Goal: Information Seeking & Learning: Learn about a topic

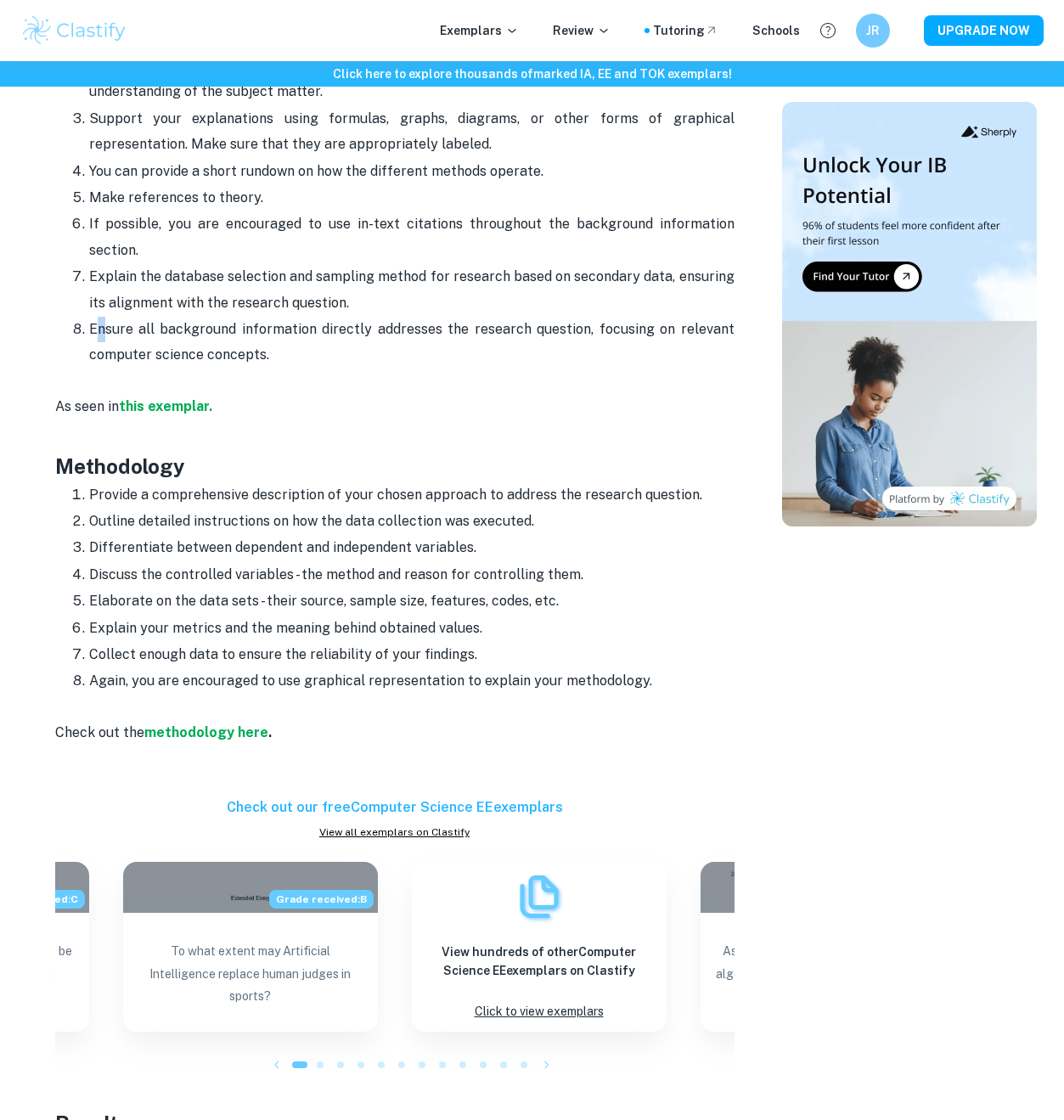
scroll to position [1602, 0]
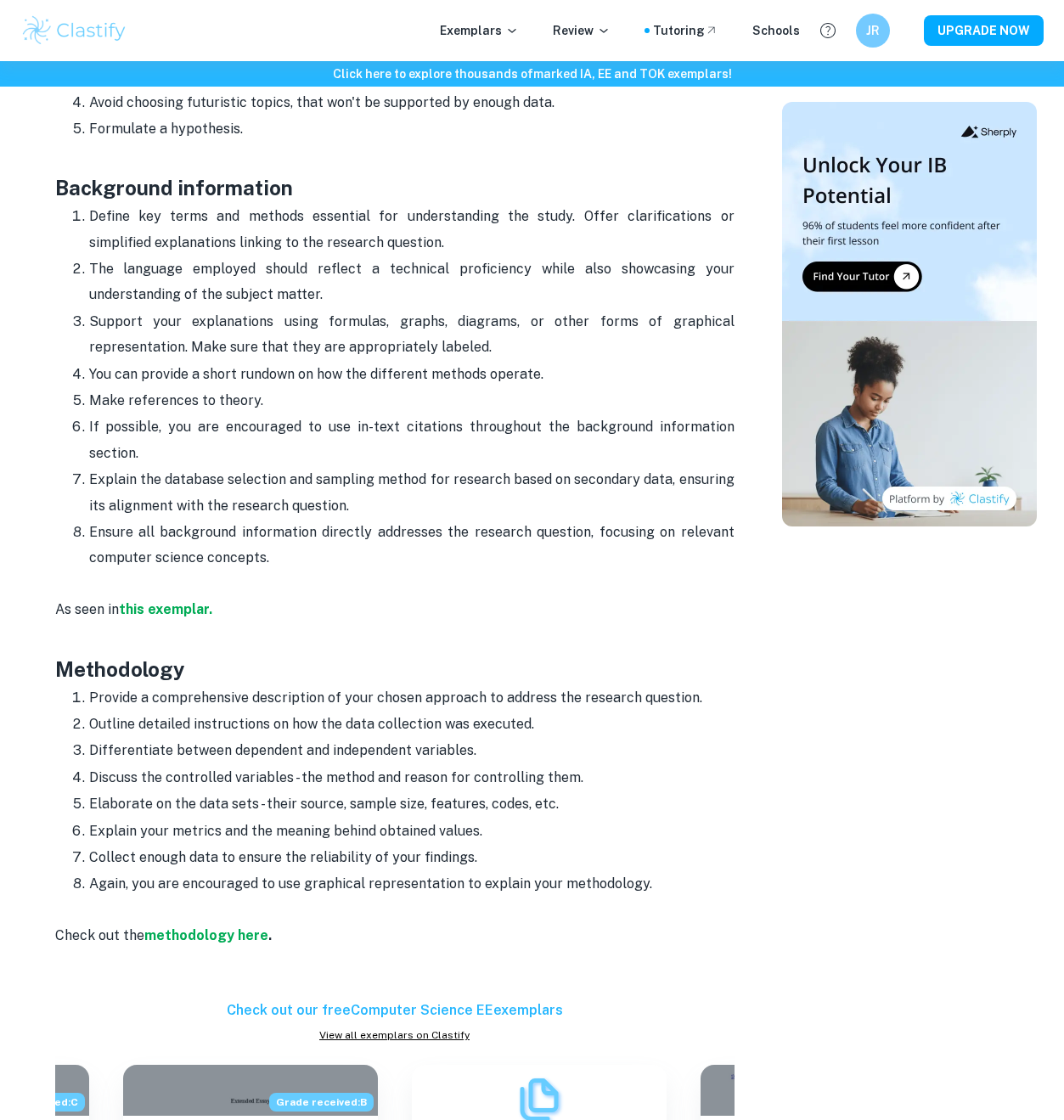
click at [22, 560] on div "Computer Science EE Format and Structure By Julia • April 17, 2024 Get feedback…" at bounding box center [531, 708] width 1023 height 4359
click at [64, 685] on ol "Provide a comprehensive description of your chosen approach to address the rese…" at bounding box center [395, 791] width 679 height 213
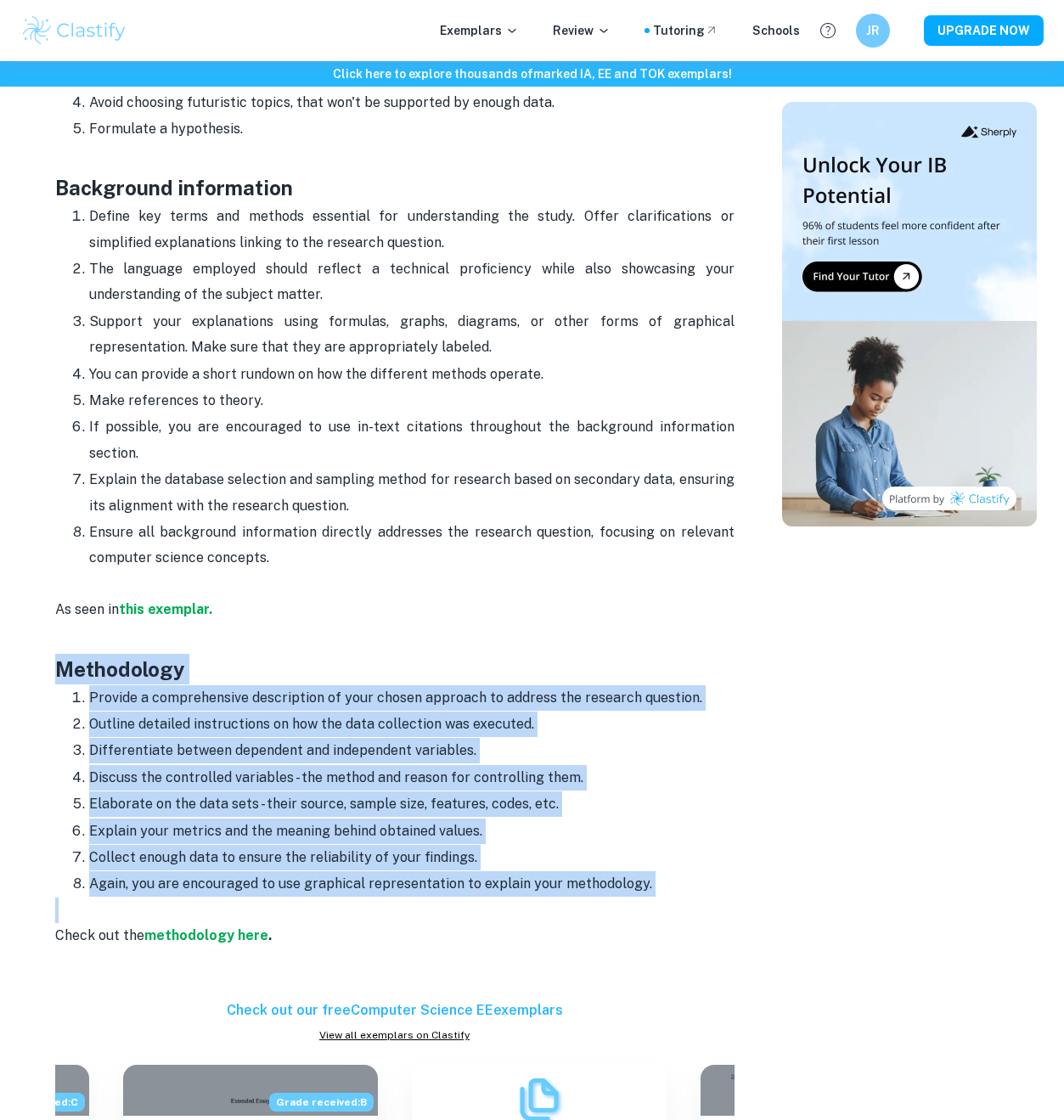
drag, startPoint x: 63, startPoint y: 617, endPoint x: 681, endPoint y: 855, distance: 662.2
click at [681, 857] on div "Computer Science EE Format and Structure By Julia • April 17, 2024 Get feedback…" at bounding box center [395, 708] width 735 height 4319
copy div "Methodology Provide a comprehensive description of your chosen approach to addr…"
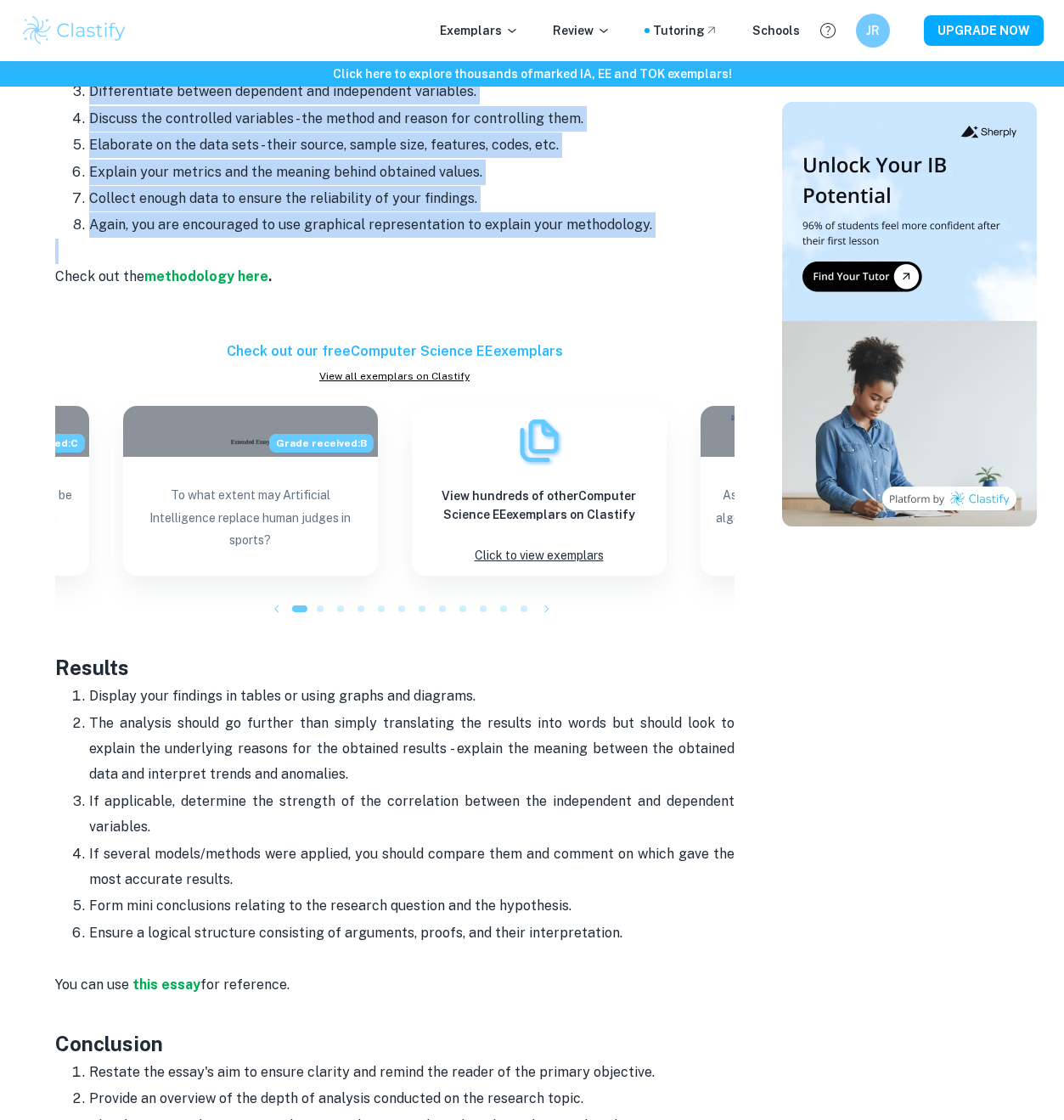
scroll to position [1546, 0]
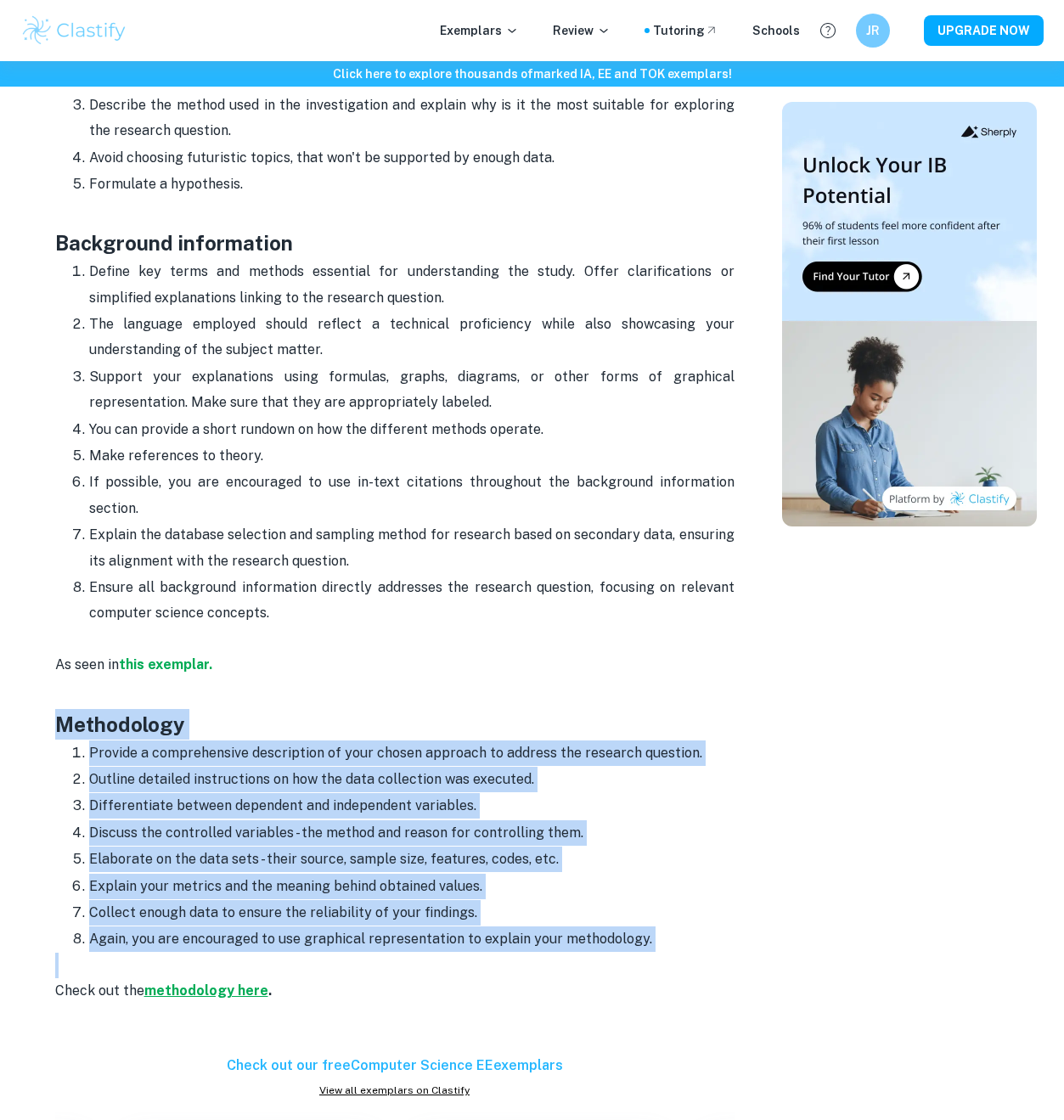
click at [213, 983] on strong "methodology here" at bounding box center [206, 990] width 124 height 16
click at [357, 874] on p "Explain your metrics and the meaning behind obtained values." at bounding box center [411, 886] width 645 height 26
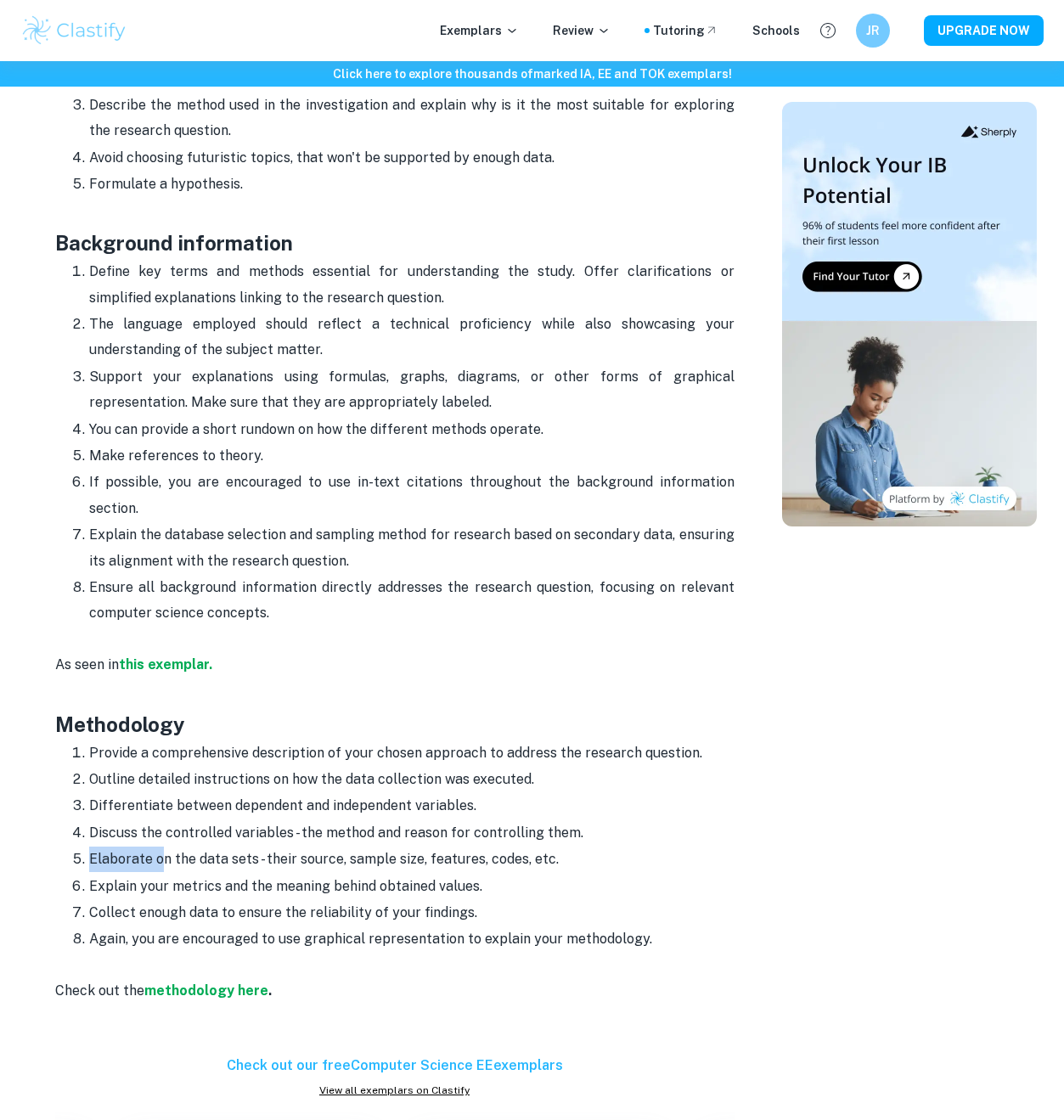
drag, startPoint x: 88, startPoint y: 802, endPoint x: 160, endPoint y: 812, distance: 72.7
click at [160, 847] on p "Elaborate on the data sets - their source, sample size, features, codes, etc." at bounding box center [411, 859] width 645 height 26
click at [159, 847] on p "Elaborate on the data sets - their source, sample size, features, codes, etc." at bounding box center [411, 859] width 645 height 26
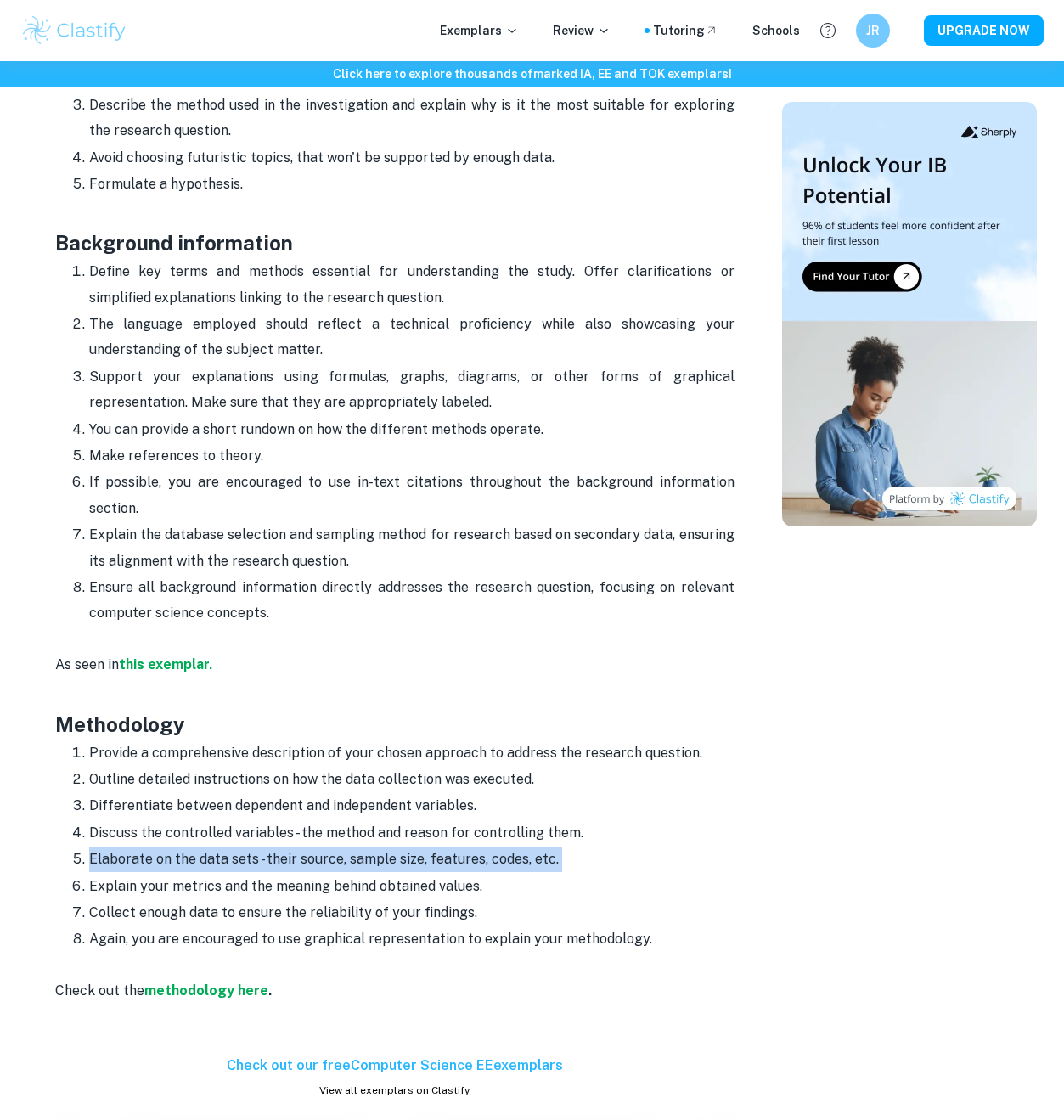
click at [159, 847] on p "Elaborate on the data sets - their source, sample size, features, codes, etc." at bounding box center [411, 859] width 645 height 26
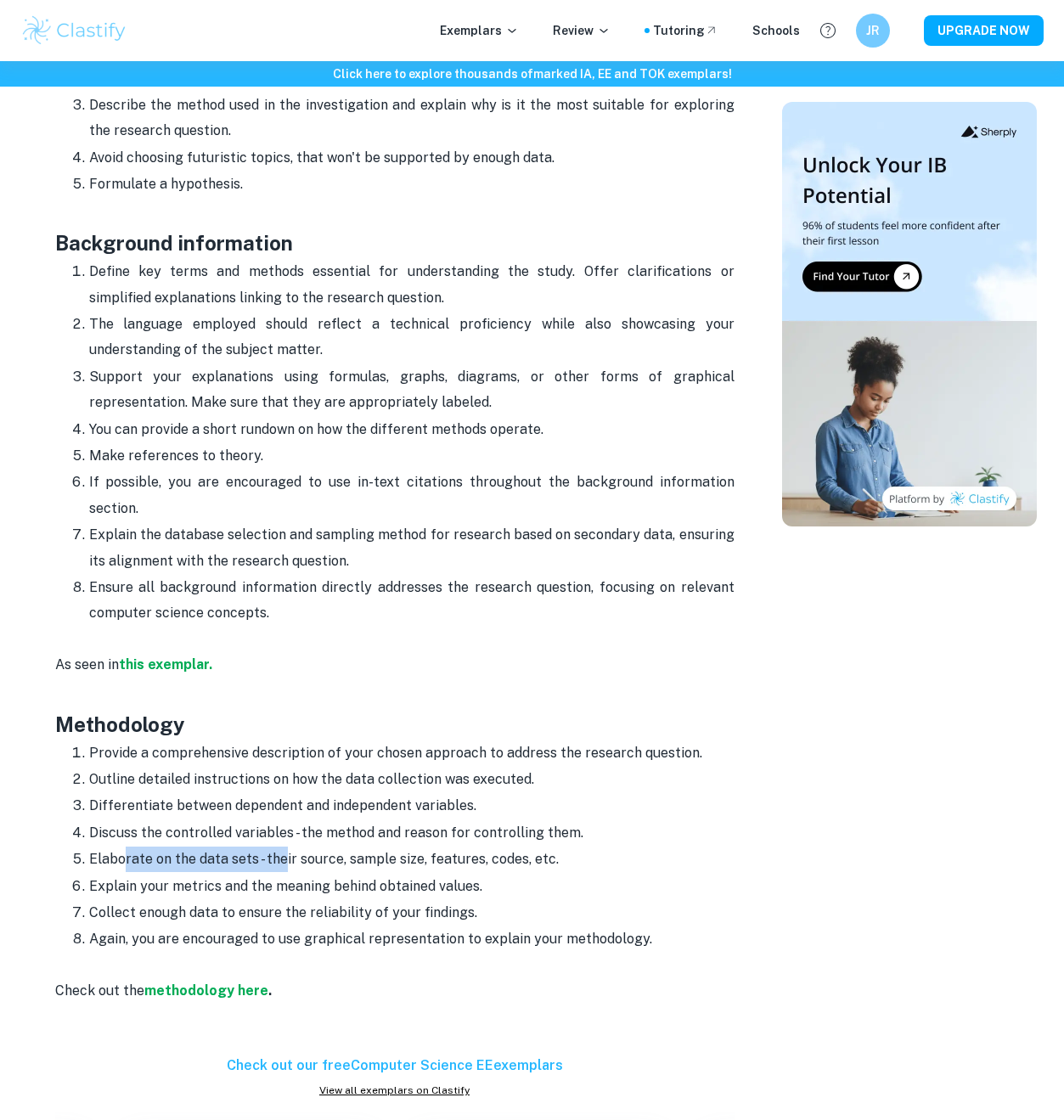
drag, startPoint x: 122, startPoint y: 811, endPoint x: 284, endPoint y: 805, distance: 162.1
click at [284, 847] on p "Elaborate on the data sets - their source, sample size, features, codes, etc." at bounding box center [411, 859] width 645 height 26
drag, startPoint x: 333, startPoint y: 812, endPoint x: 396, endPoint y: 801, distance: 64.0
click at [396, 847] on p "Elaborate on the data sets - their source, sample size, features, codes, etc." at bounding box center [411, 859] width 645 height 26
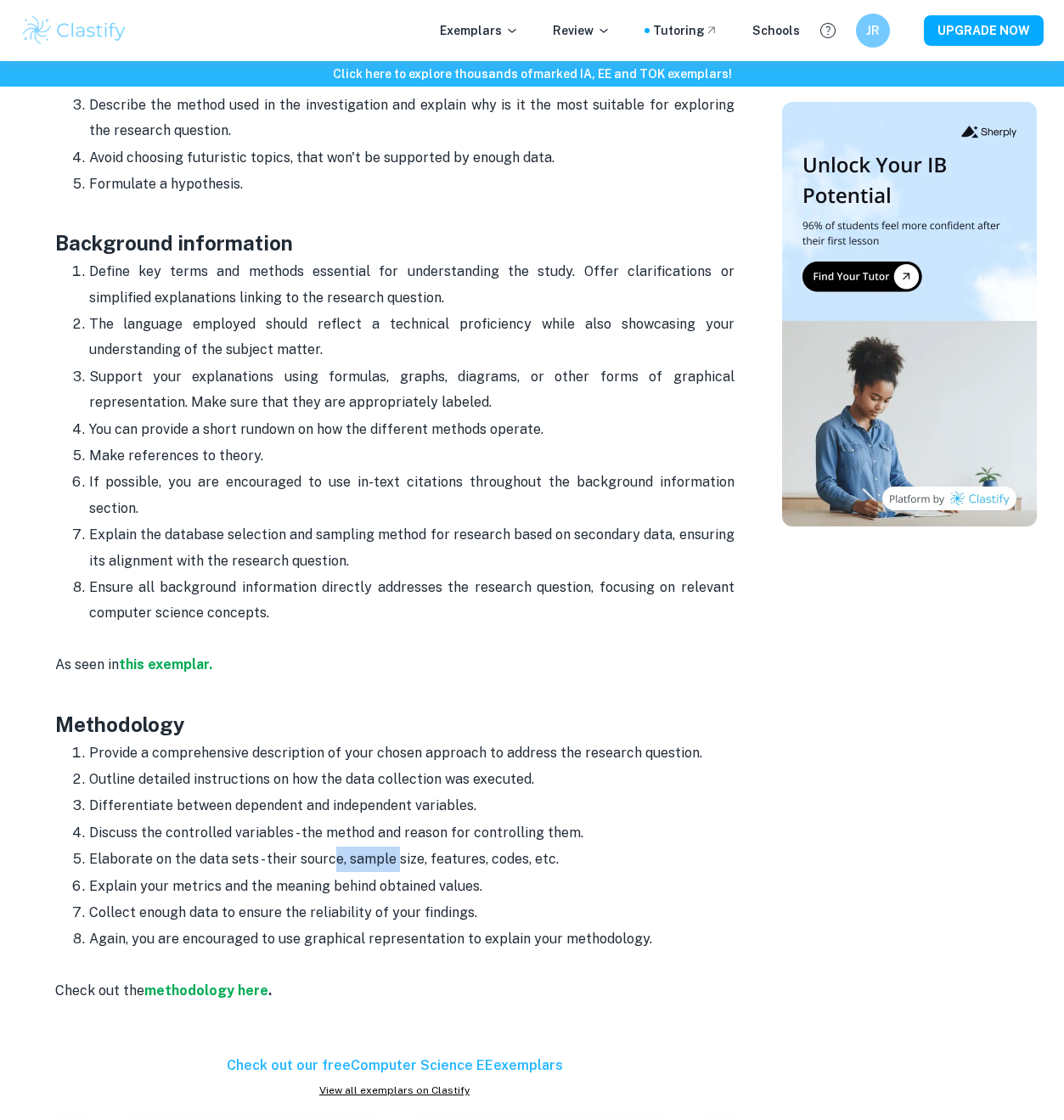
click at [396, 847] on p "Elaborate on the data sets - their source, sample size, features, codes, etc." at bounding box center [411, 859] width 645 height 26
click at [466, 847] on p "Elaborate on the data sets - their source, sample size, features, codes, etc." at bounding box center [411, 859] width 645 height 26
drag, startPoint x: 470, startPoint y: 813, endPoint x: 547, endPoint y: 795, distance: 79.1
click at [515, 847] on p "Elaborate on the data sets - their source, sample size, features, codes, etc." at bounding box center [411, 859] width 645 height 26
click at [555, 820] on p "Discuss the controlled variables - the method and reason for controlling them." at bounding box center [411, 833] width 645 height 26
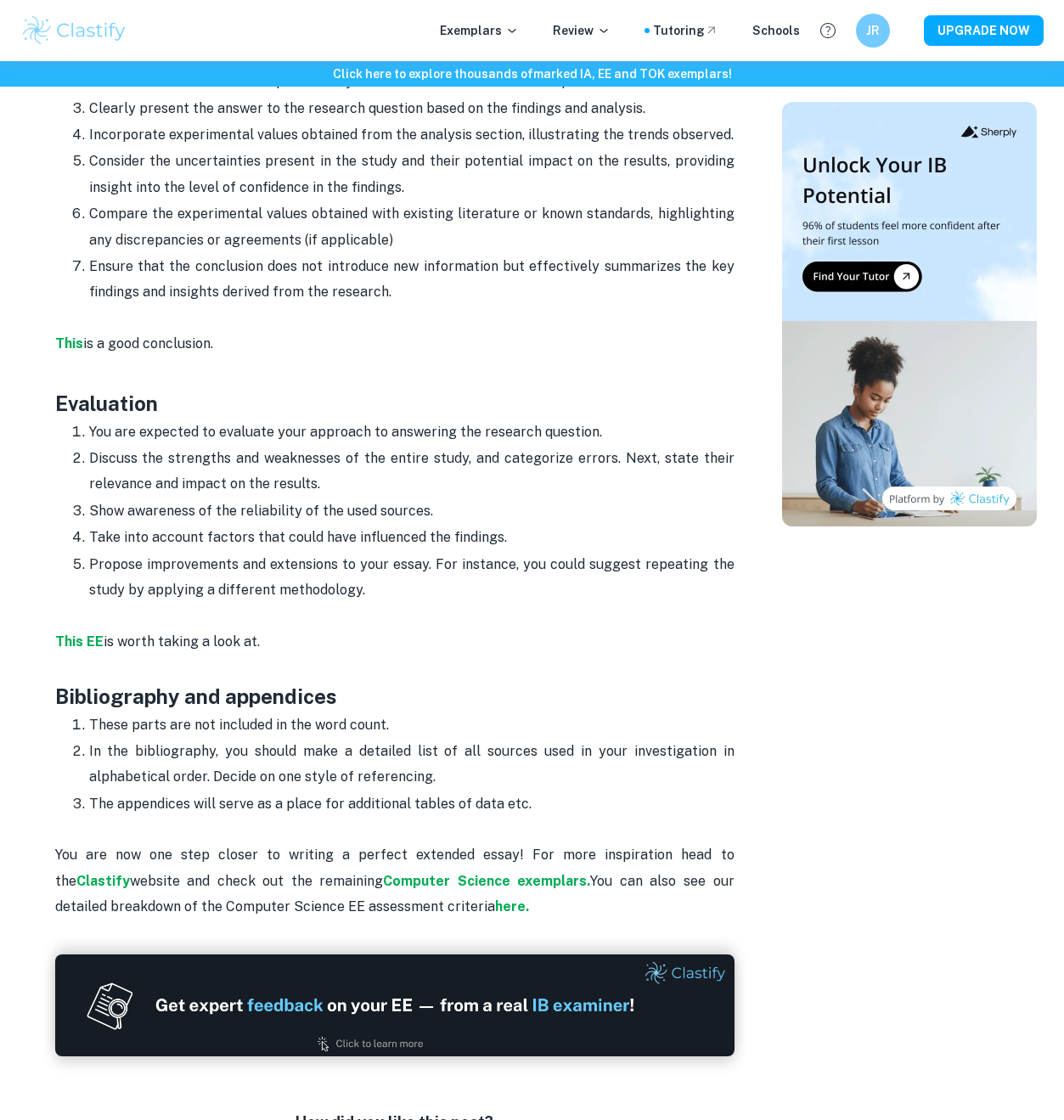
scroll to position [3040, 0]
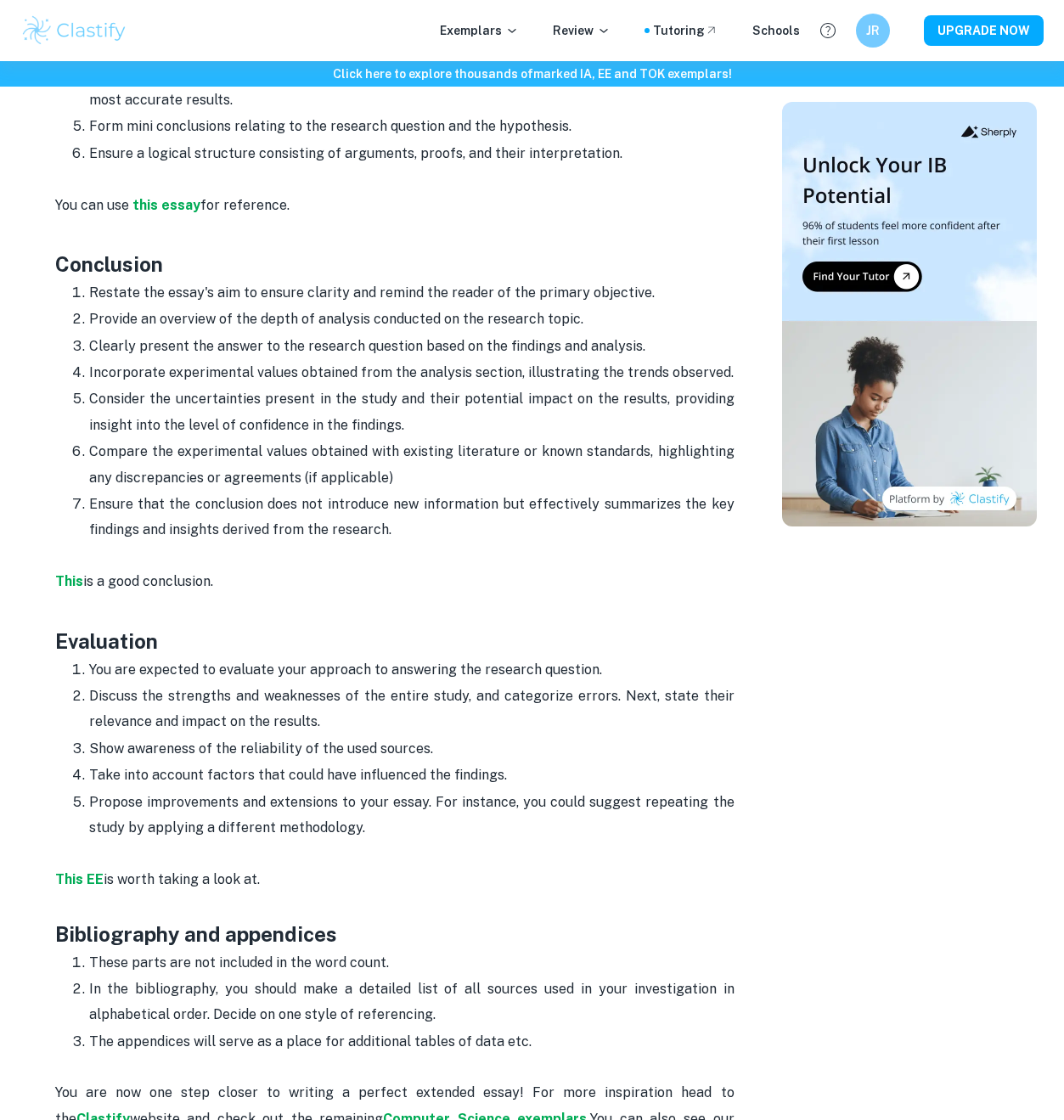
click at [370, 492] on p "Ensure that the conclusion does not introduce new information but effectively s…" at bounding box center [411, 517] width 645 height 52
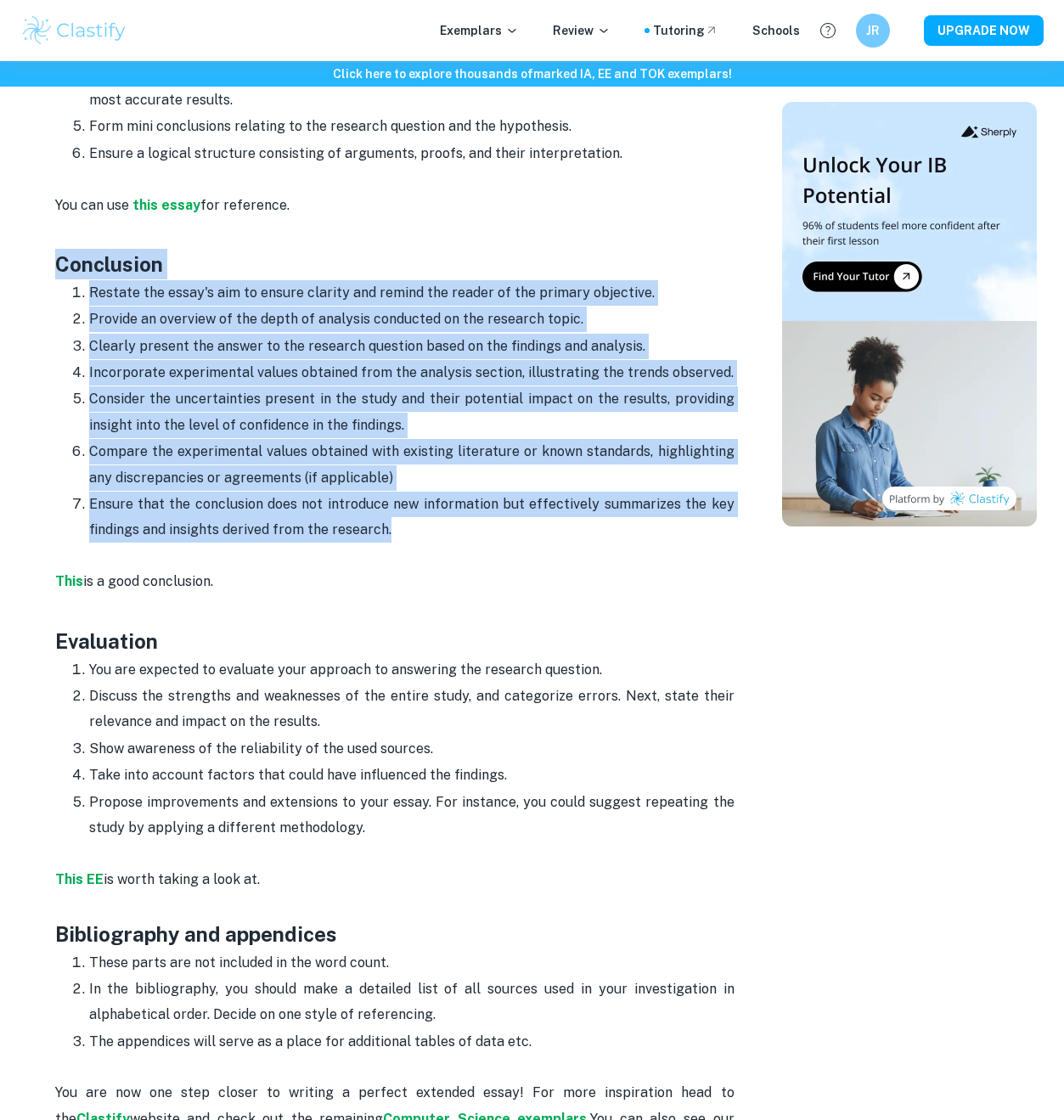
drag, startPoint x: 438, startPoint y: 485, endPoint x: 54, endPoint y: 201, distance: 477.6
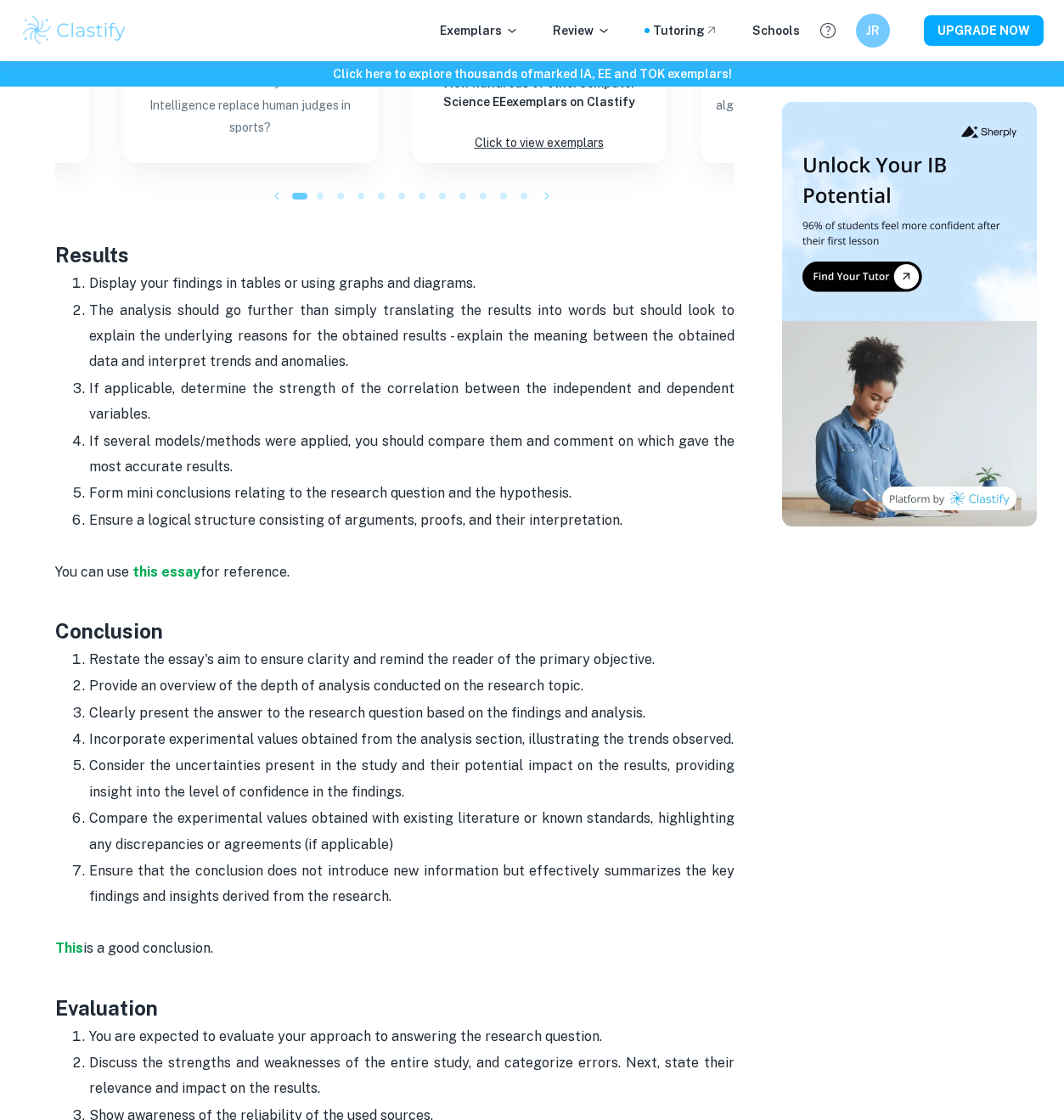
click at [605, 480] on p "Form mini conclusions relating to the research question and the hypothesis." at bounding box center [411, 493] width 645 height 26
drag, startPoint x: 635, startPoint y: 474, endPoint x: -7, endPoint y: 194, distance: 700.4
copy div "Results Display your findings in tables or using graphs and diagrams. The analy…"
click at [172, 564] on strong "this essay" at bounding box center [166, 572] width 68 height 16
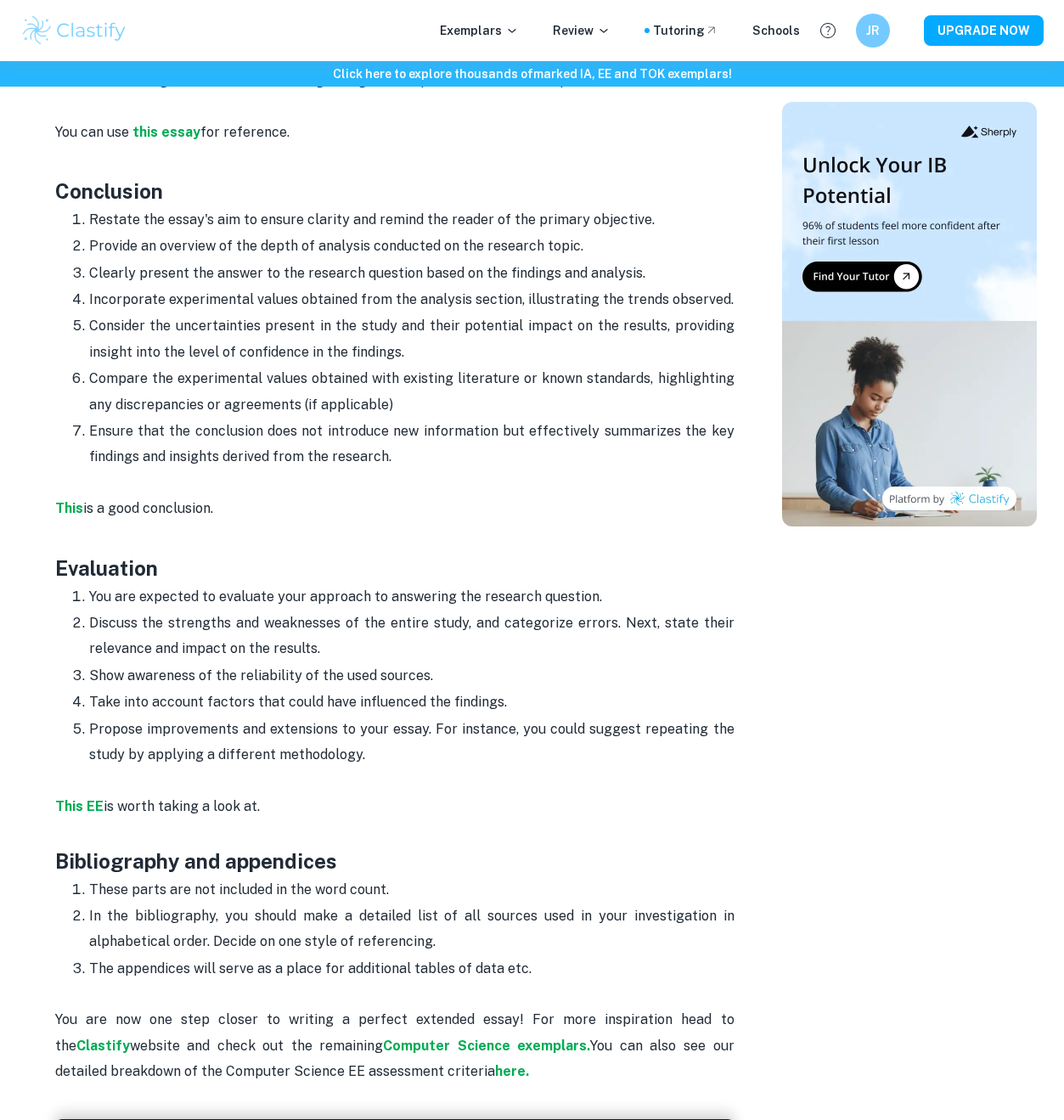
scroll to position [3146, 0]
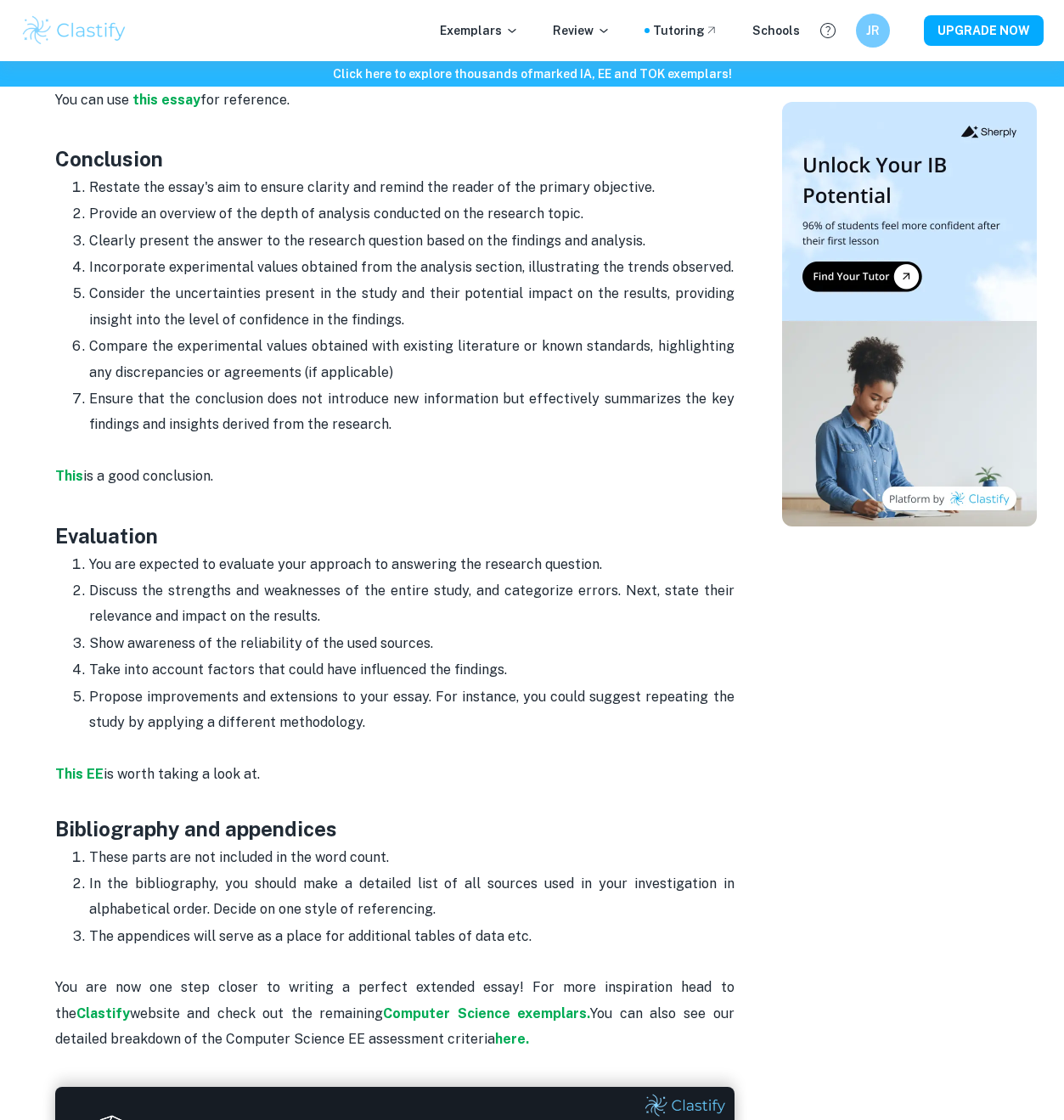
click at [63, 147] on strong "Conclusion" at bounding box center [109, 159] width 107 height 24
drag, startPoint x: 51, startPoint y: 110, endPoint x: 384, endPoint y: 678, distance: 658.4
click at [331, 736] on p "This EE is worth taking a look at." at bounding box center [395, 775] width 679 height 78
drag, startPoint x: 298, startPoint y: 723, endPoint x: 50, endPoint y: 116, distance: 655.7
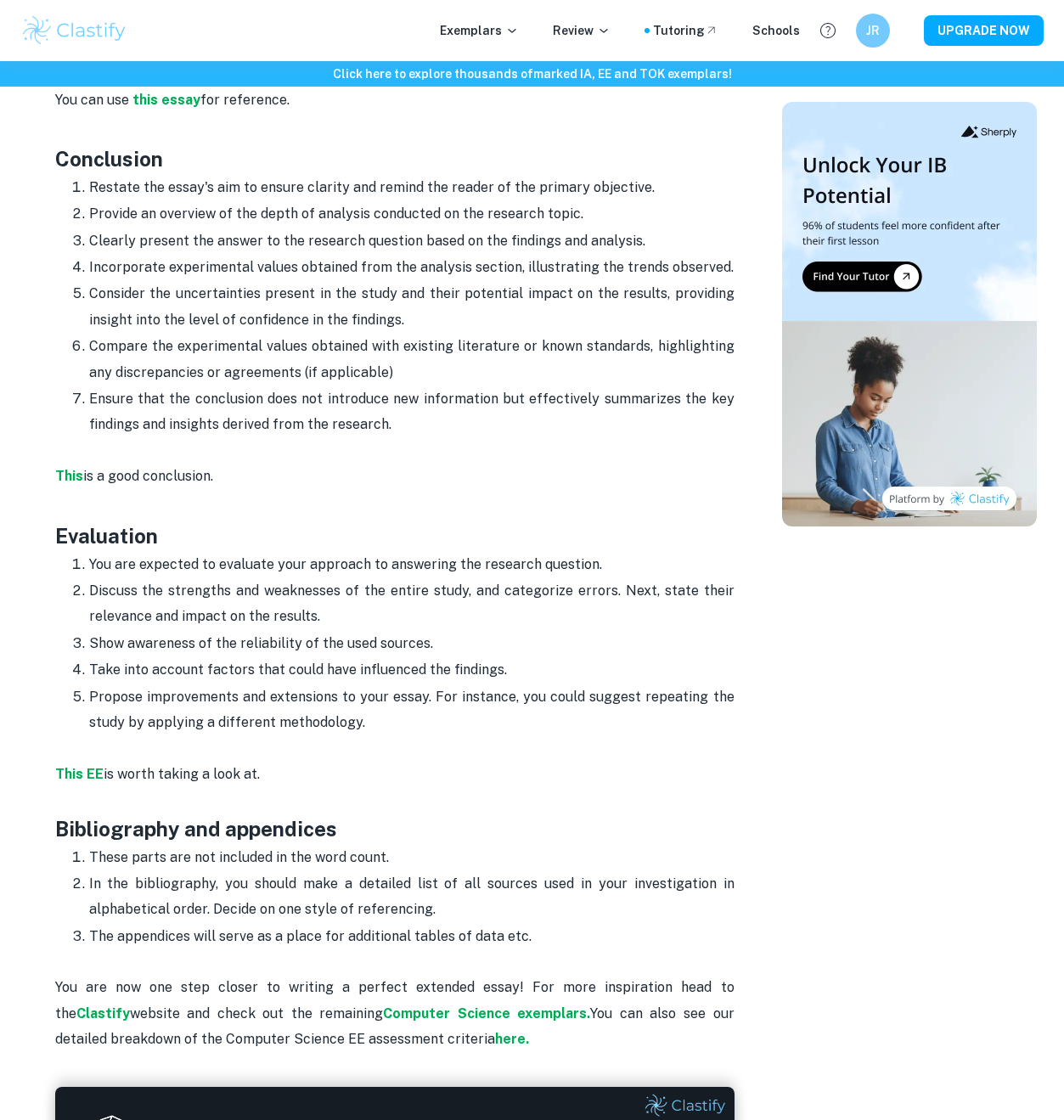
copy div "Conclusion Restate the essay's aim to ensure clarity and remind the reader of t…"
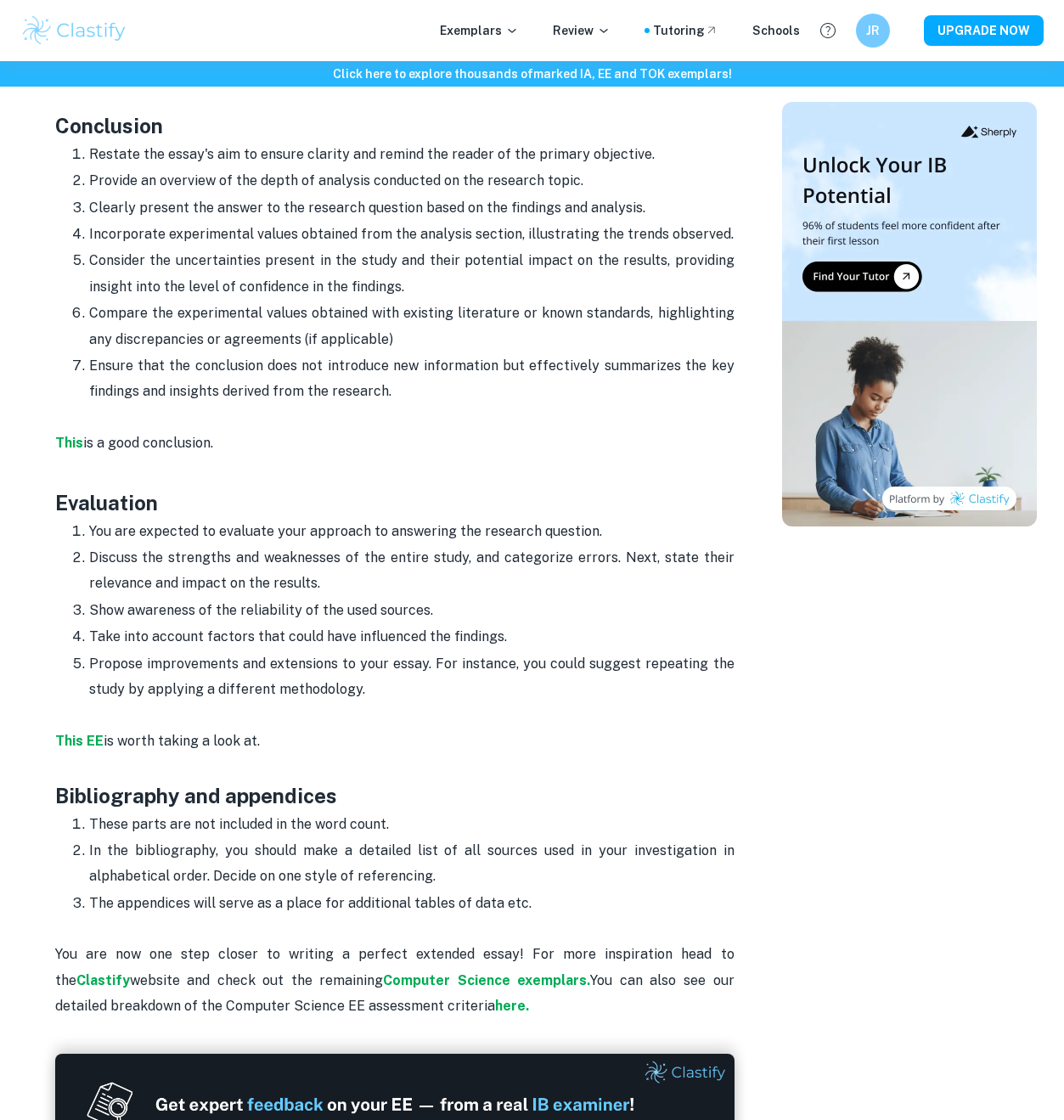
scroll to position [2971, 0]
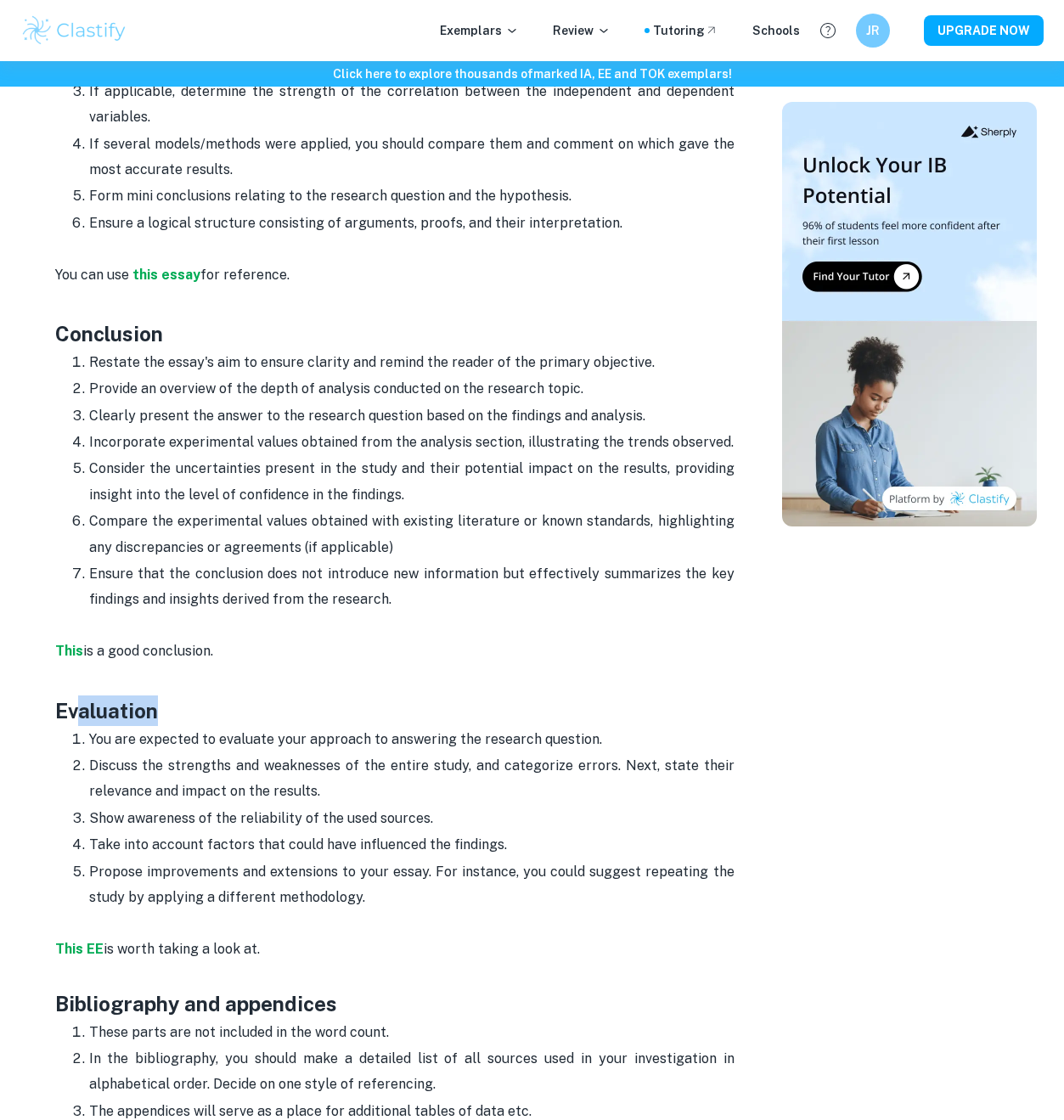
drag, startPoint x: 78, startPoint y: 662, endPoint x: 76, endPoint y: 634, distance: 28.1
click at [78, 665] on h3 "Evaluation" at bounding box center [395, 695] width 679 height 61
click at [76, 643] on strong "This" at bounding box center [70, 651] width 28 height 16
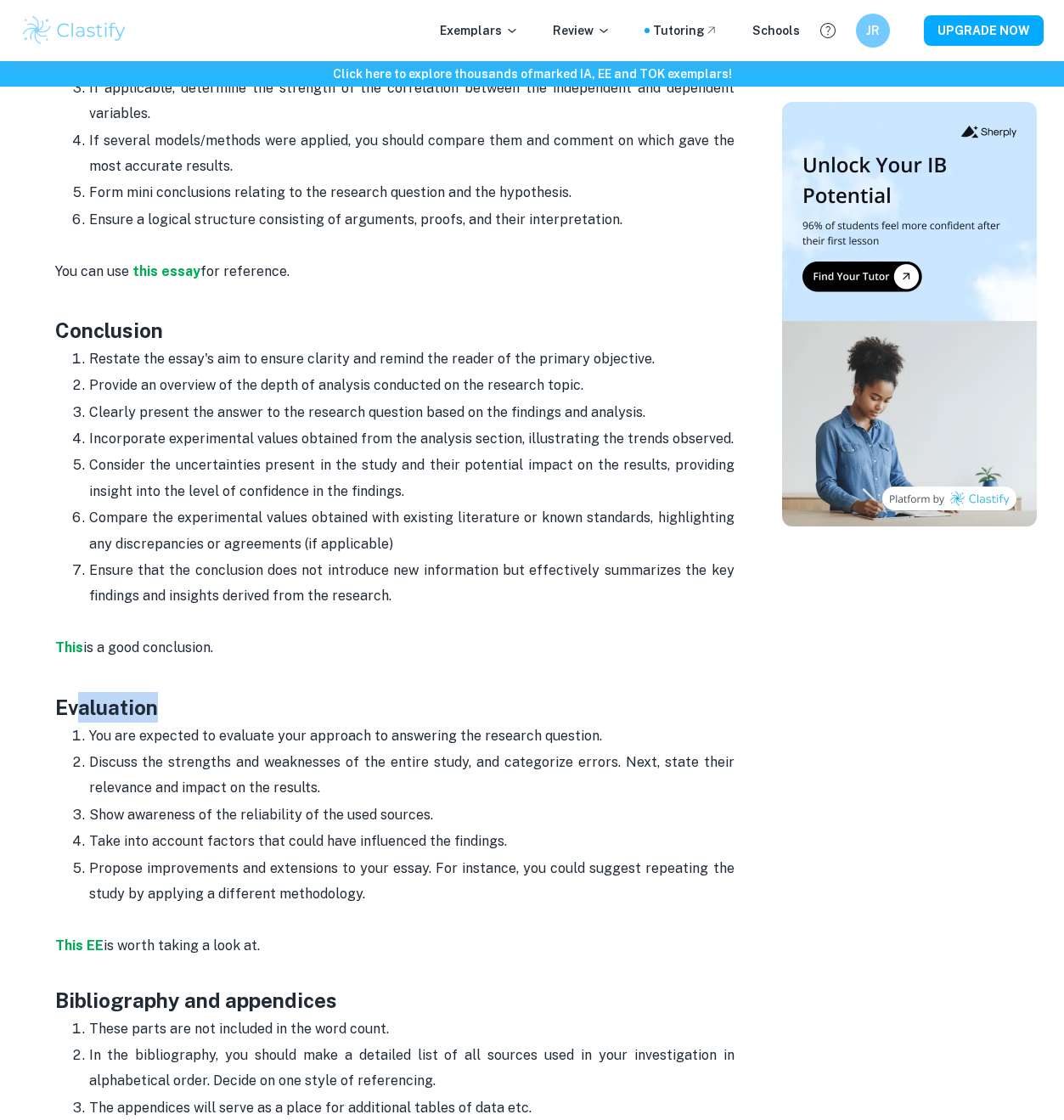
drag, startPoint x: 144, startPoint y: 757, endPoint x: 466, endPoint y: 777, distance: 322.6
click at [466, 803] on p "Show awareness of the reliability of the used sources." at bounding box center [411, 815] width 645 height 26
click at [469, 803] on p "Show awareness of the reliability of the used sources." at bounding box center [411, 815] width 645 height 26
drag, startPoint x: 528, startPoint y: 793, endPoint x: 90, endPoint y: 783, distance: 438.1
click at [90, 829] on p "Take into account factors that could have influenced the findings." at bounding box center [411, 842] width 645 height 26
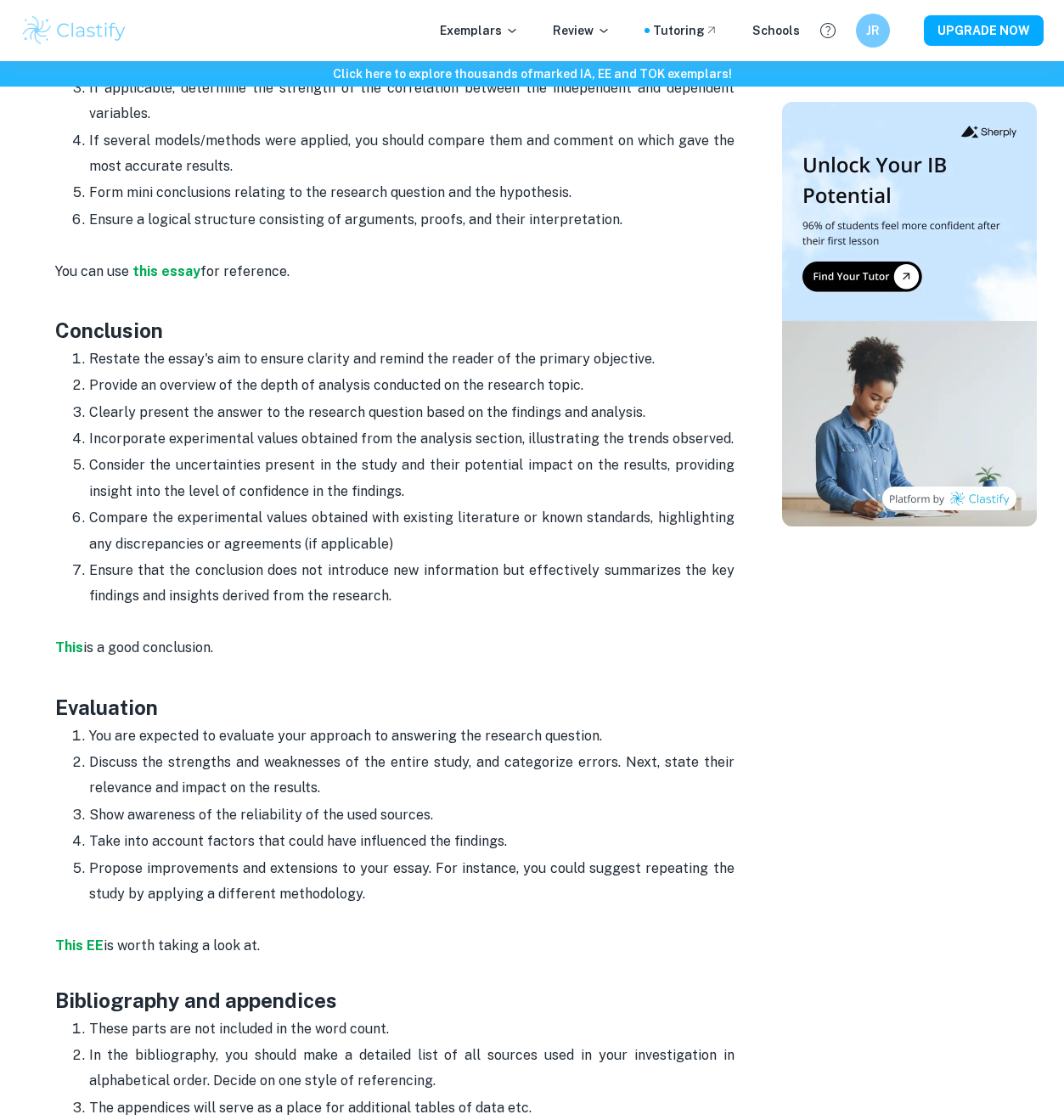
click at [90, 829] on p "Take into account factors that could have influenced the findings." at bounding box center [411, 842] width 645 height 26
drag, startPoint x: 96, startPoint y: 820, endPoint x: 339, endPoint y: 885, distance: 251.5
click at [379, 859] on p "Propose improvements and extensions to your essay. For instance, you could sugg…" at bounding box center [411, 881] width 645 height 52
drag, startPoint x: 292, startPoint y: 825, endPoint x: 102, endPoint y: 826, distance: 190.0
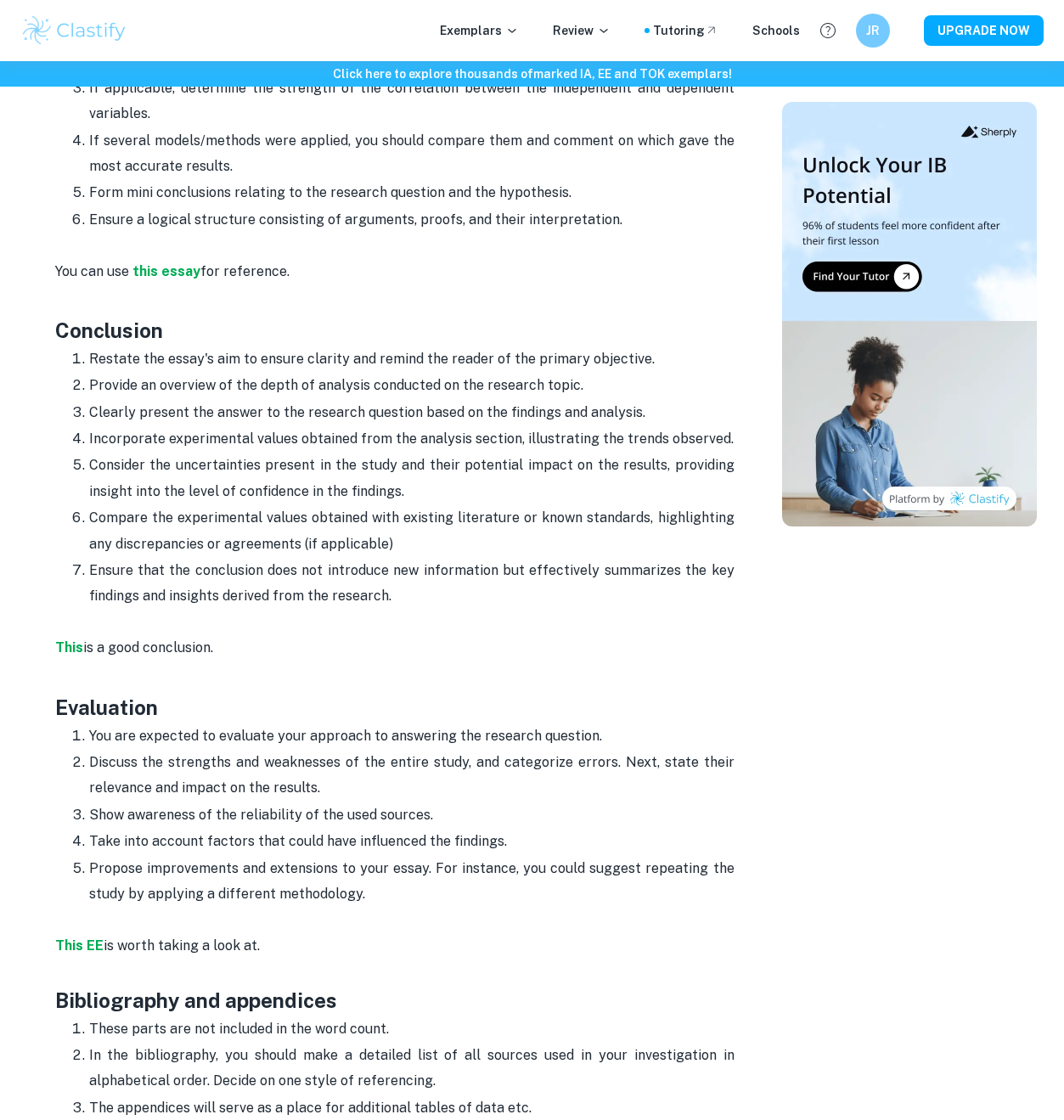
click at [102, 856] on p "Propose improvements and extensions to your essay. For instance, you could sugg…" at bounding box center [411, 881] width 645 height 52
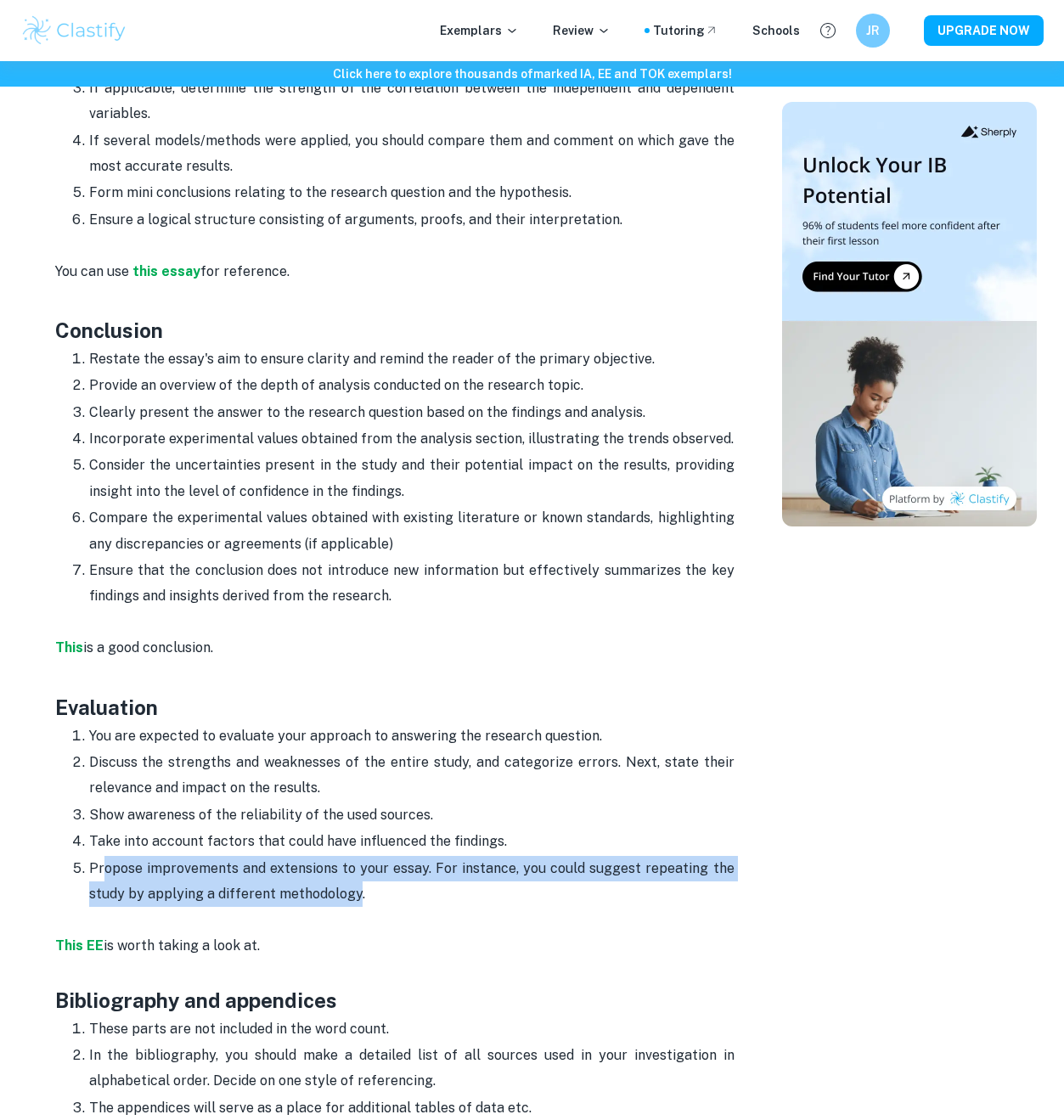
drag, startPoint x: 102, startPoint y: 822, endPoint x: 354, endPoint y: 852, distance: 253.8
click at [354, 856] on p "Propose improvements and extensions to your essay. For instance, you could sugg…" at bounding box center [411, 881] width 645 height 52
drag, startPoint x: 354, startPoint y: 852, endPoint x: 58, endPoint y: 816, distance: 298.2
click at [58, 816] on ol "You are expected to evaluate your approach to answering the research question. …" at bounding box center [395, 815] width 679 height 185
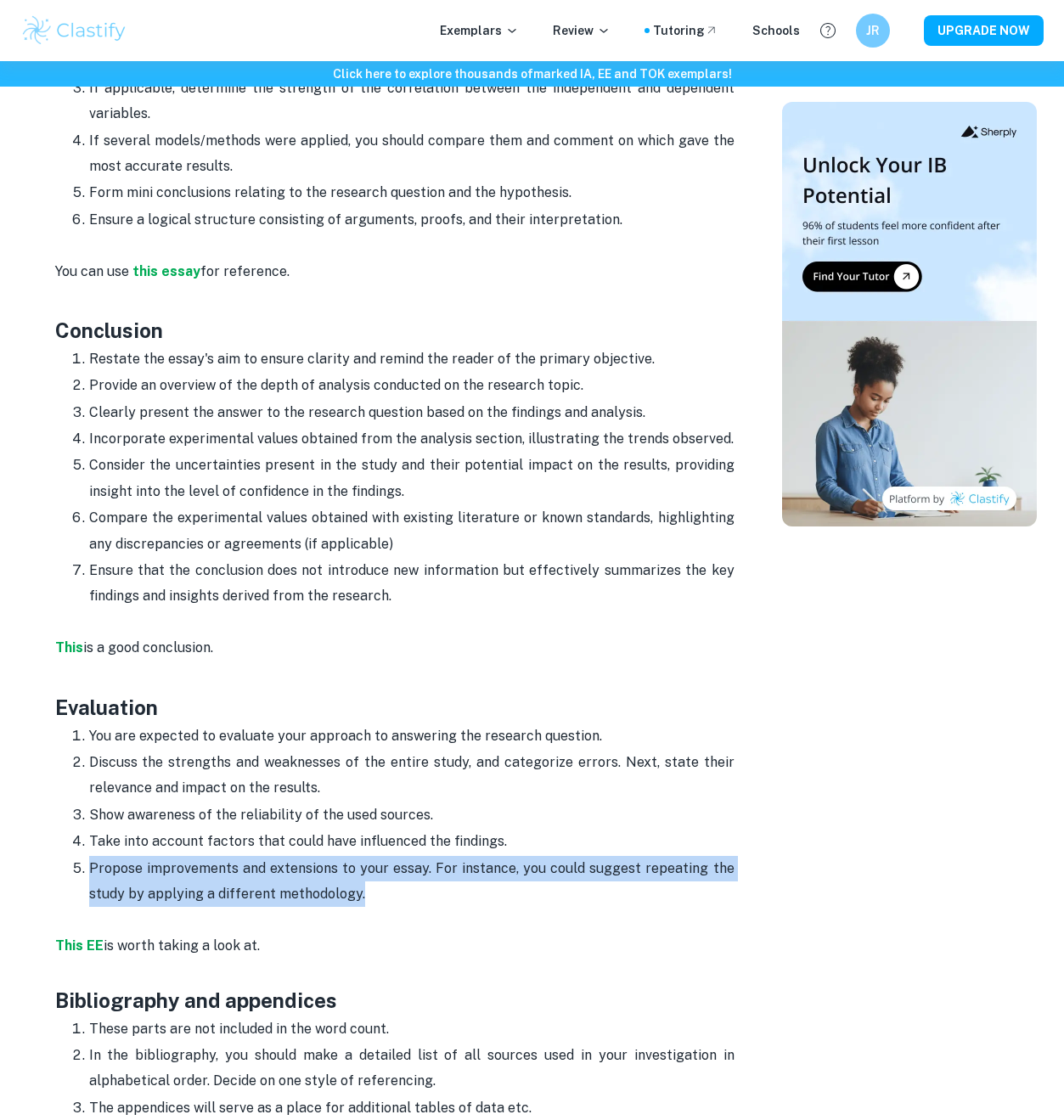
click at [58, 816] on ol "You are expected to evaluate your approach to answering the research question. …" at bounding box center [395, 815] width 679 height 185
drag, startPoint x: 58, startPoint y: 816, endPoint x: 379, endPoint y: 859, distance: 323.9
click at [379, 859] on ol "You are expected to evaluate your approach to answering the research question. …" at bounding box center [395, 815] width 679 height 185
click at [379, 859] on p "Propose improvements and extensions to your essay. For instance, you could sugg…" at bounding box center [411, 881] width 645 height 52
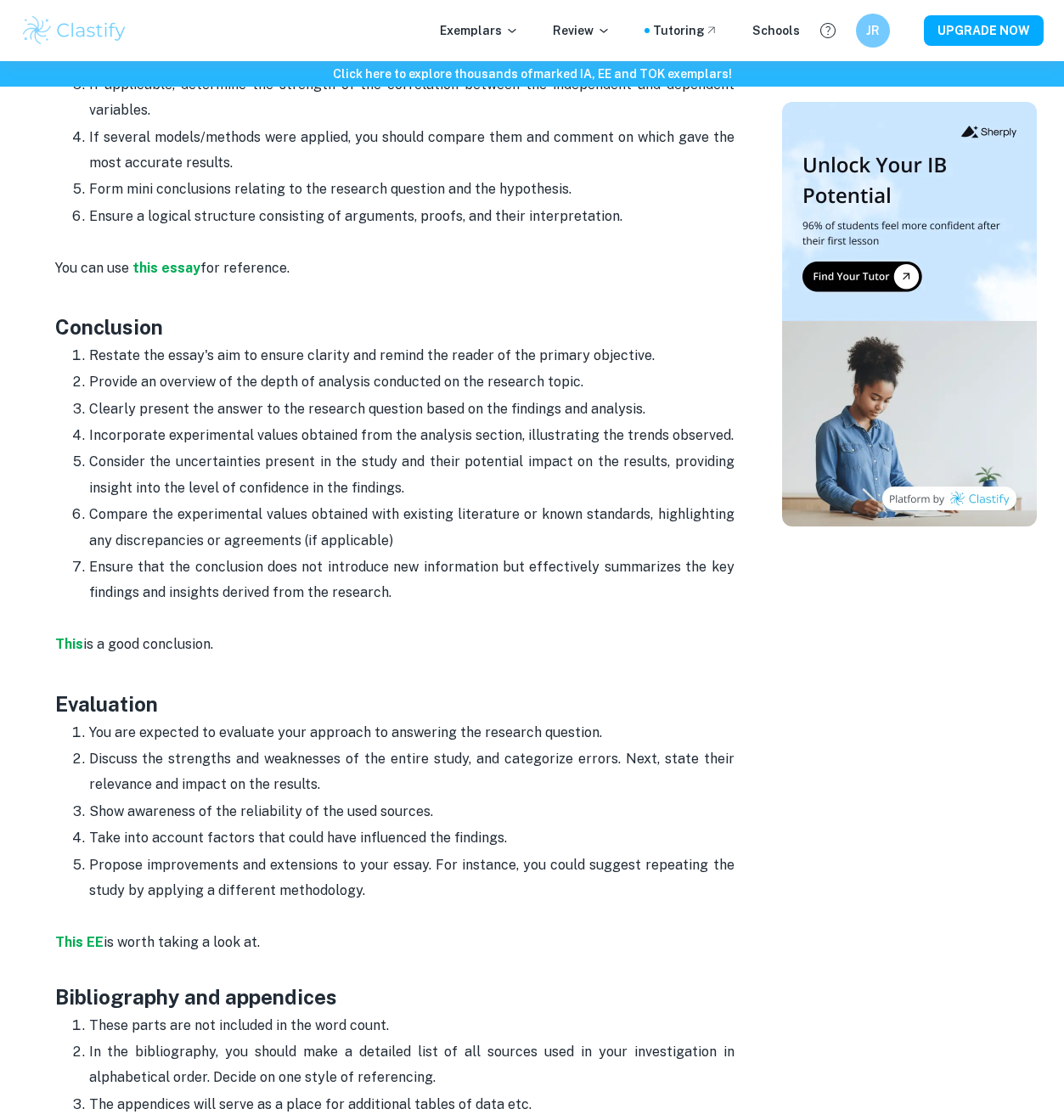
scroll to position [2981, 0]
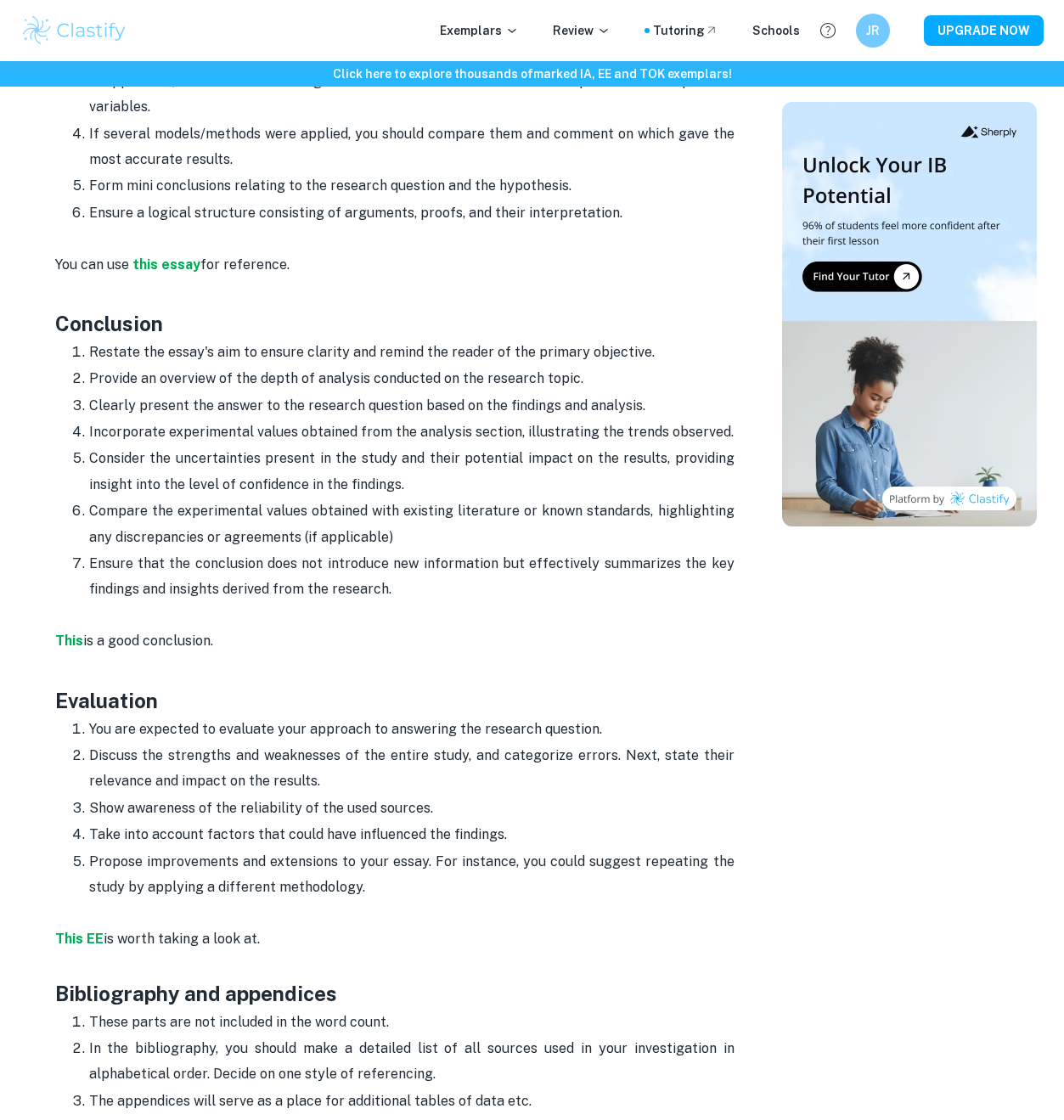
drag, startPoint x: 501, startPoint y: 786, endPoint x: 528, endPoint y: 794, distance: 28.2
click at [527, 822] on p "Take into account factors that could have influenced the findings." at bounding box center [411, 834] width 645 height 26
drag, startPoint x: 528, startPoint y: 794, endPoint x: 247, endPoint y: 783, distance: 281.2
click at [247, 822] on p "Take into account factors that could have influenced the findings." at bounding box center [411, 834] width 645 height 26
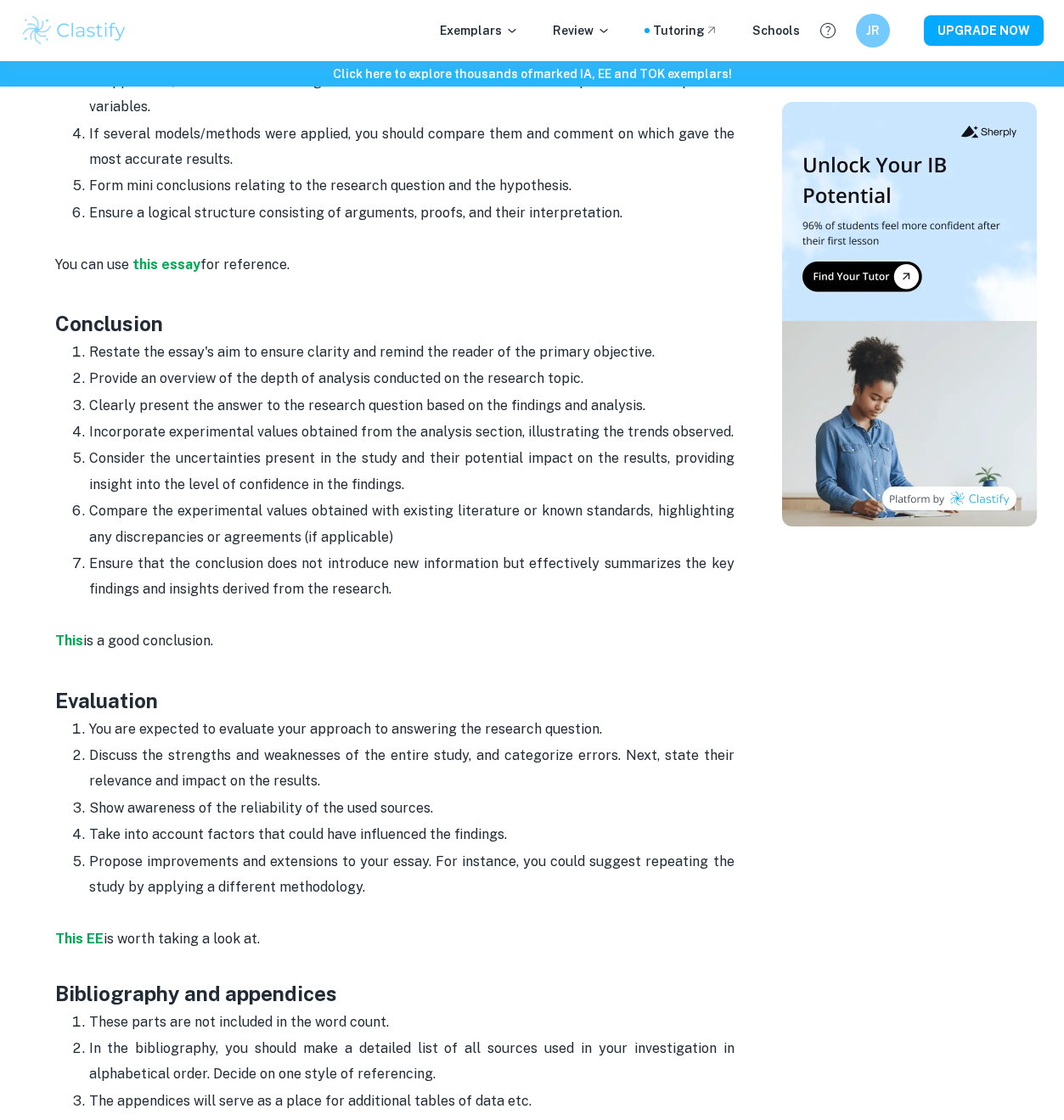
drag, startPoint x: 437, startPoint y: 742, endPoint x: 235, endPoint y: 699, distance: 206.5
click at [235, 743] on p "Discuss the strengths and weaknesses of the entire study, and categorize errors…" at bounding box center [411, 768] width 645 height 52
drag, startPoint x: 71, startPoint y: 679, endPoint x: 654, endPoint y: 668, distance: 583.1
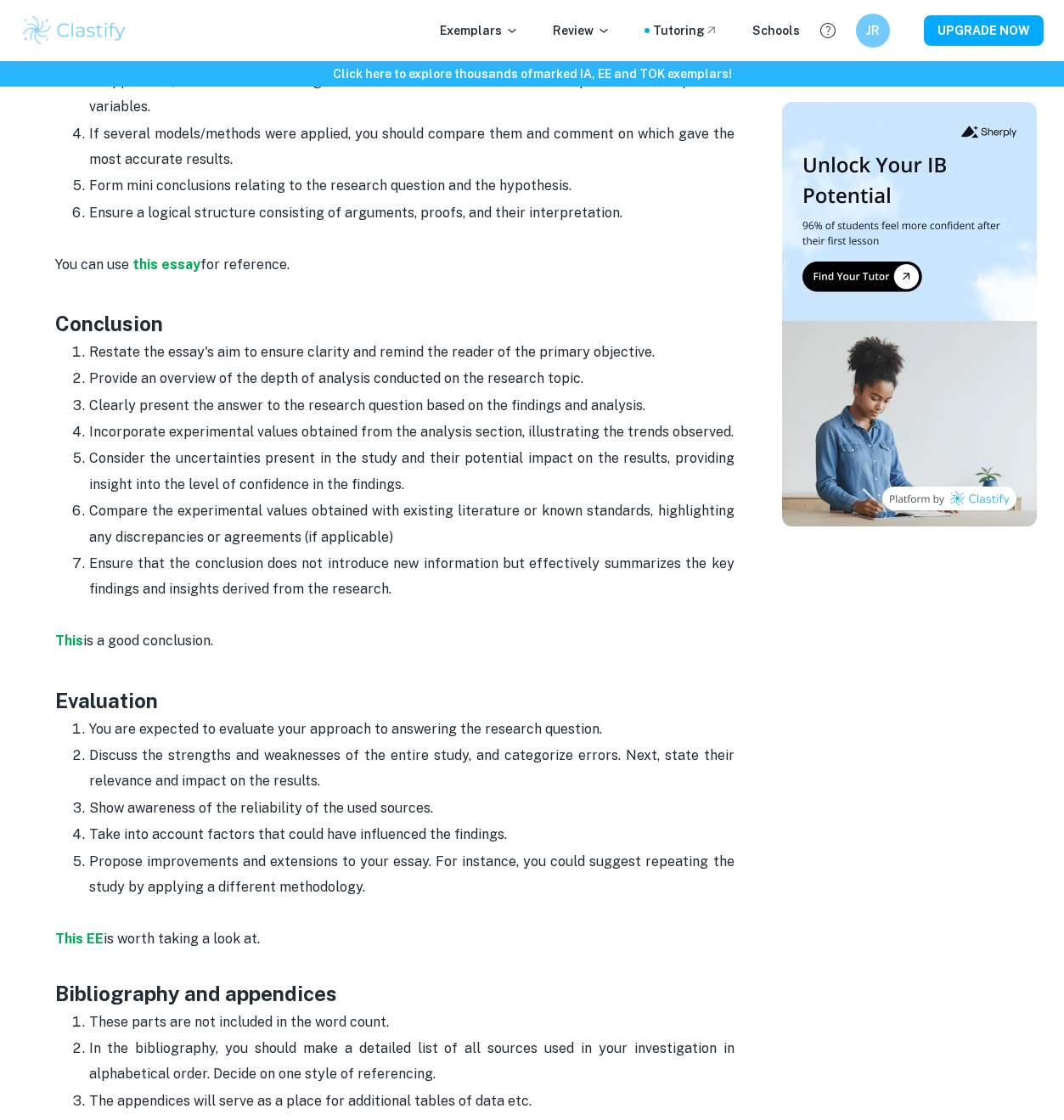
click at [654, 716] on p "You are expected to evaluate your approach to answering the research question." at bounding box center [411, 729] width 645 height 26
drag, startPoint x: 632, startPoint y: 679, endPoint x: 469, endPoint y: 674, distance: 163.1
click at [469, 716] on p "You are expected to evaluate your approach to answering the research question." at bounding box center [411, 729] width 645 height 26
click at [504, 716] on p "You are expected to evaluate your approach to answering the research question." at bounding box center [411, 729] width 645 height 26
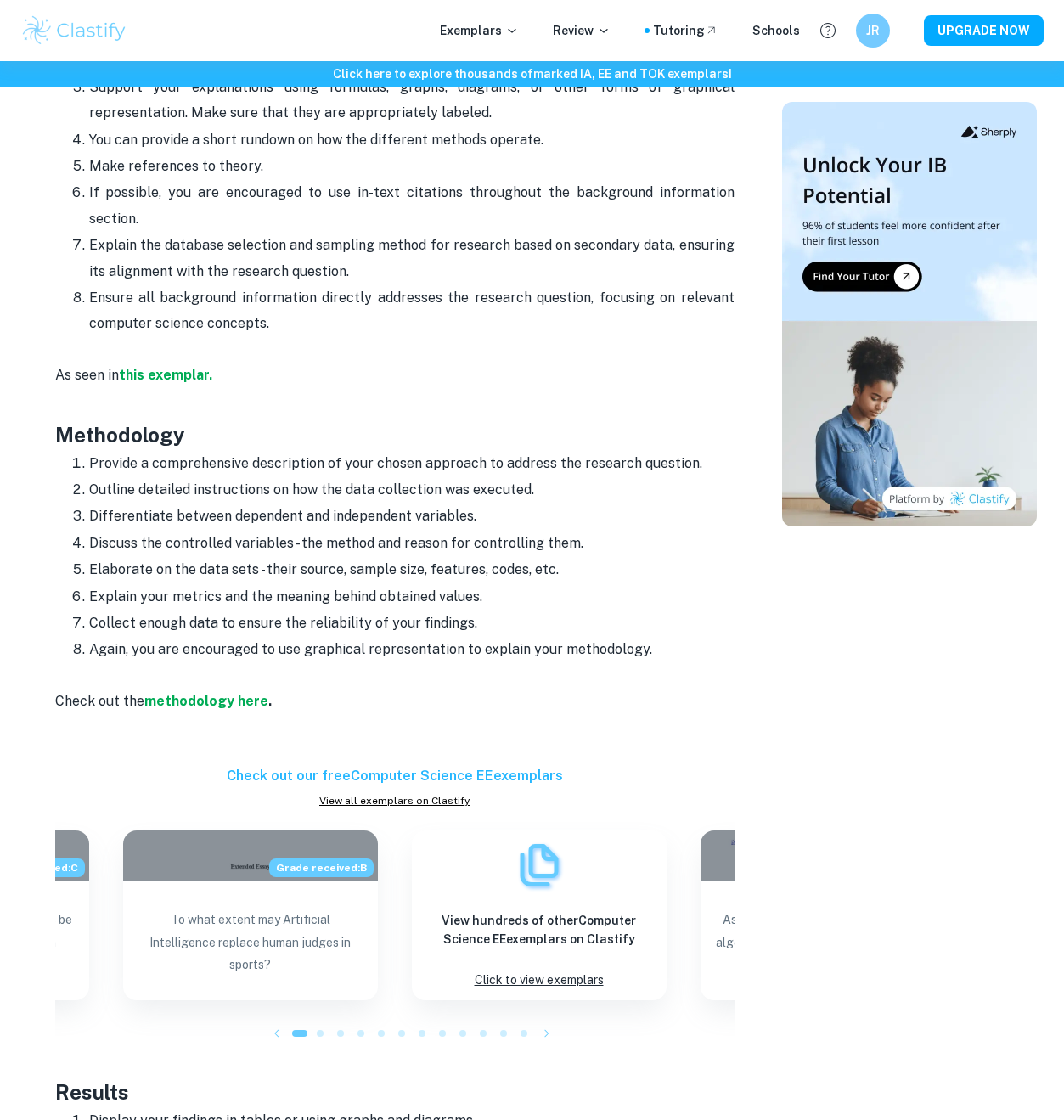
scroll to position [1736, 0]
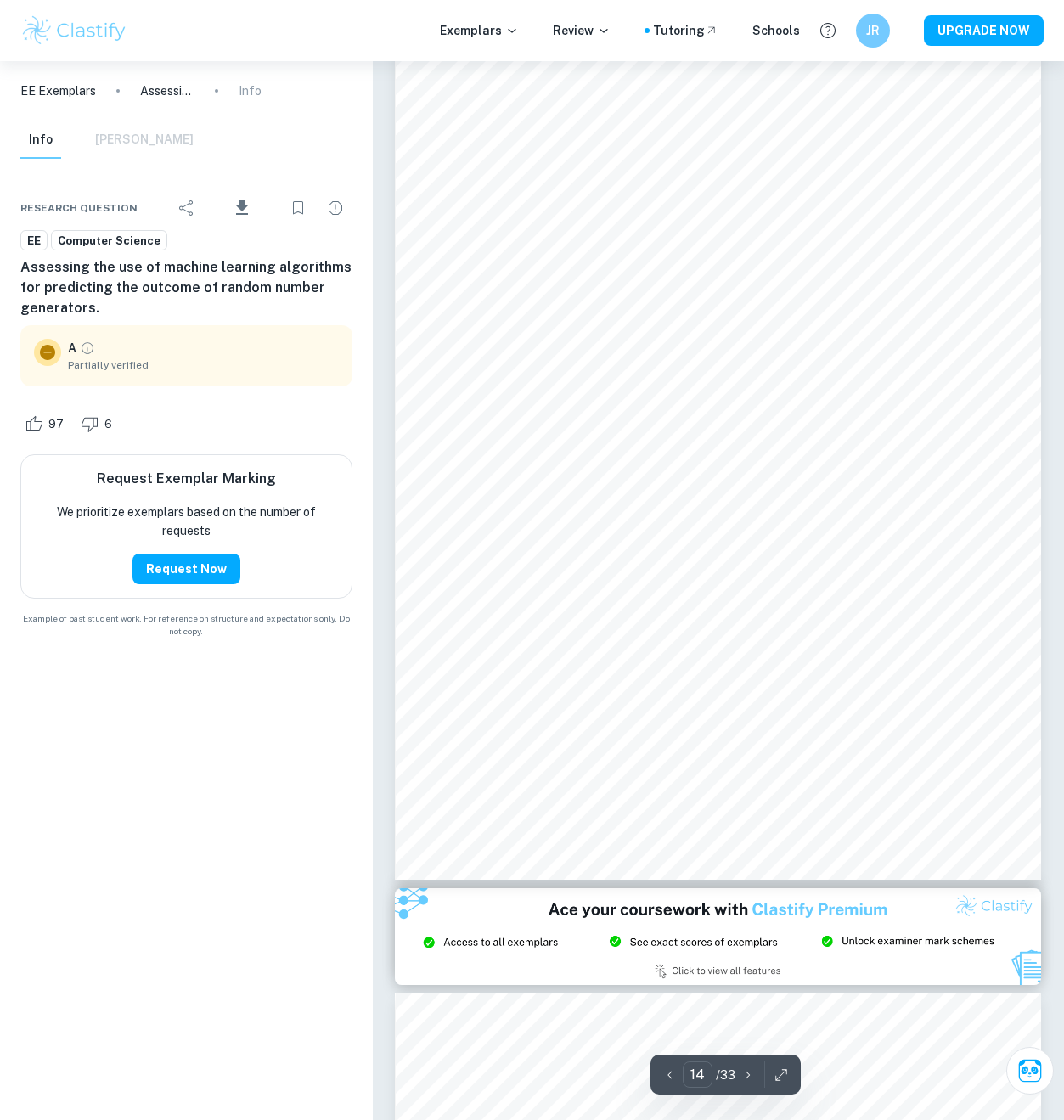
scroll to position [12282, 0]
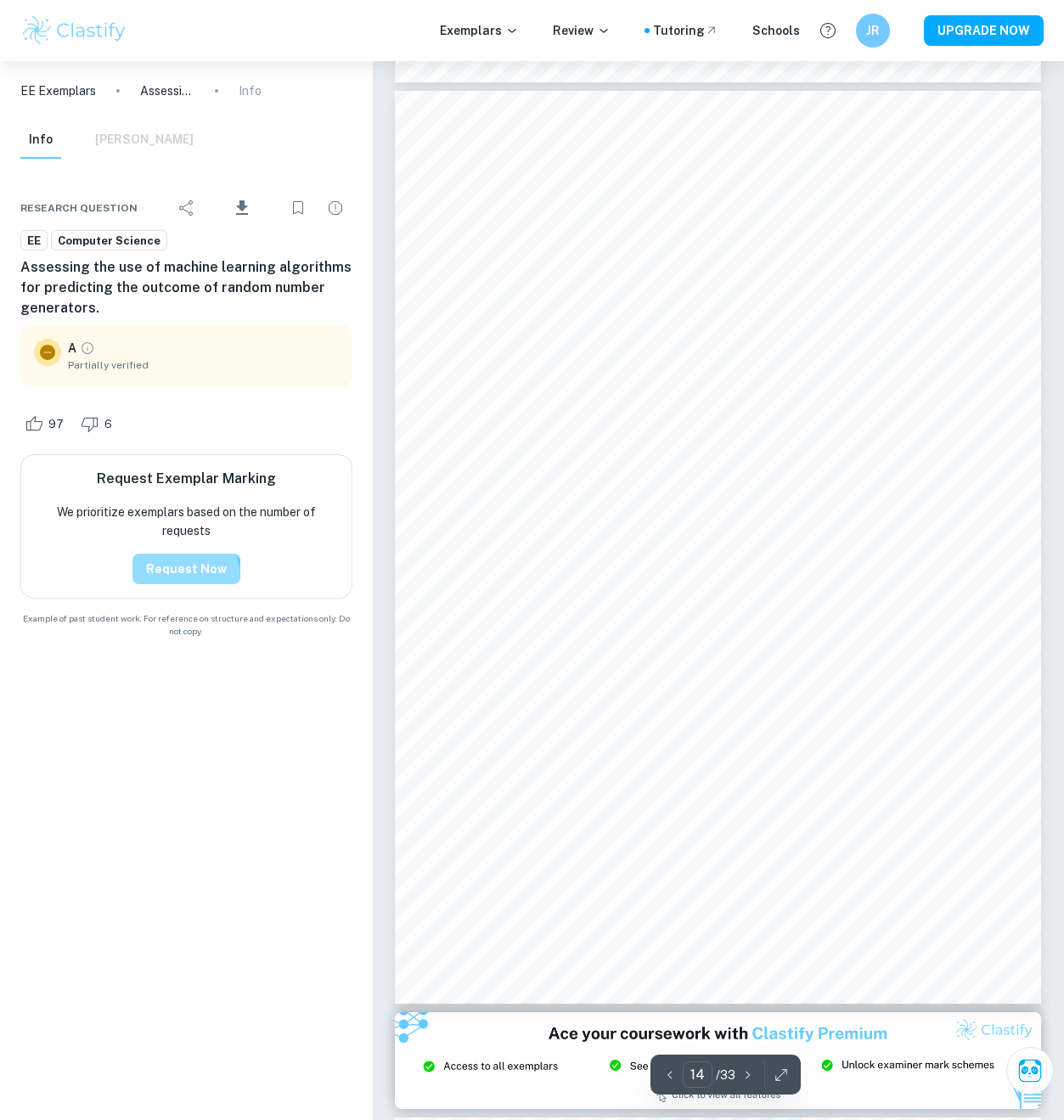
click at [175, 578] on button "Request Now" at bounding box center [186, 568] width 107 height 31
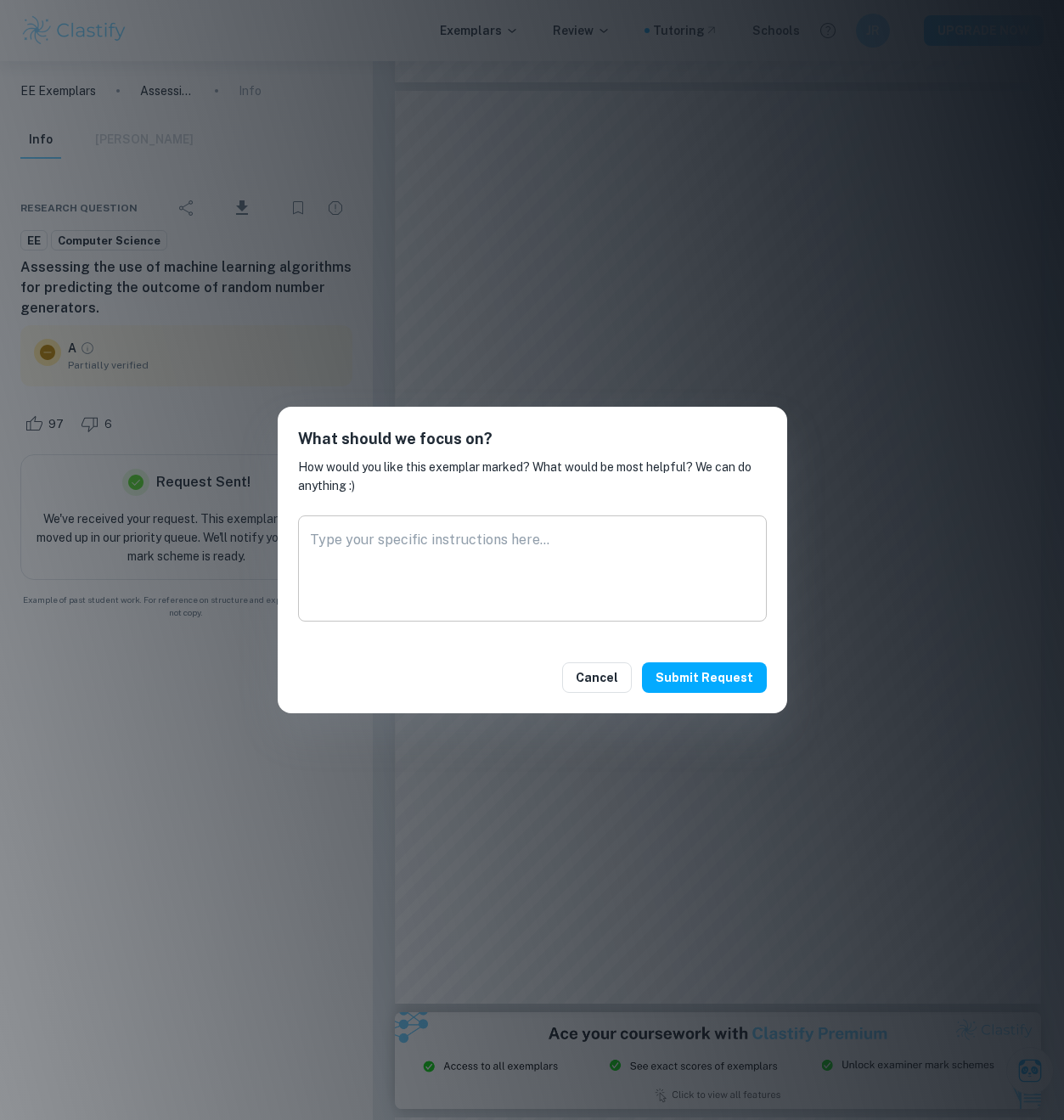
click at [494, 530] on textarea at bounding box center [532, 568] width 445 height 78
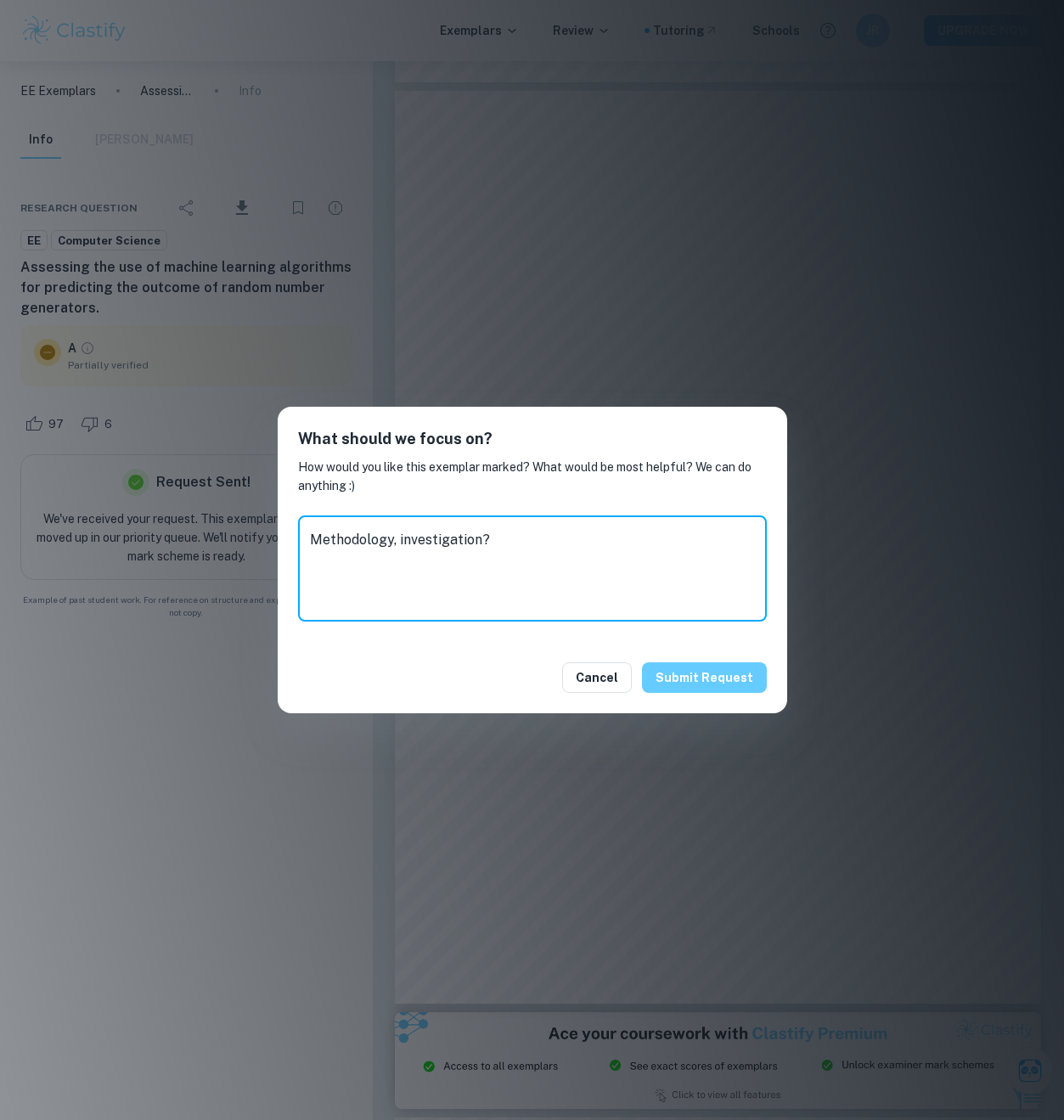
type textarea "Methodology, investigation?"
click at [749, 677] on button "Submit request" at bounding box center [705, 678] width 125 height 31
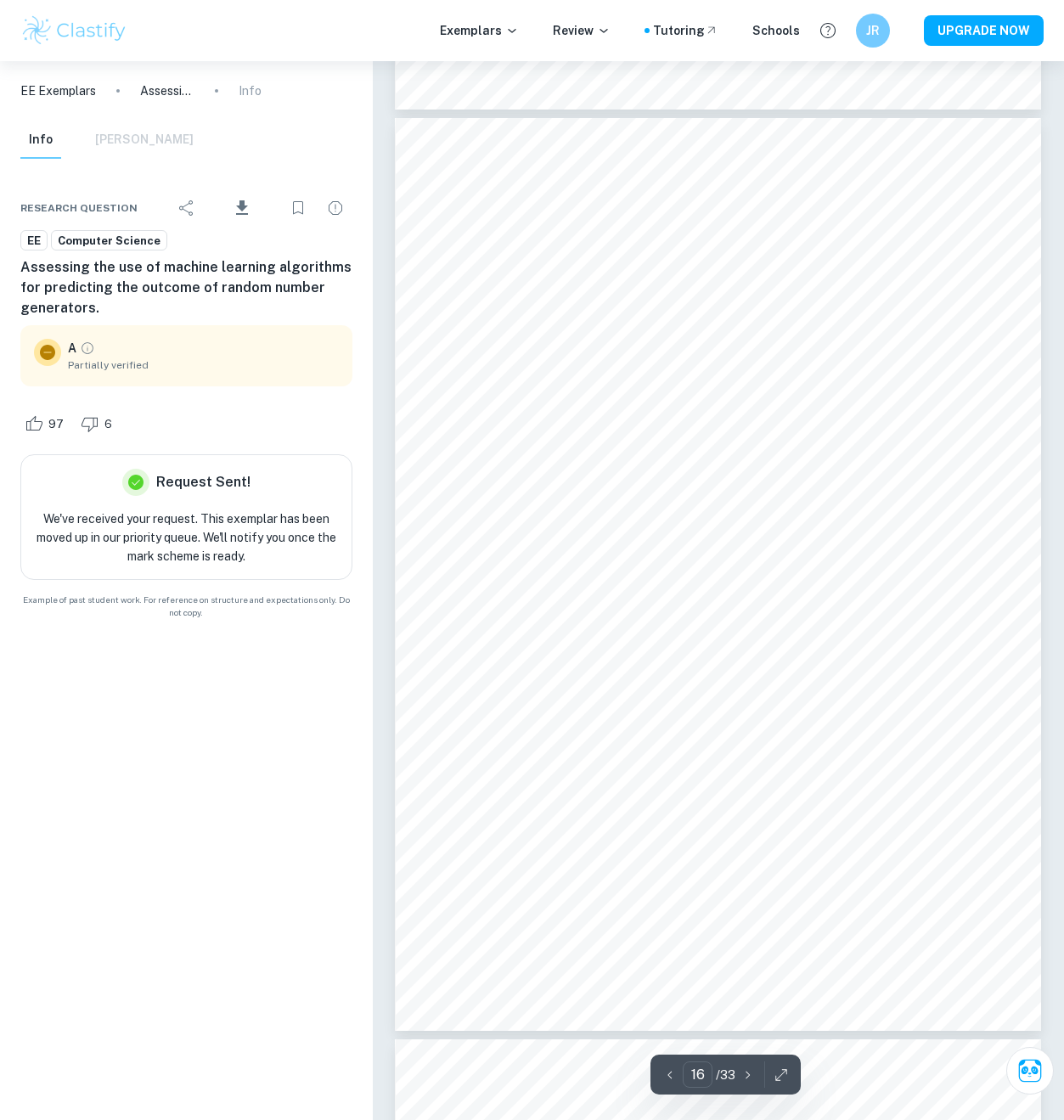
scroll to position [14206, 0]
click at [597, 25] on p "Review" at bounding box center [581, 30] width 58 height 19
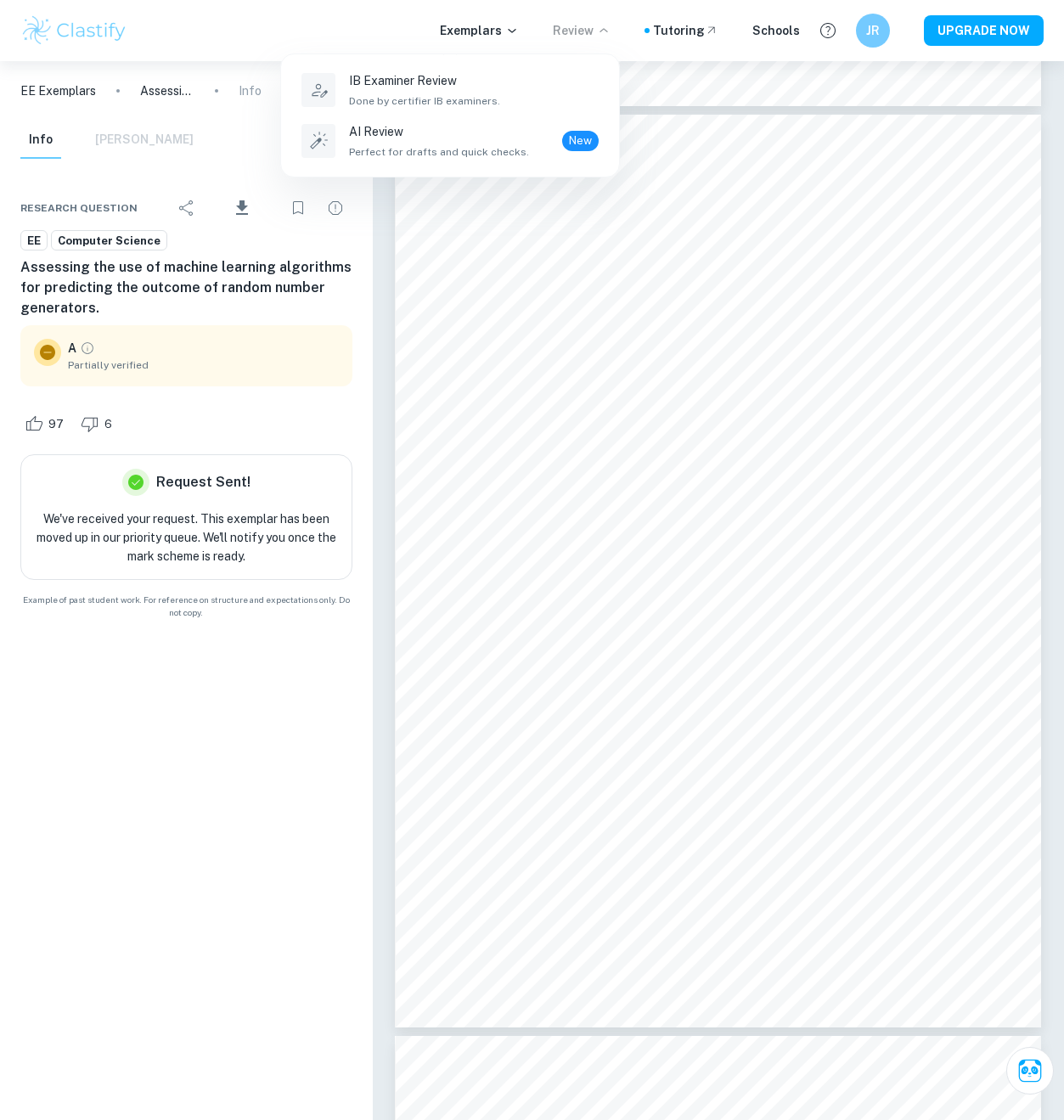
click at [660, 68] on div at bounding box center [532, 560] width 1064 height 1120
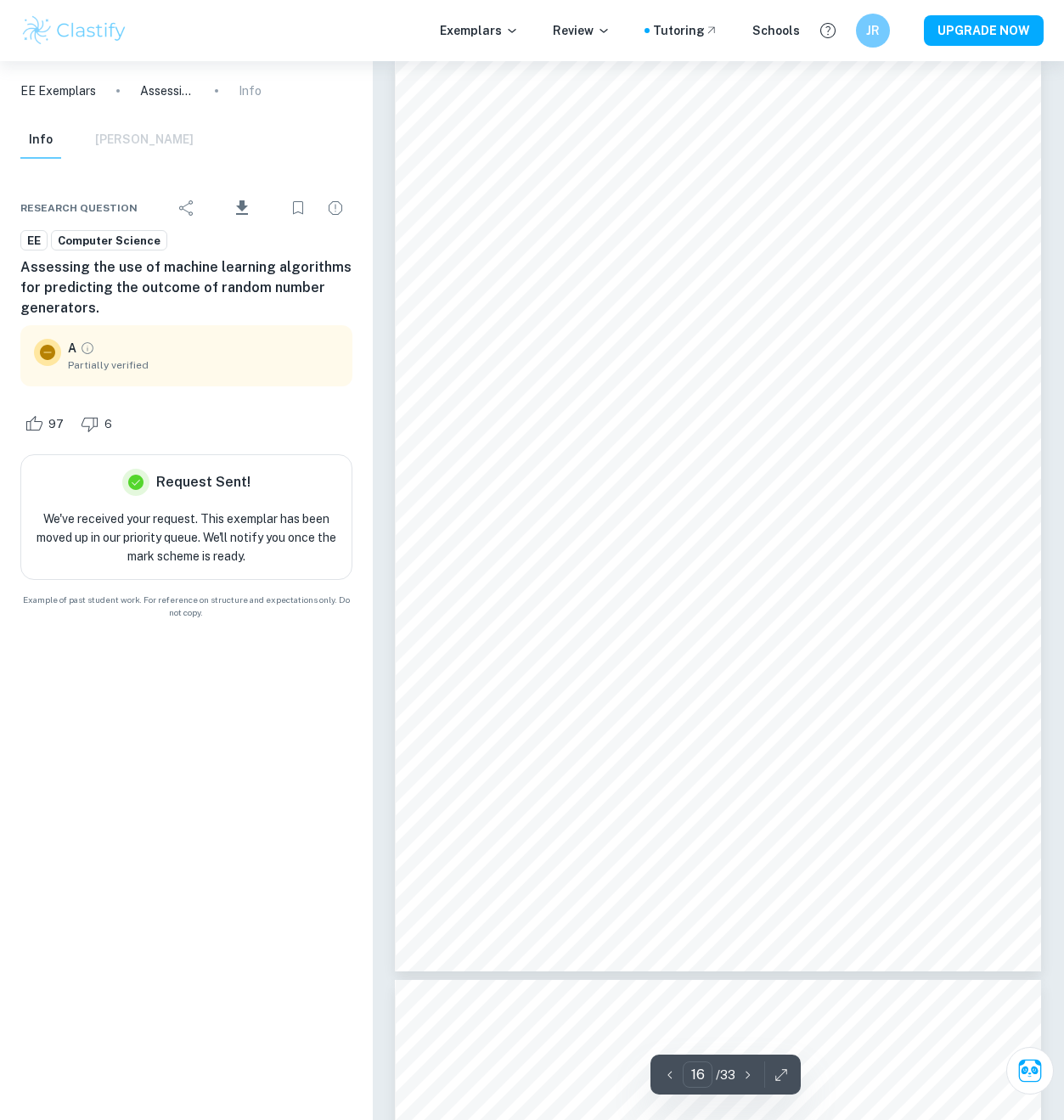
scroll to position [14266, 0]
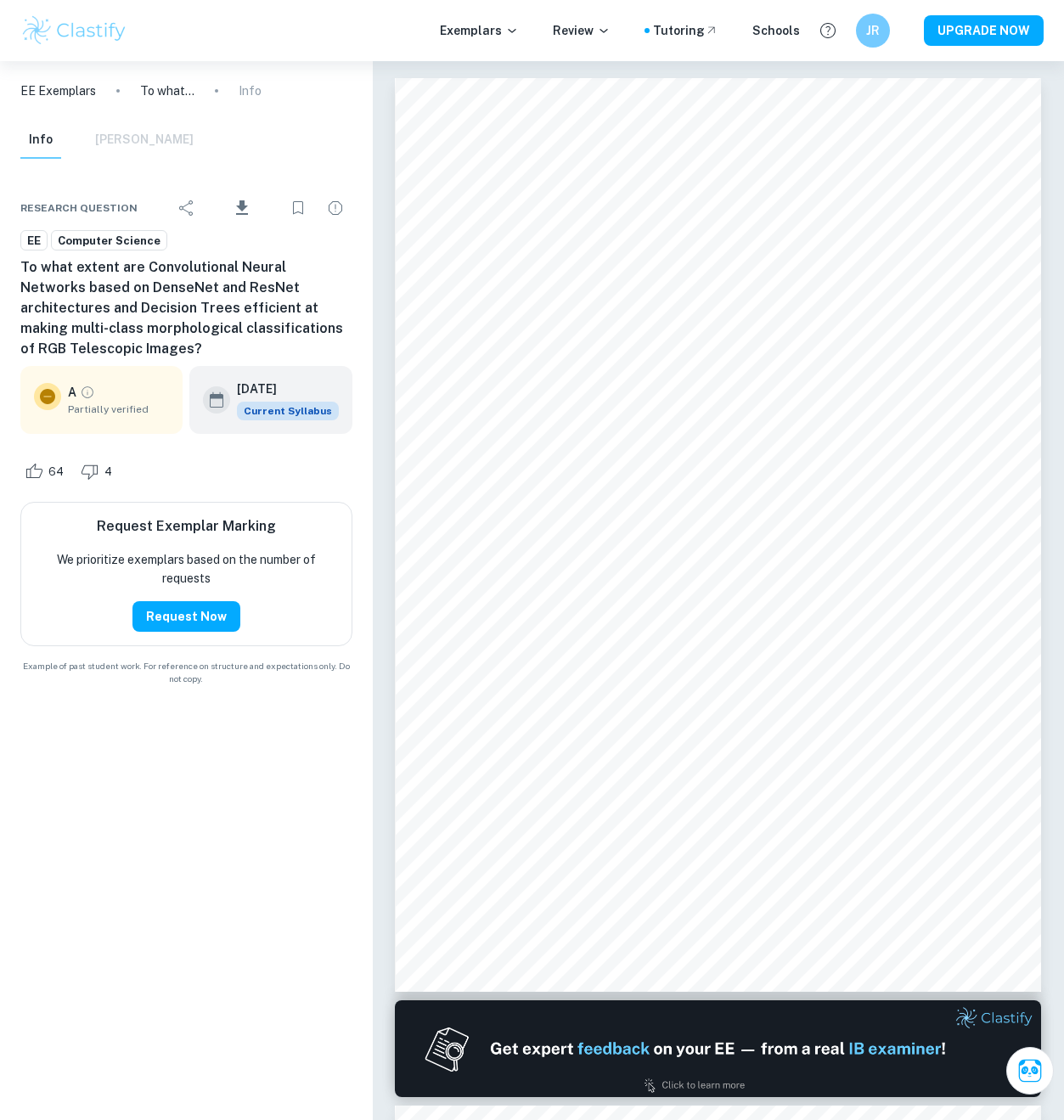
scroll to position [15988, 0]
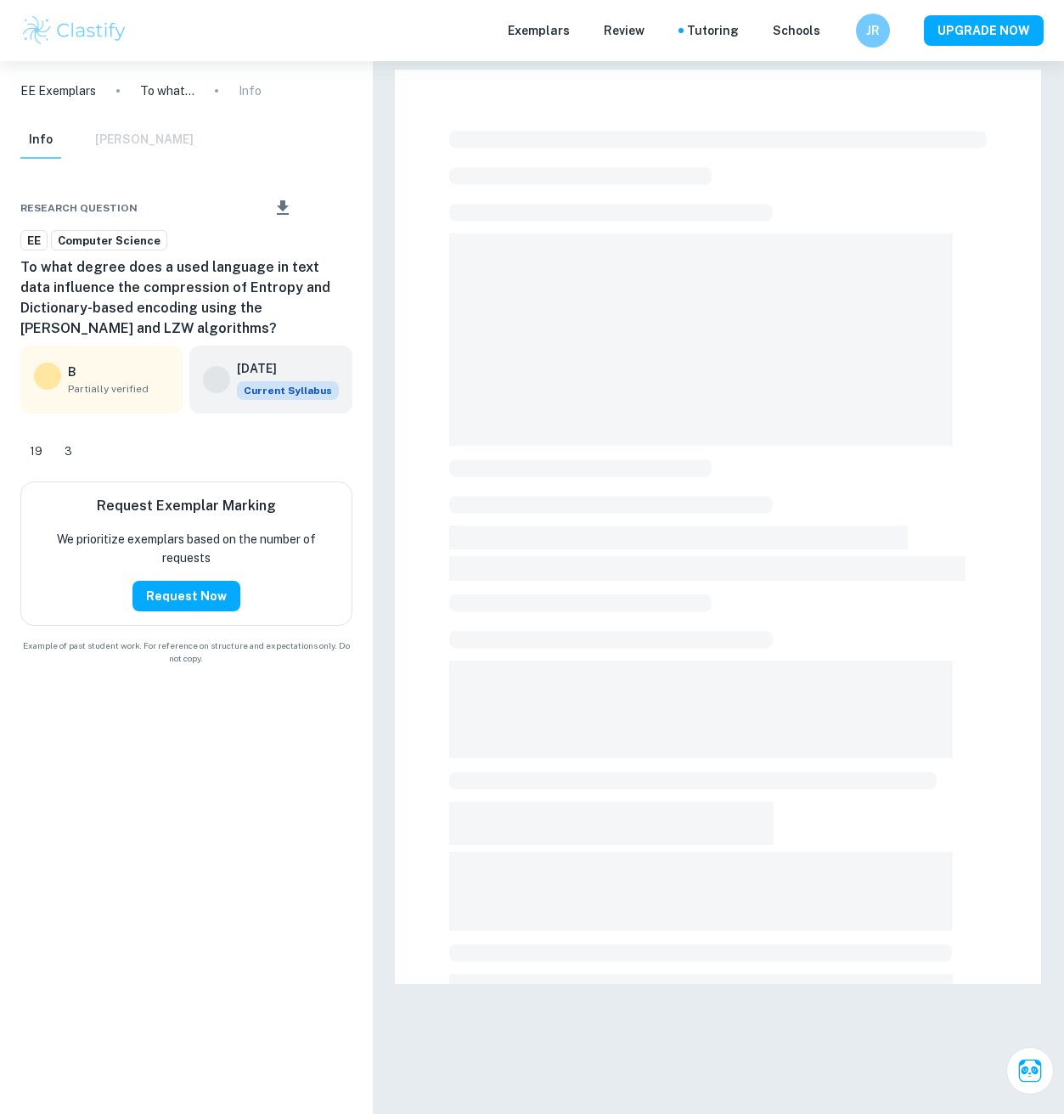
checkbox input "true"
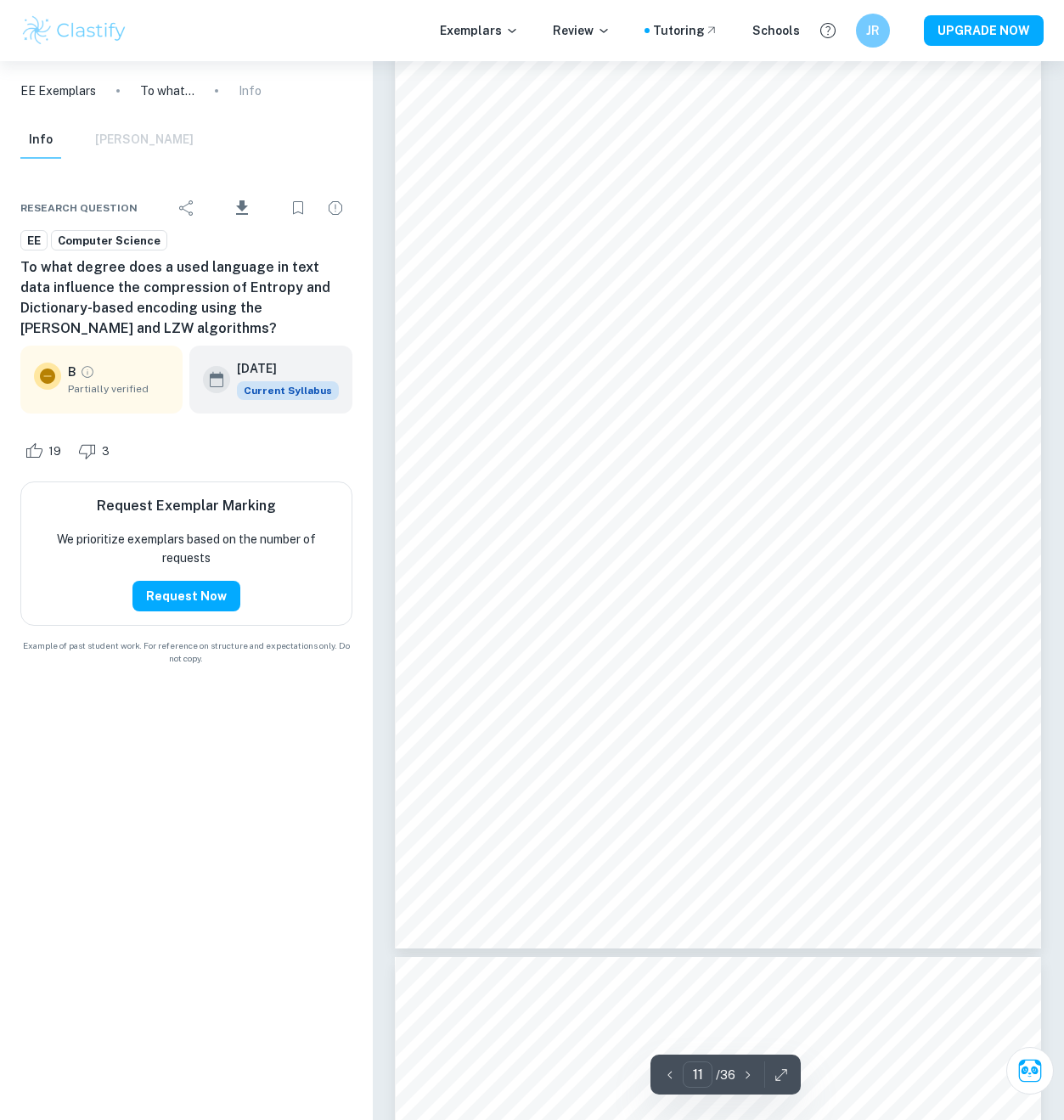
scroll to position [8817, 0]
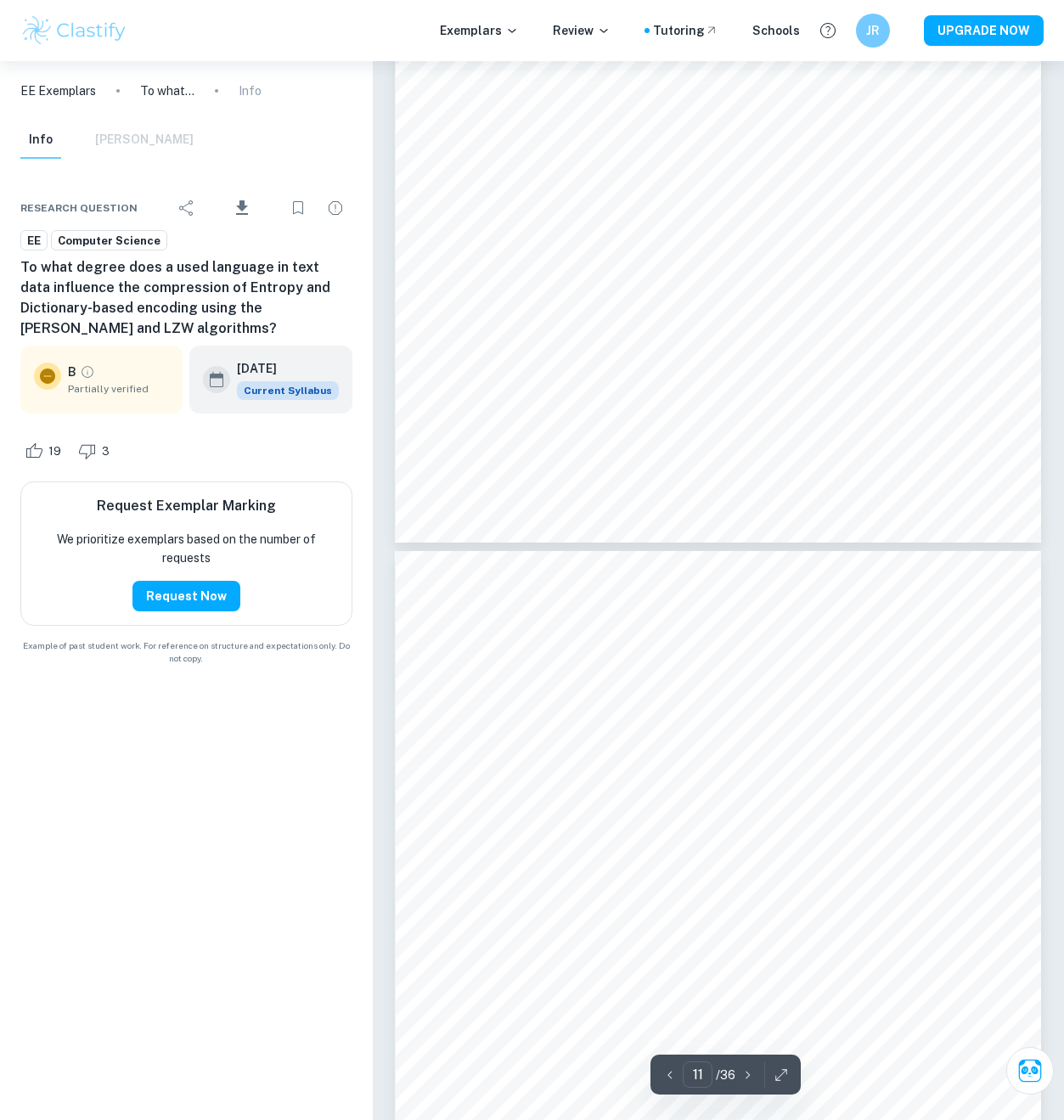
type input "10"
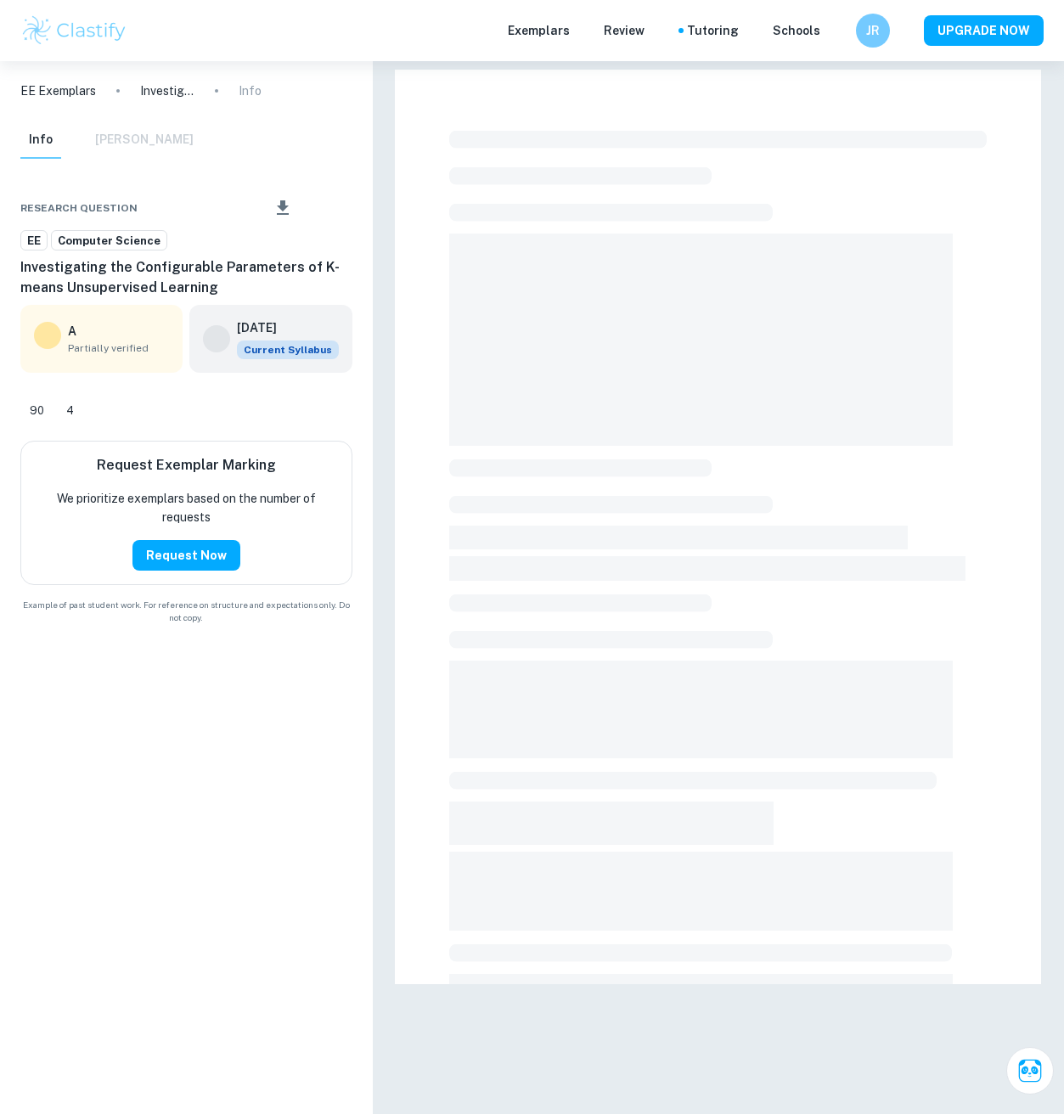
checkbox input "true"
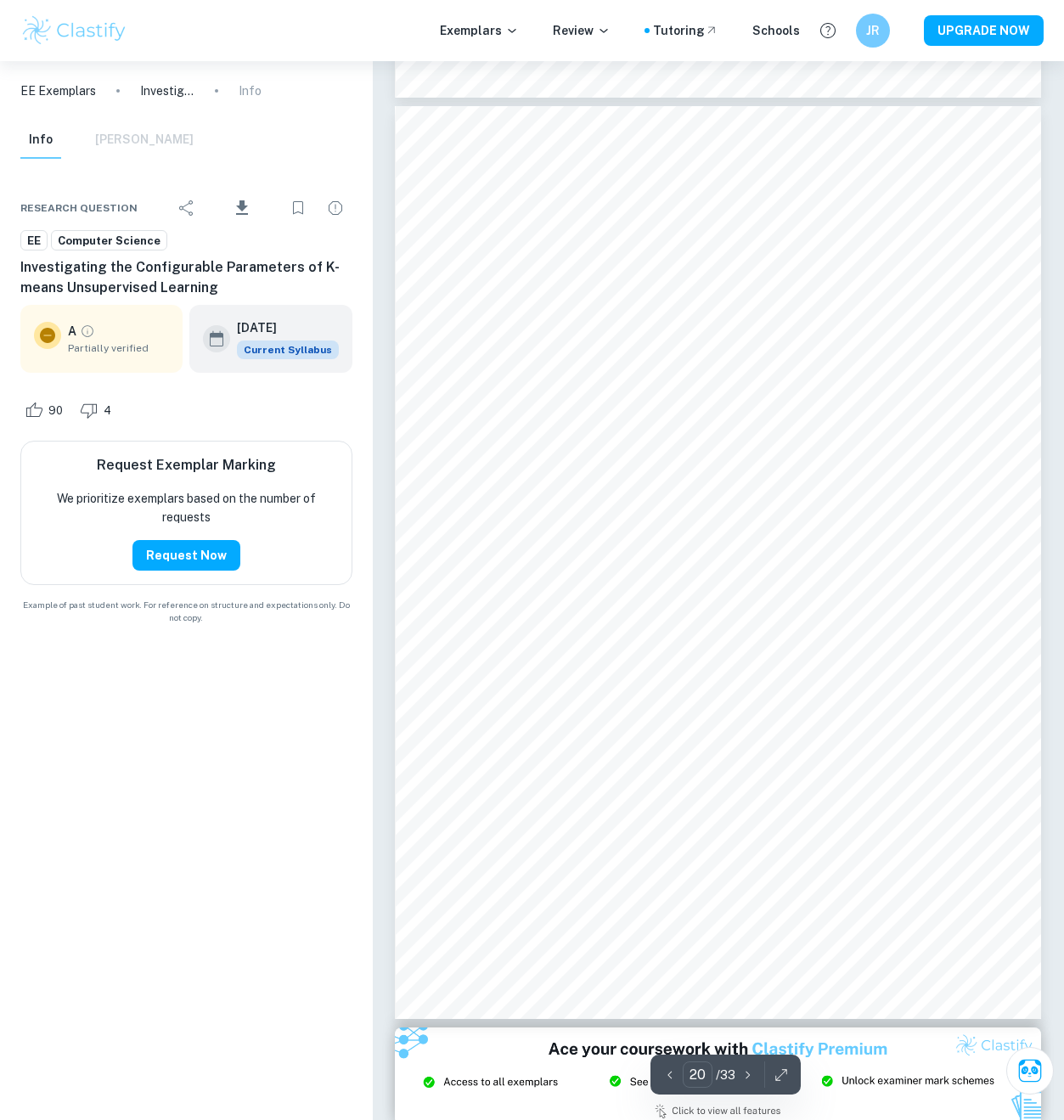
scroll to position [17988, 0]
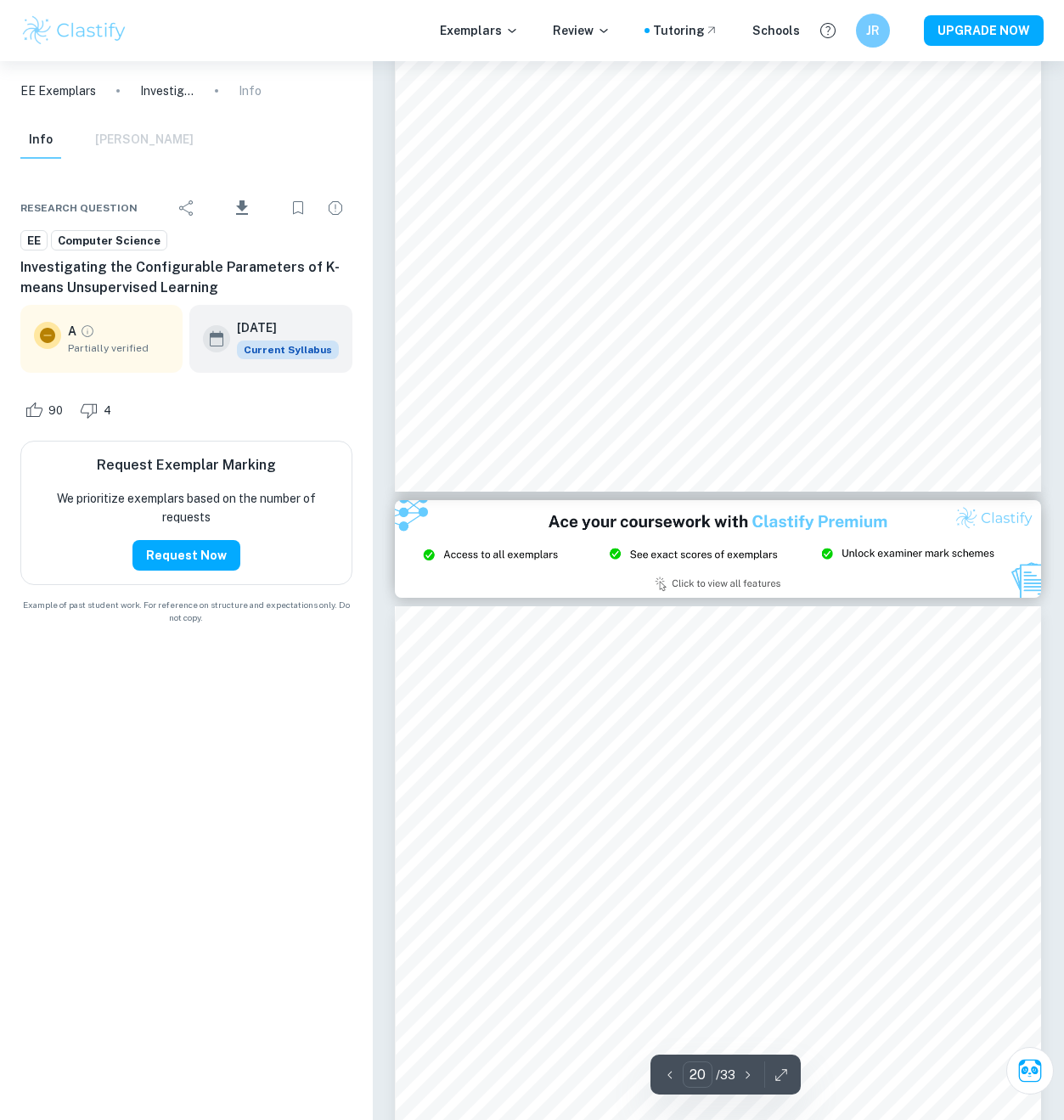
type input "21"
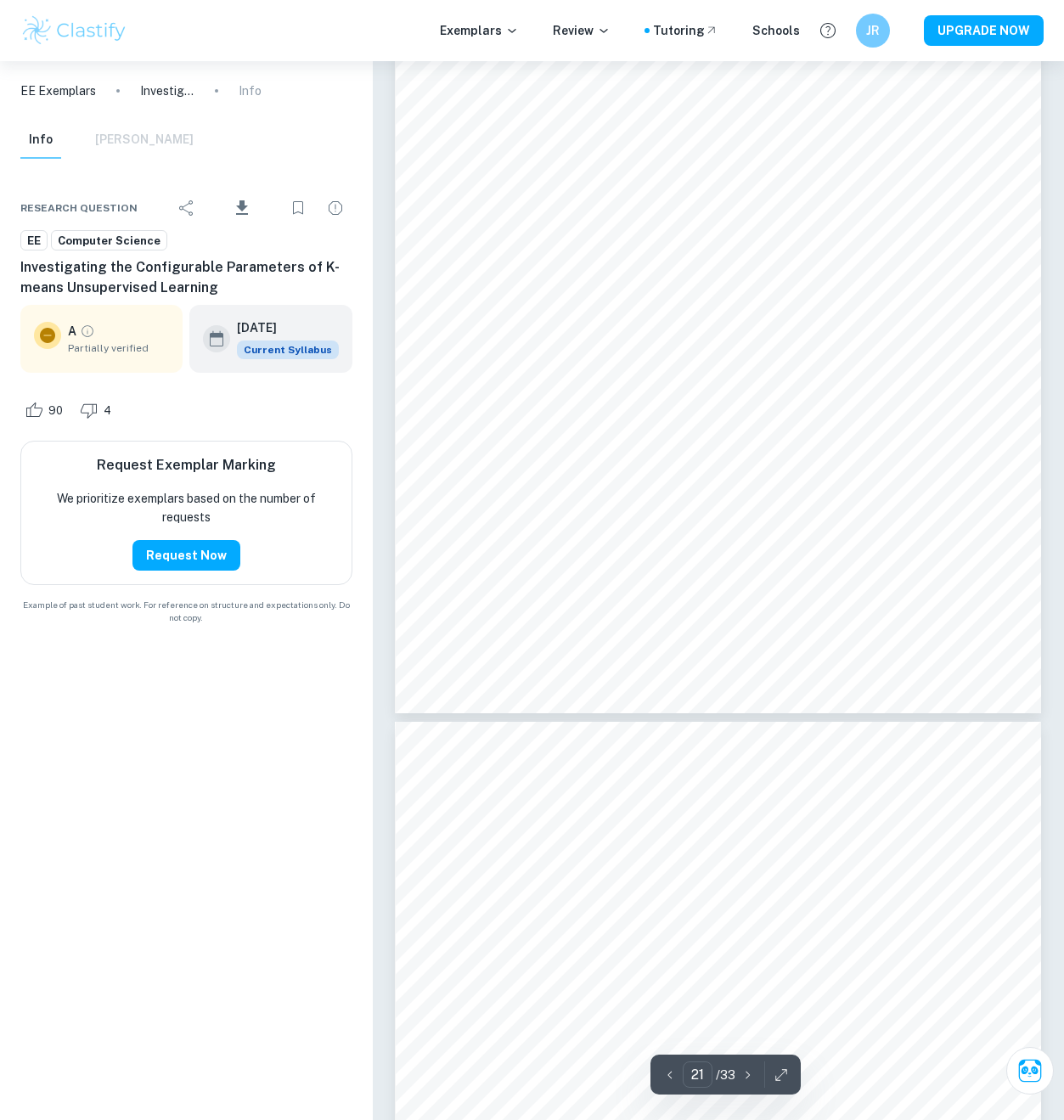
scroll to position [19305, 0]
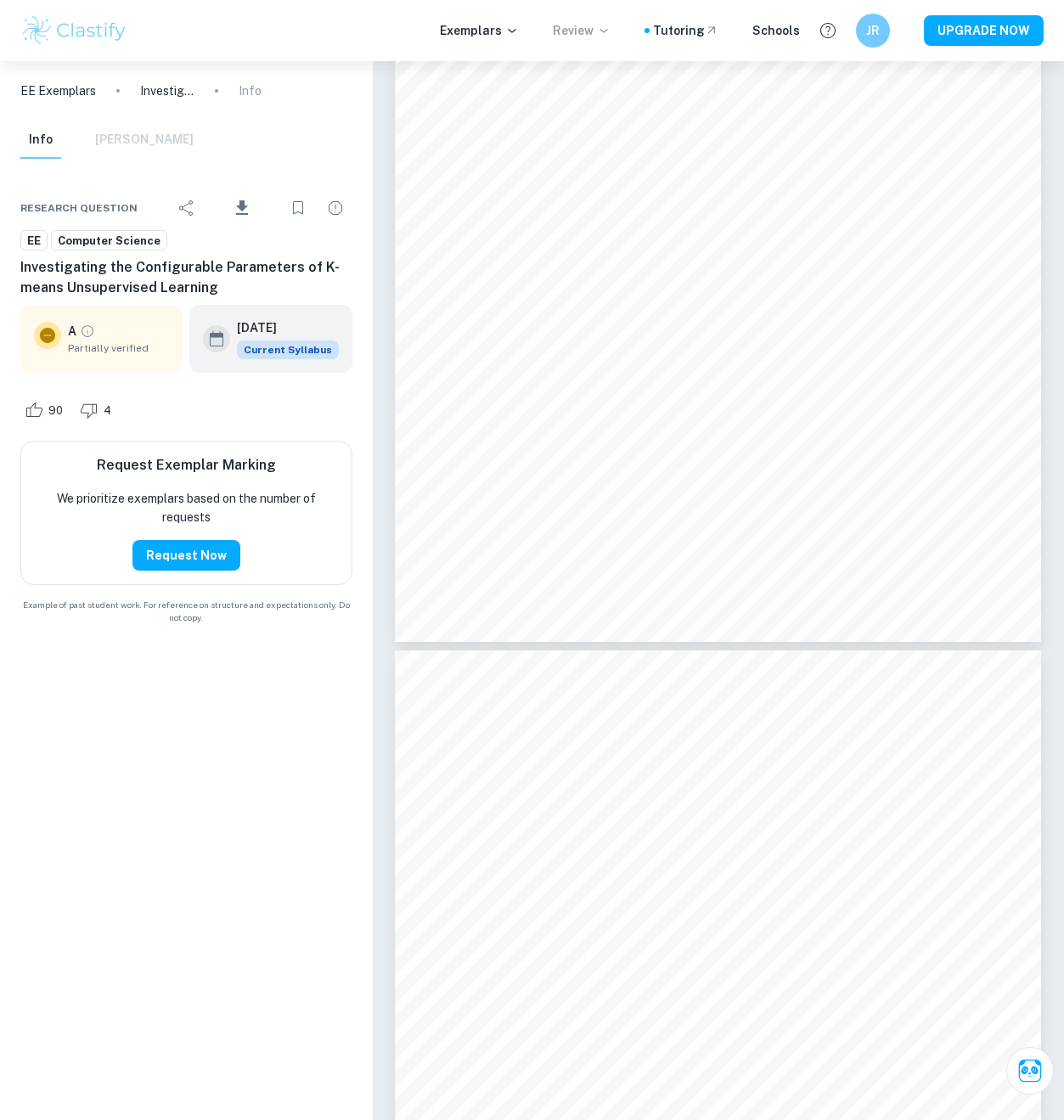
click at [580, 33] on p "Review" at bounding box center [581, 30] width 58 height 19
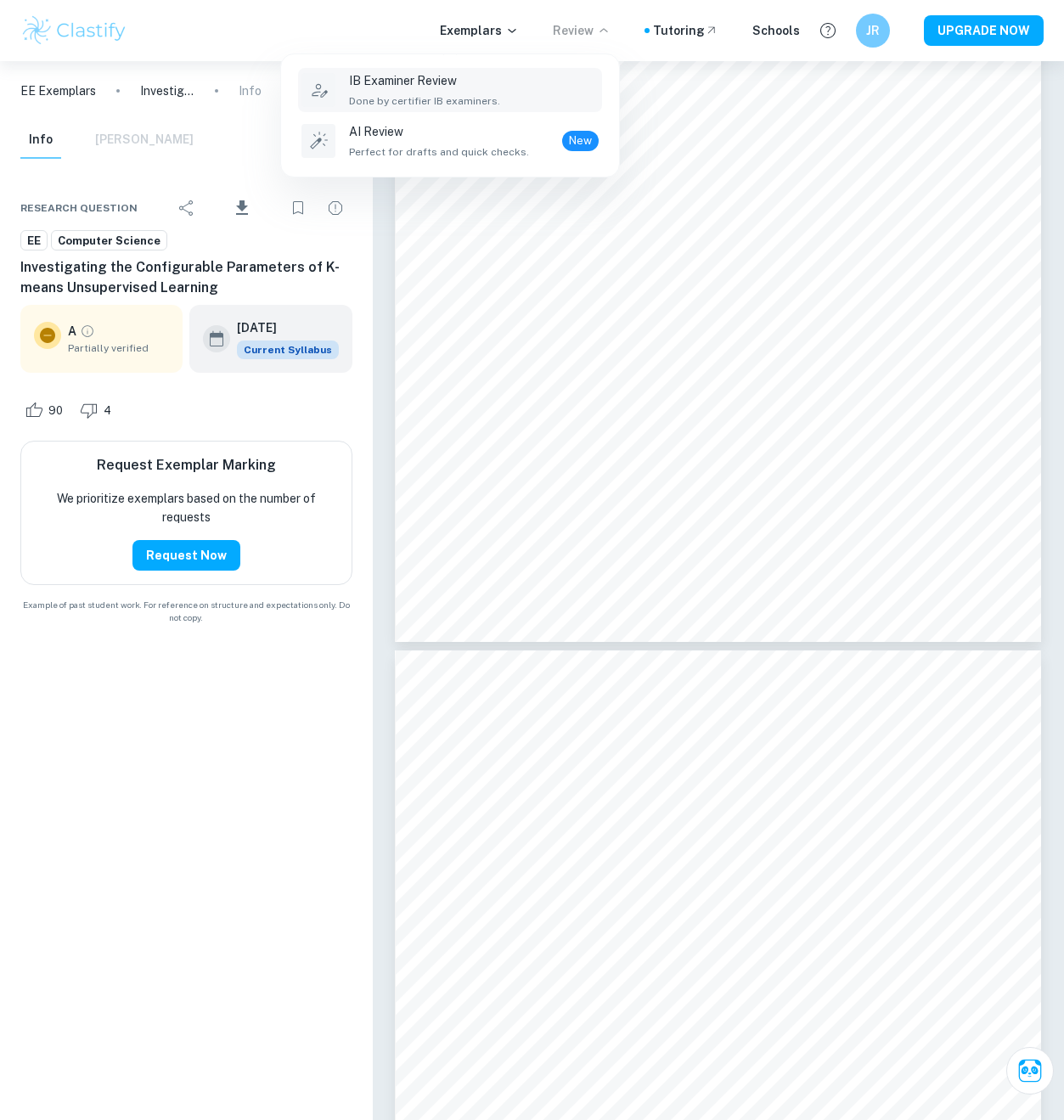
click at [479, 93] on div "IB Examiner Review Done by certifier IB examiners." at bounding box center [425, 90] width 151 height 37
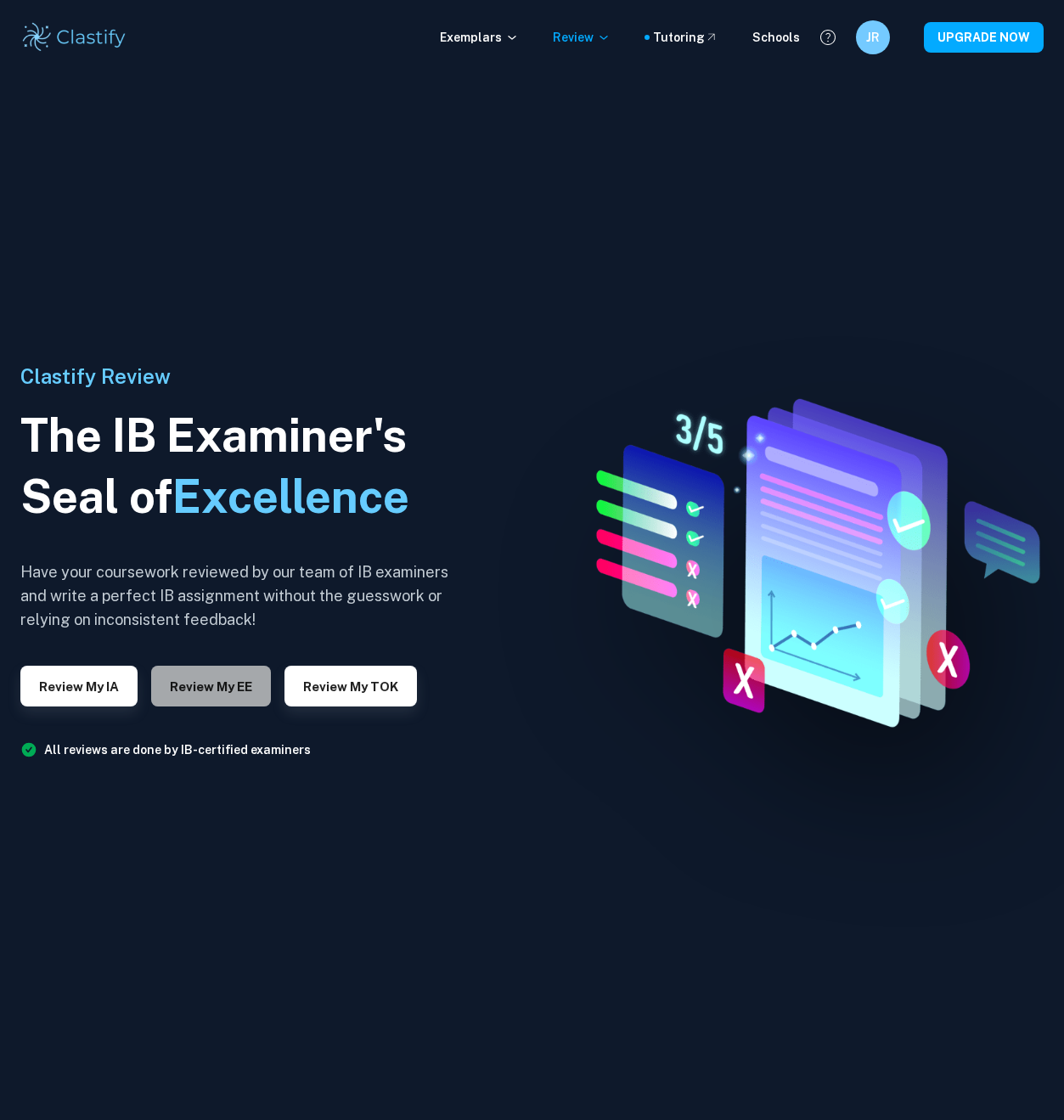
click at [222, 684] on button "Review my EE" at bounding box center [211, 686] width 120 height 41
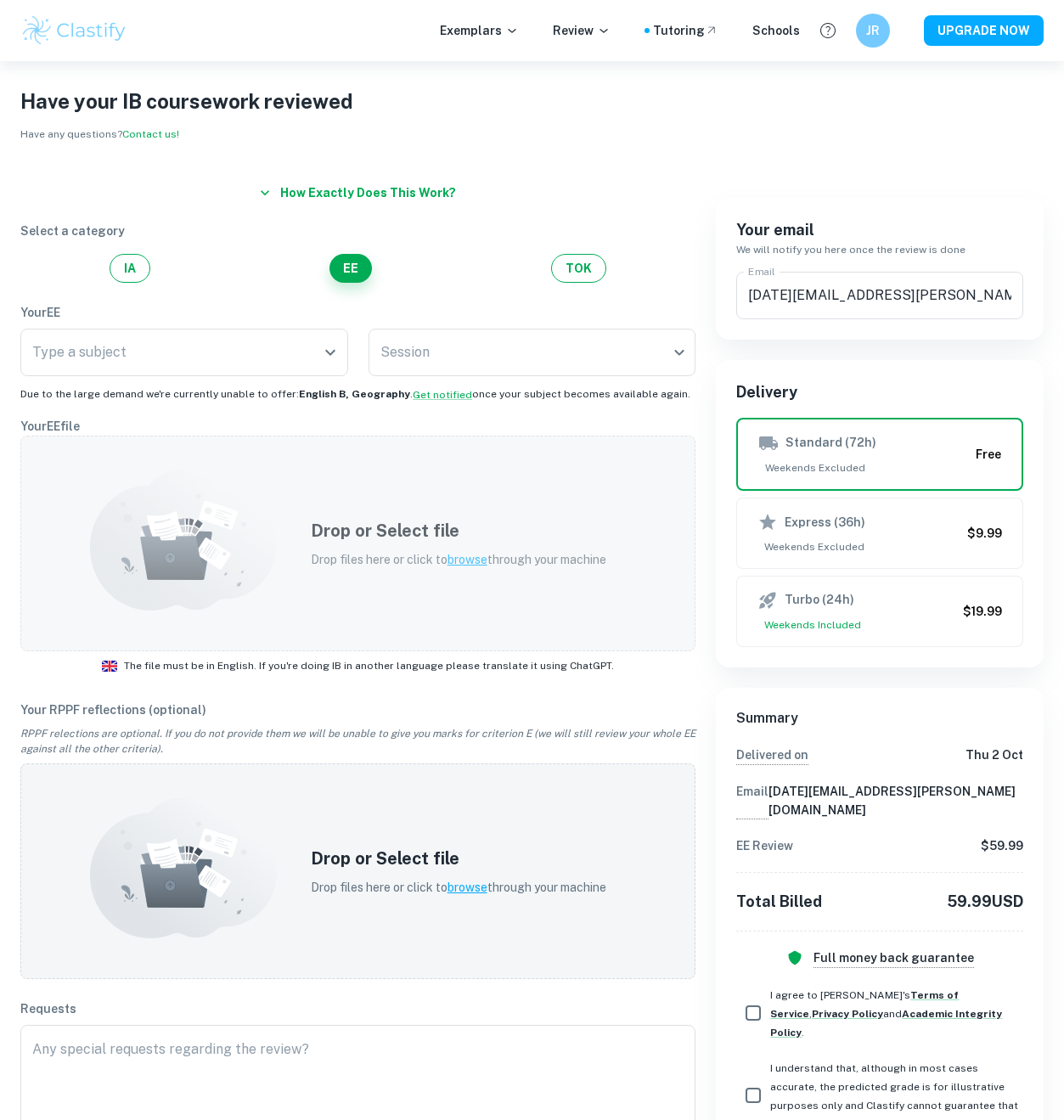
scroll to position [97, 0]
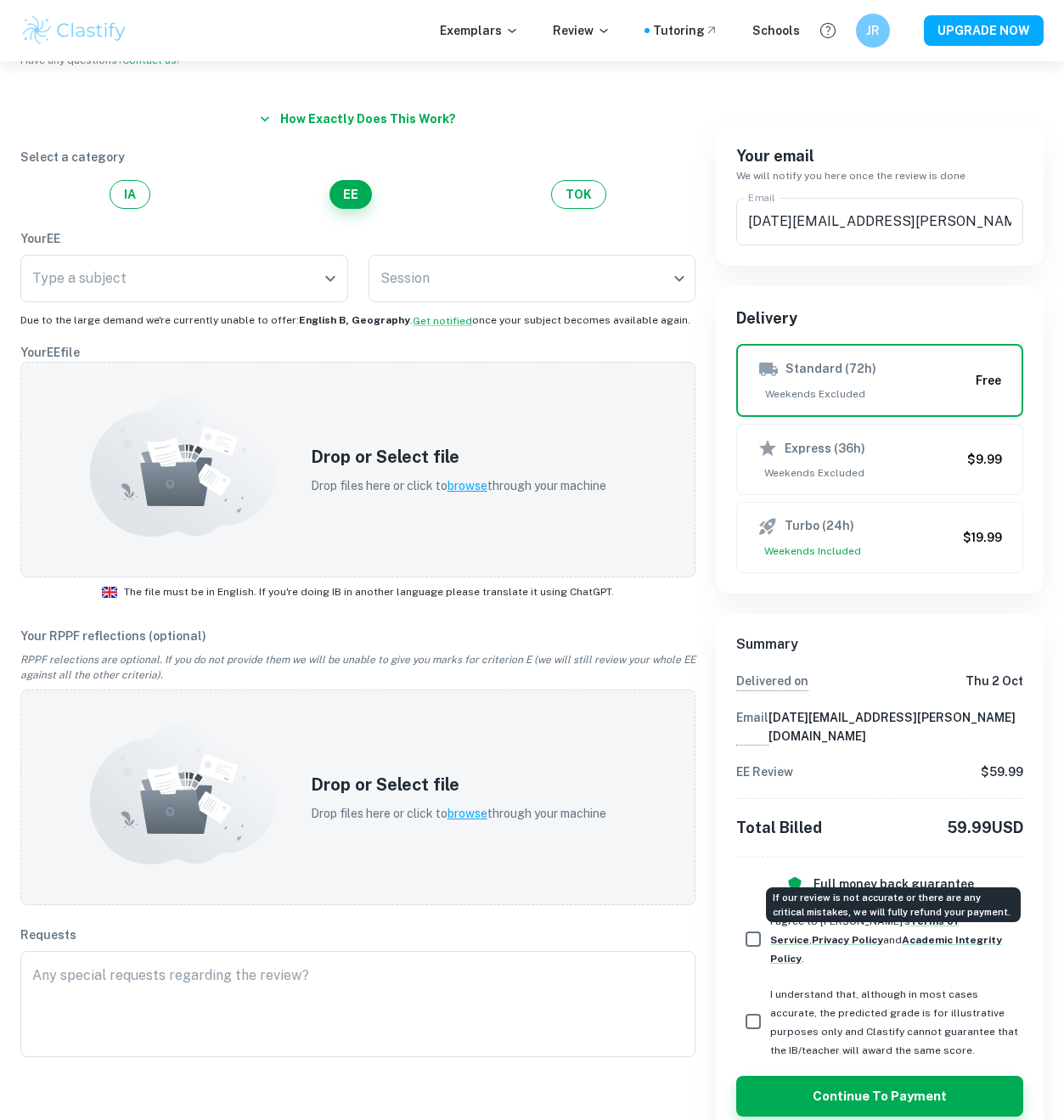
click at [877, 875] on h6 "Full money back guarantee" at bounding box center [893, 885] width 160 height 19
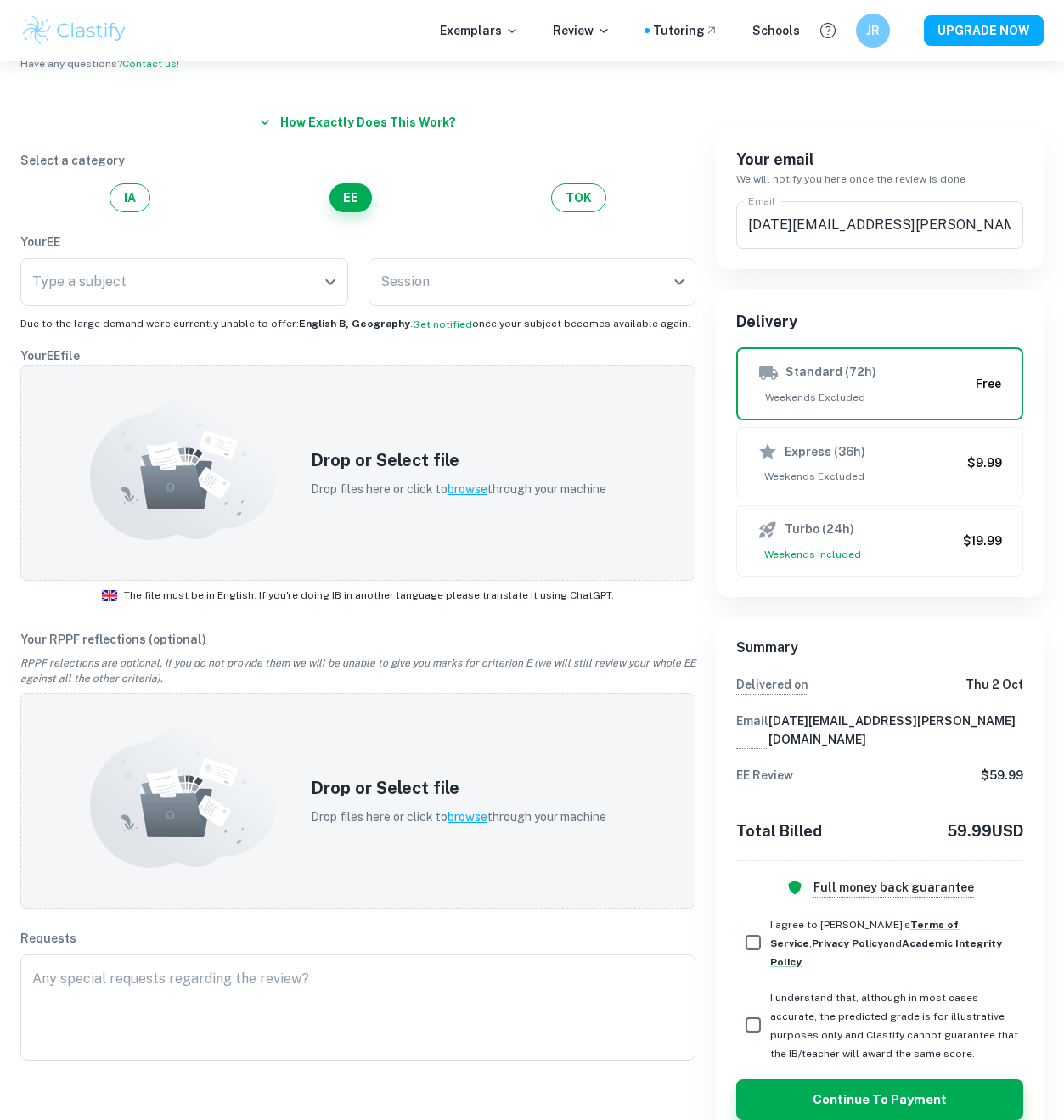
scroll to position [0, 0]
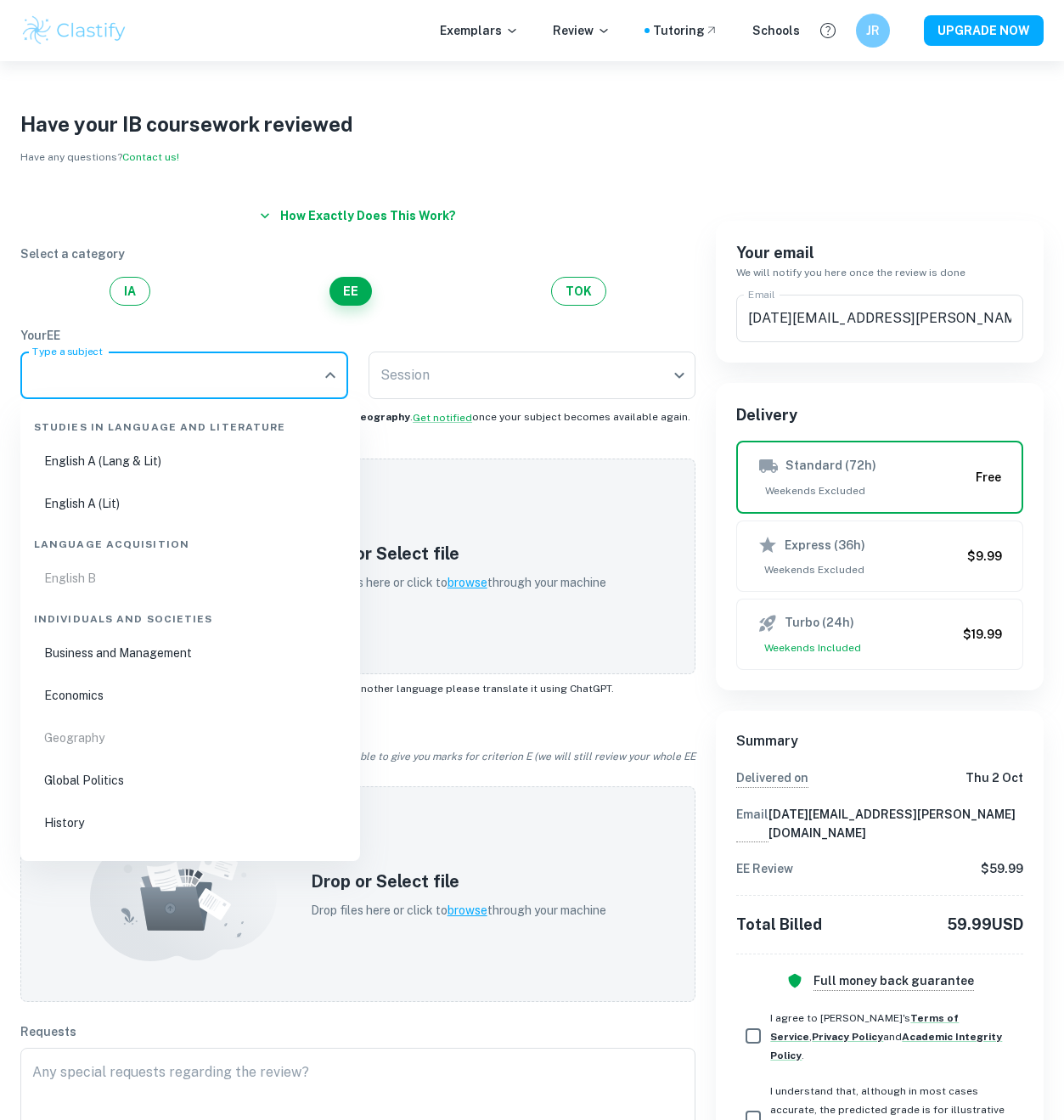
click at [314, 386] on input "Type a subject" at bounding box center [172, 375] width 287 height 33
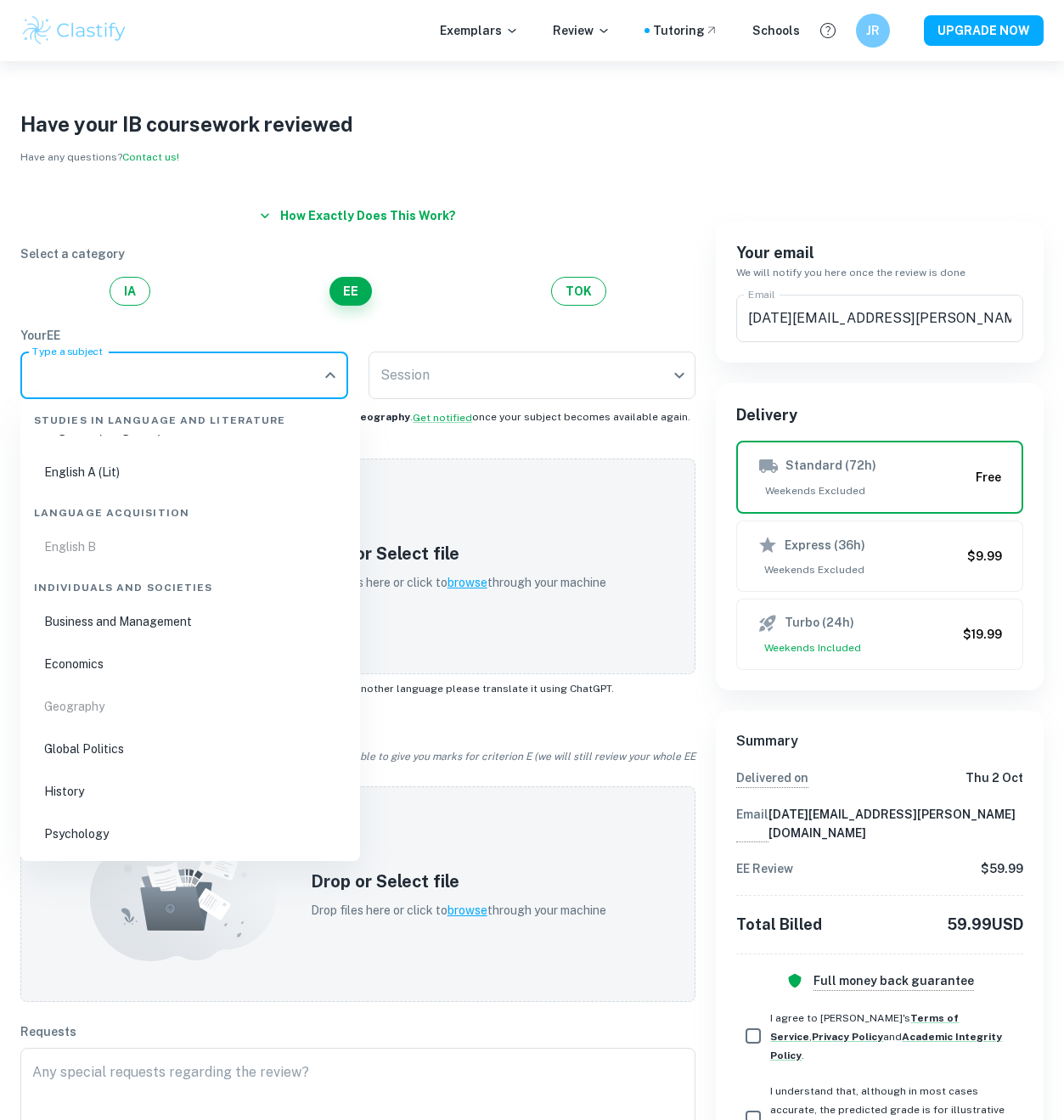
scroll to position [76, 0]
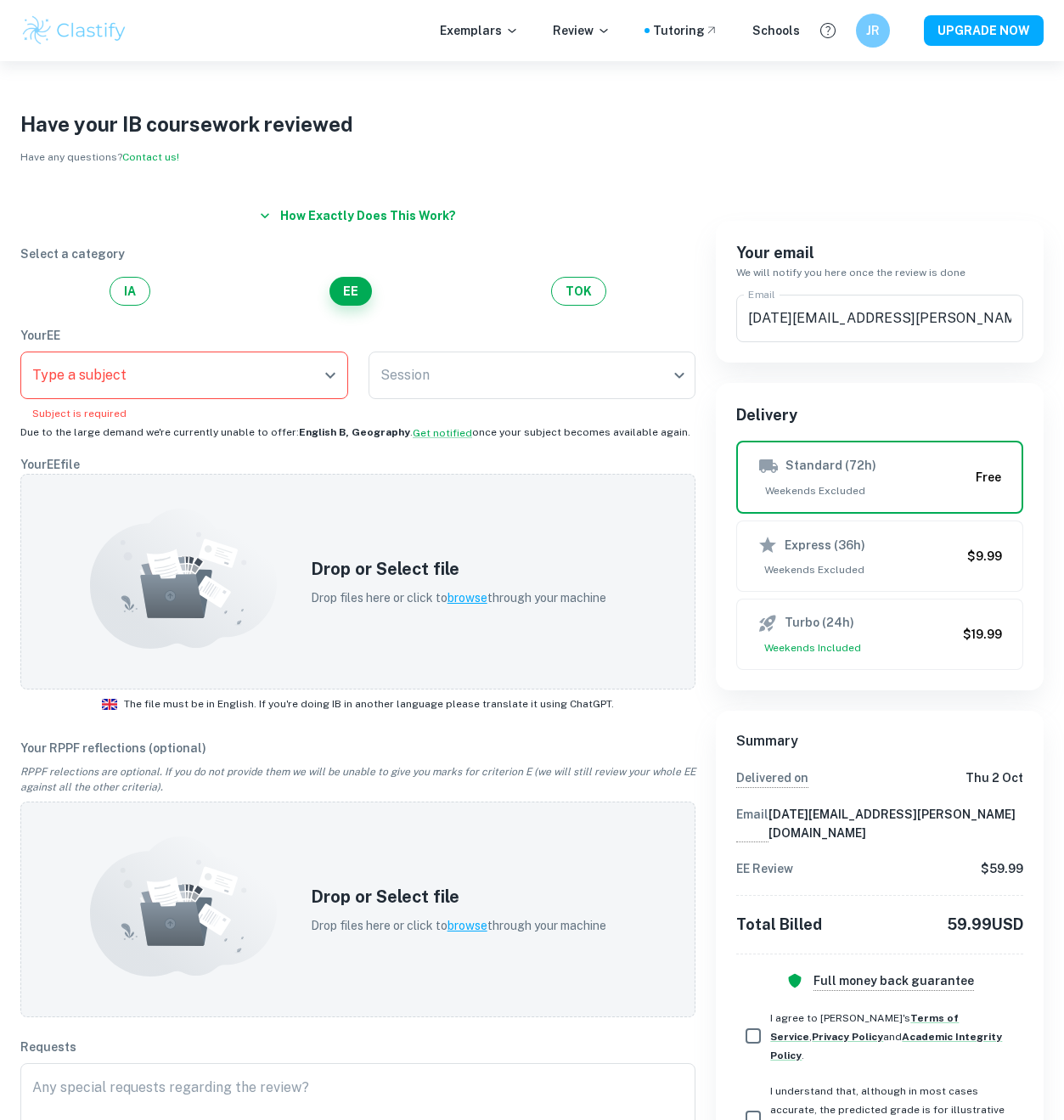
click at [691, 198] on div "How exactly does this work? Select a category IA EE TOK Your EE Type a subject …" at bounding box center [347, 707] width 695 height 1054
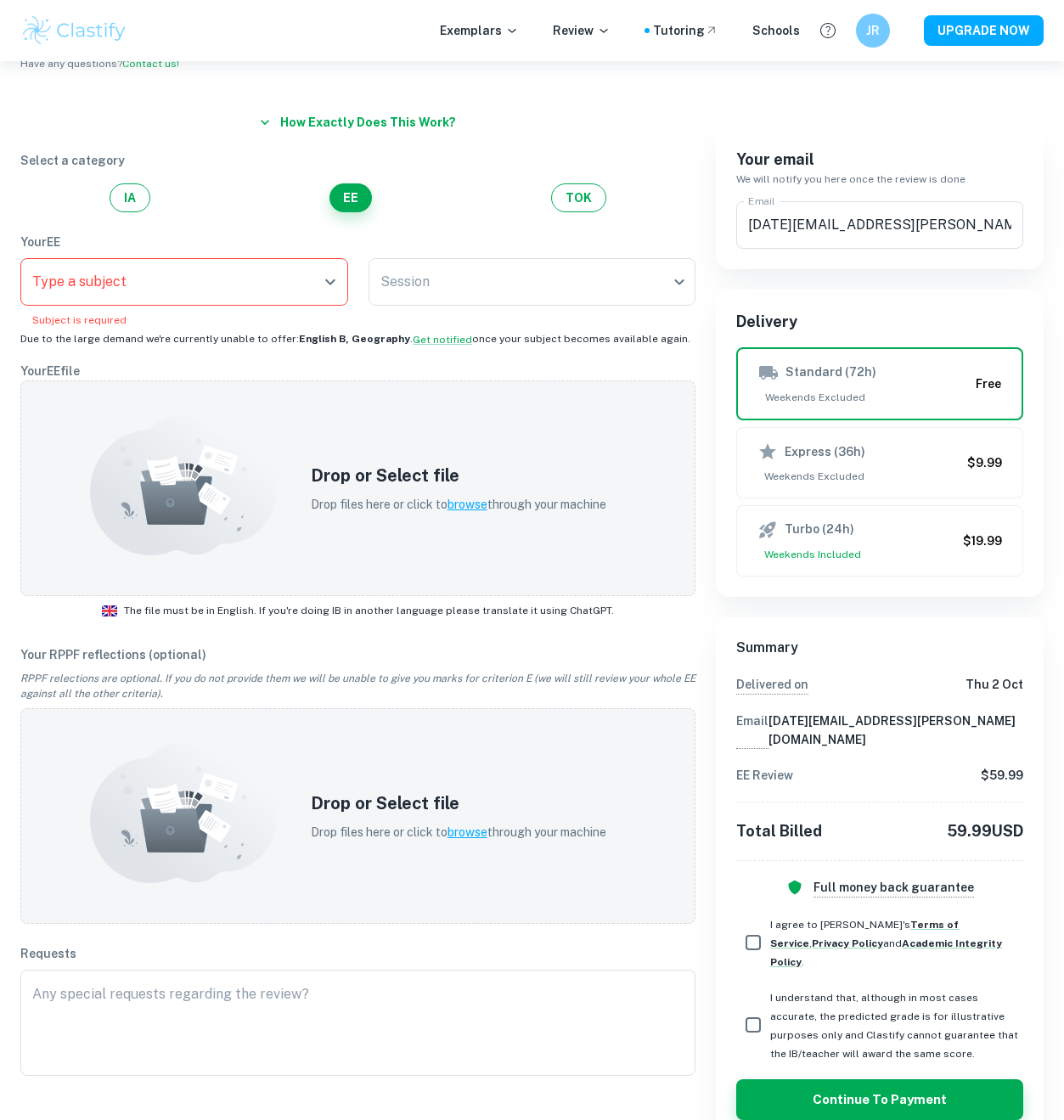
scroll to position [0, 0]
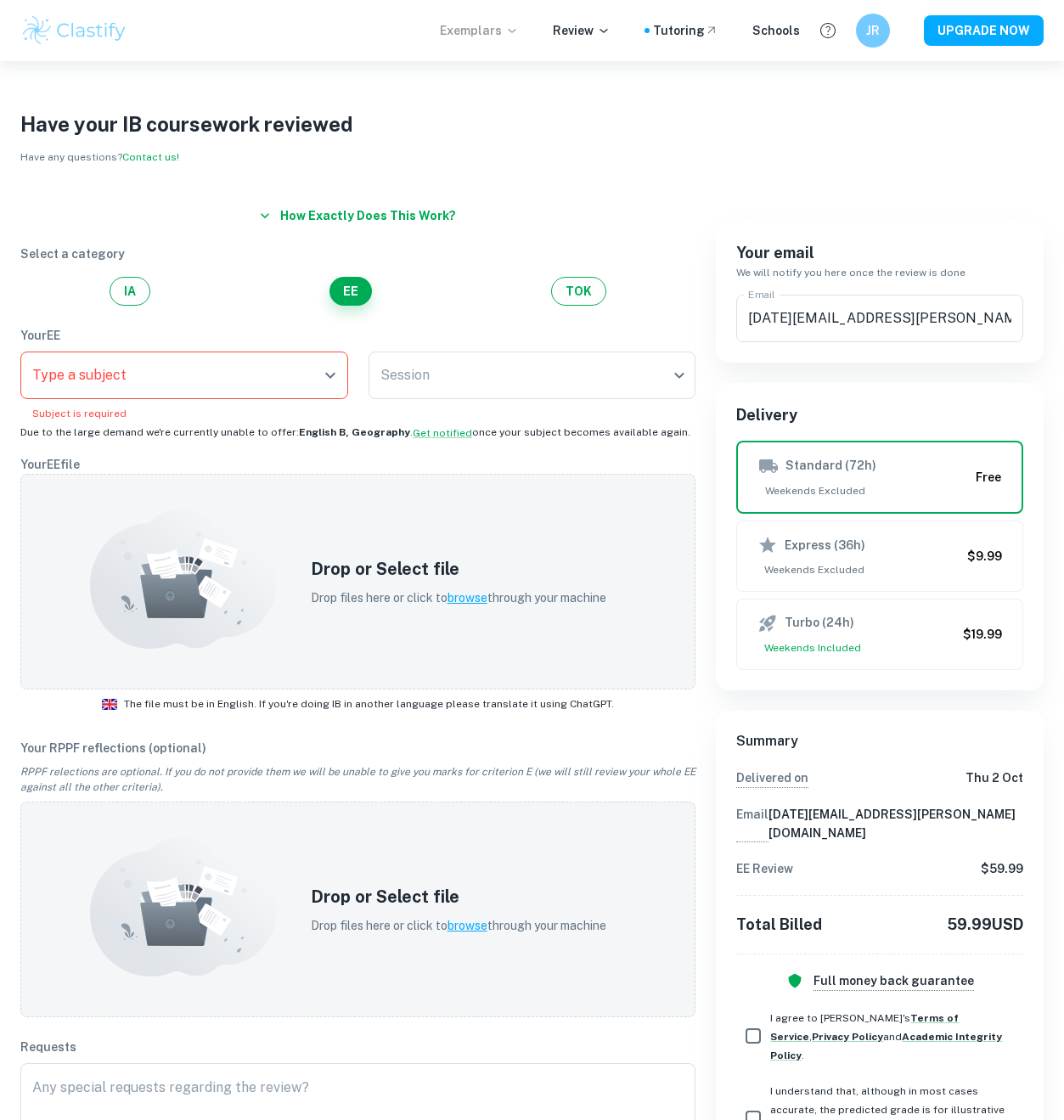
click at [515, 34] on icon at bounding box center [511, 30] width 13 height 13
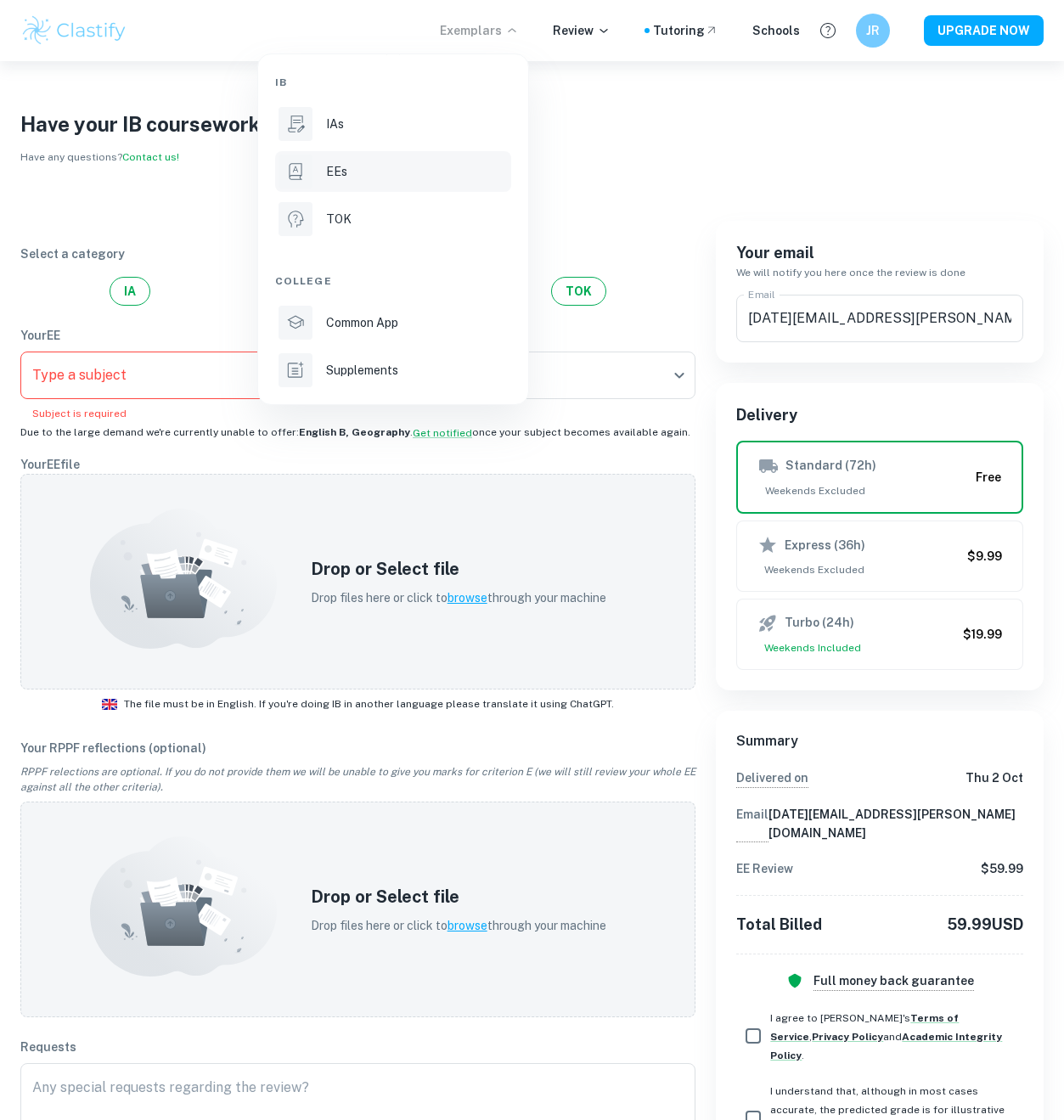
click at [363, 168] on div "EEs" at bounding box center [417, 171] width 181 height 19
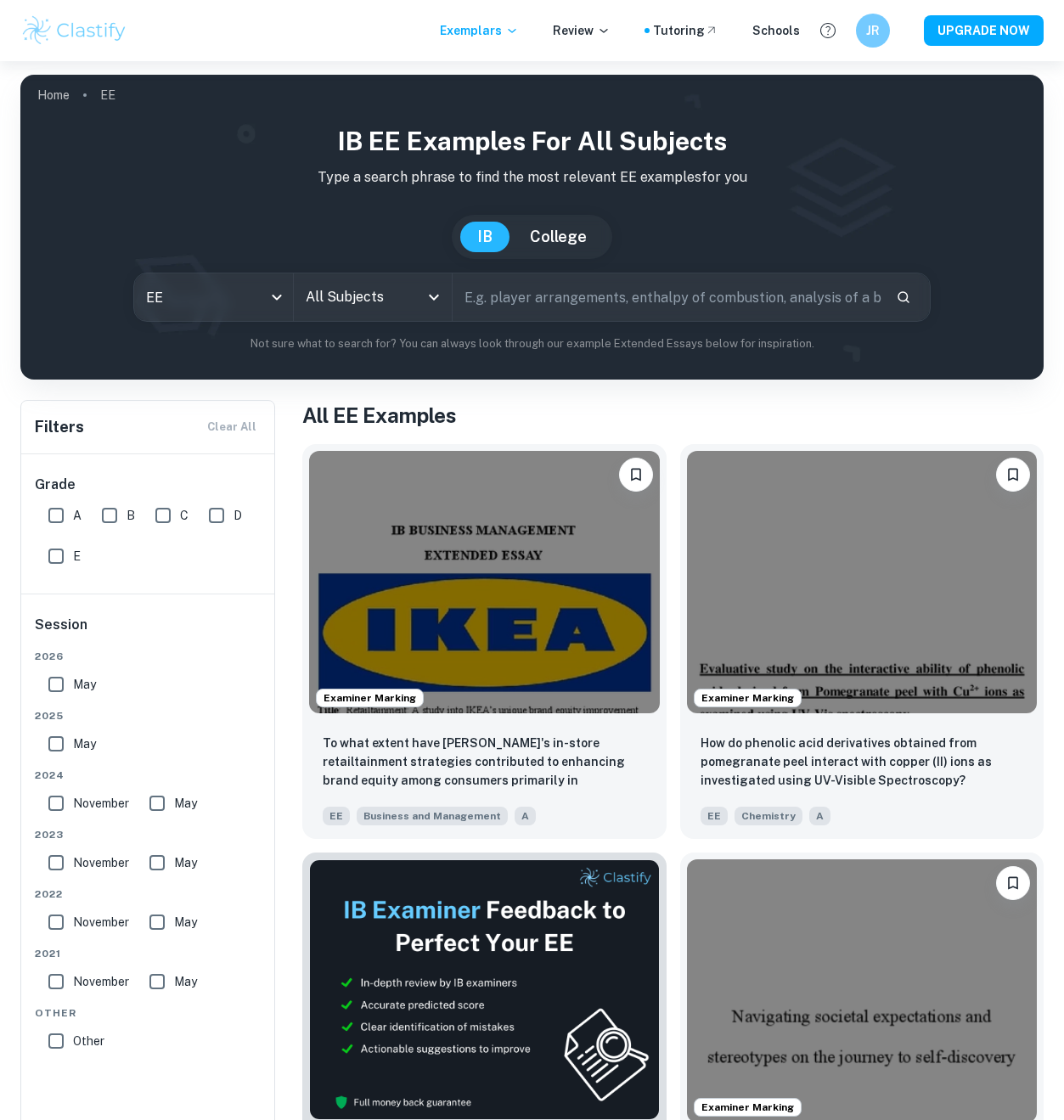
click at [573, 301] on input "text" at bounding box center [668, 297] width 430 height 48
click at [441, 294] on icon "Open" at bounding box center [433, 297] width 20 height 20
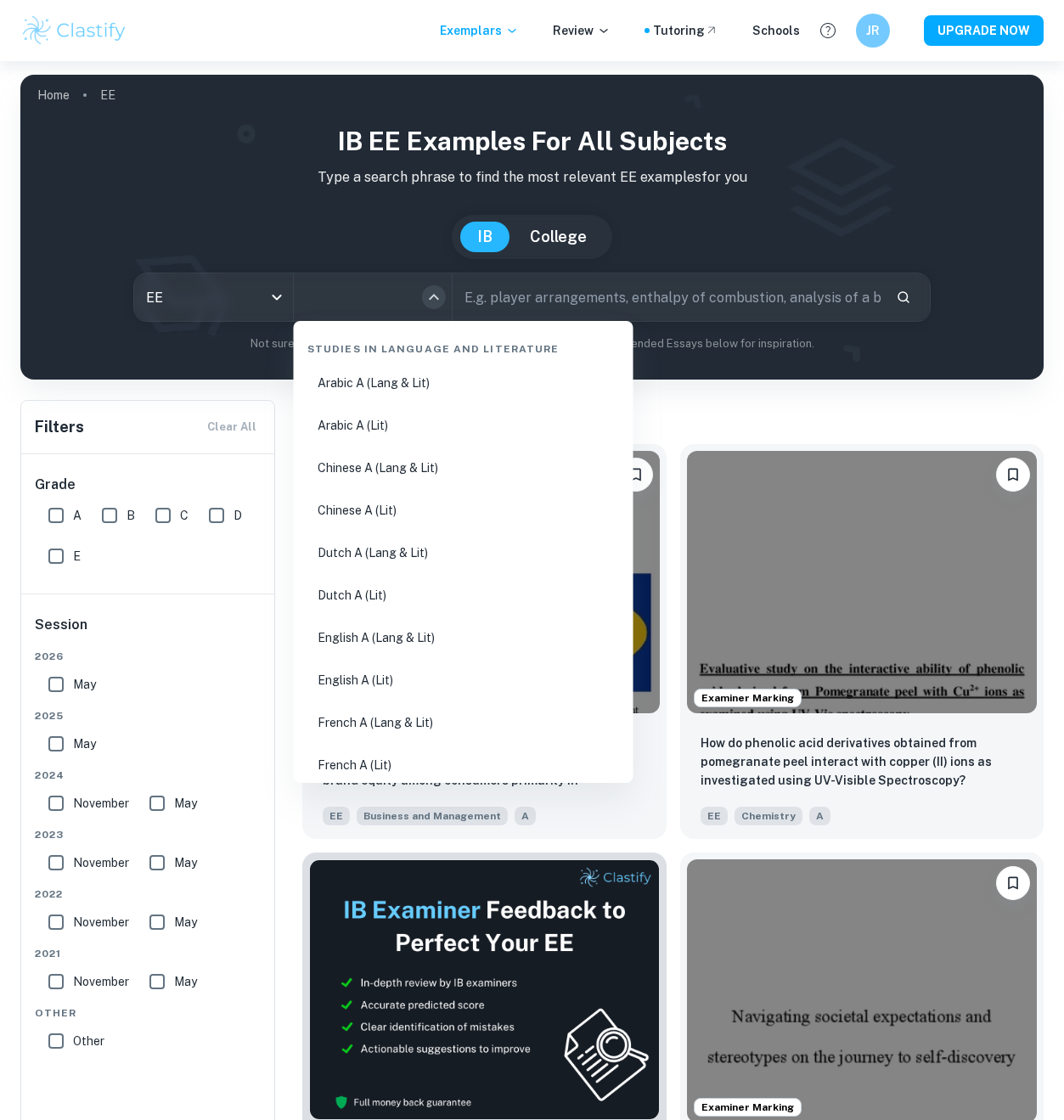
click at [425, 301] on icon "Close" at bounding box center [433, 297] width 20 height 20
click at [417, 278] on div "All Subjects" at bounding box center [372, 297] width 158 height 48
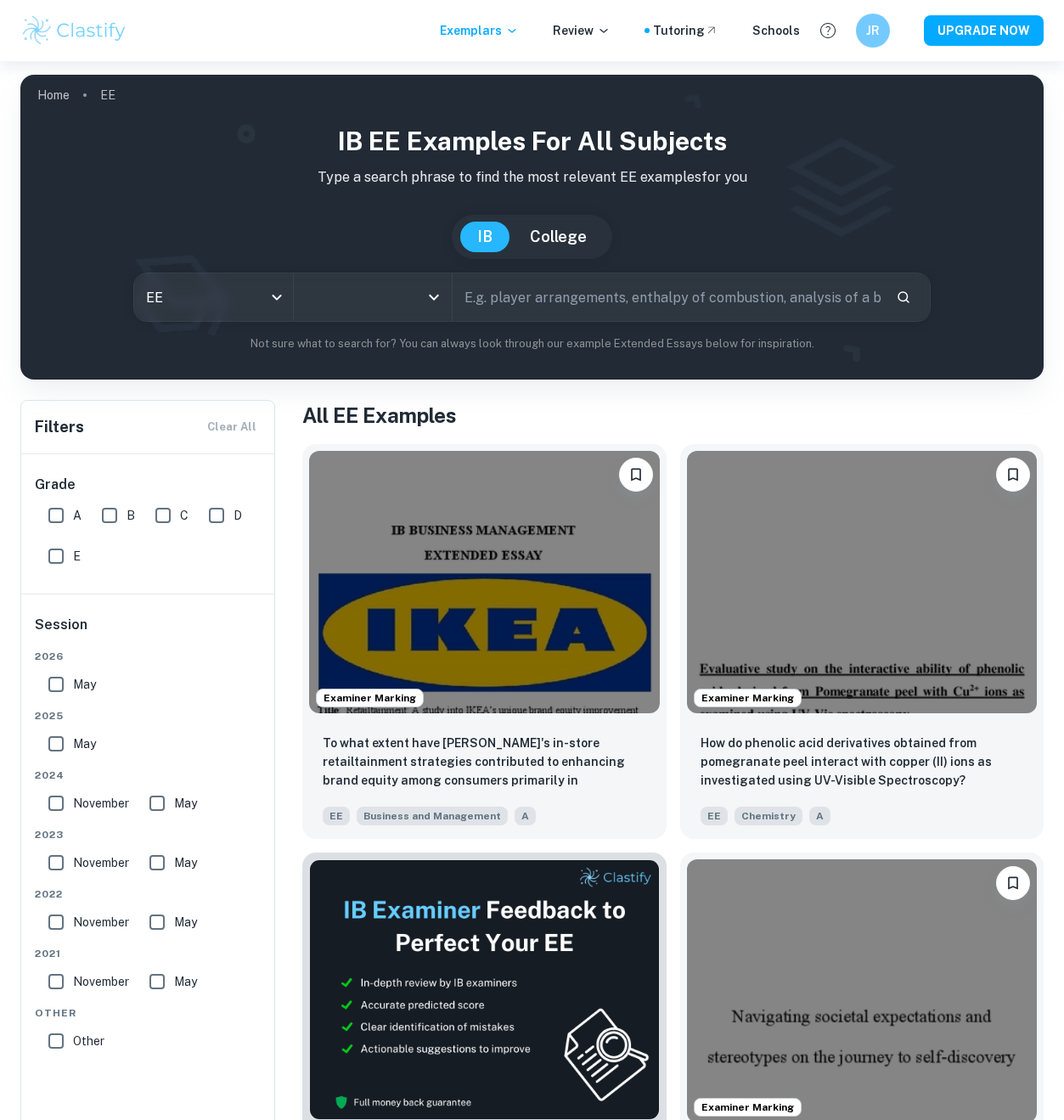
click at [425, 304] on icon "Open" at bounding box center [433, 297] width 20 height 20
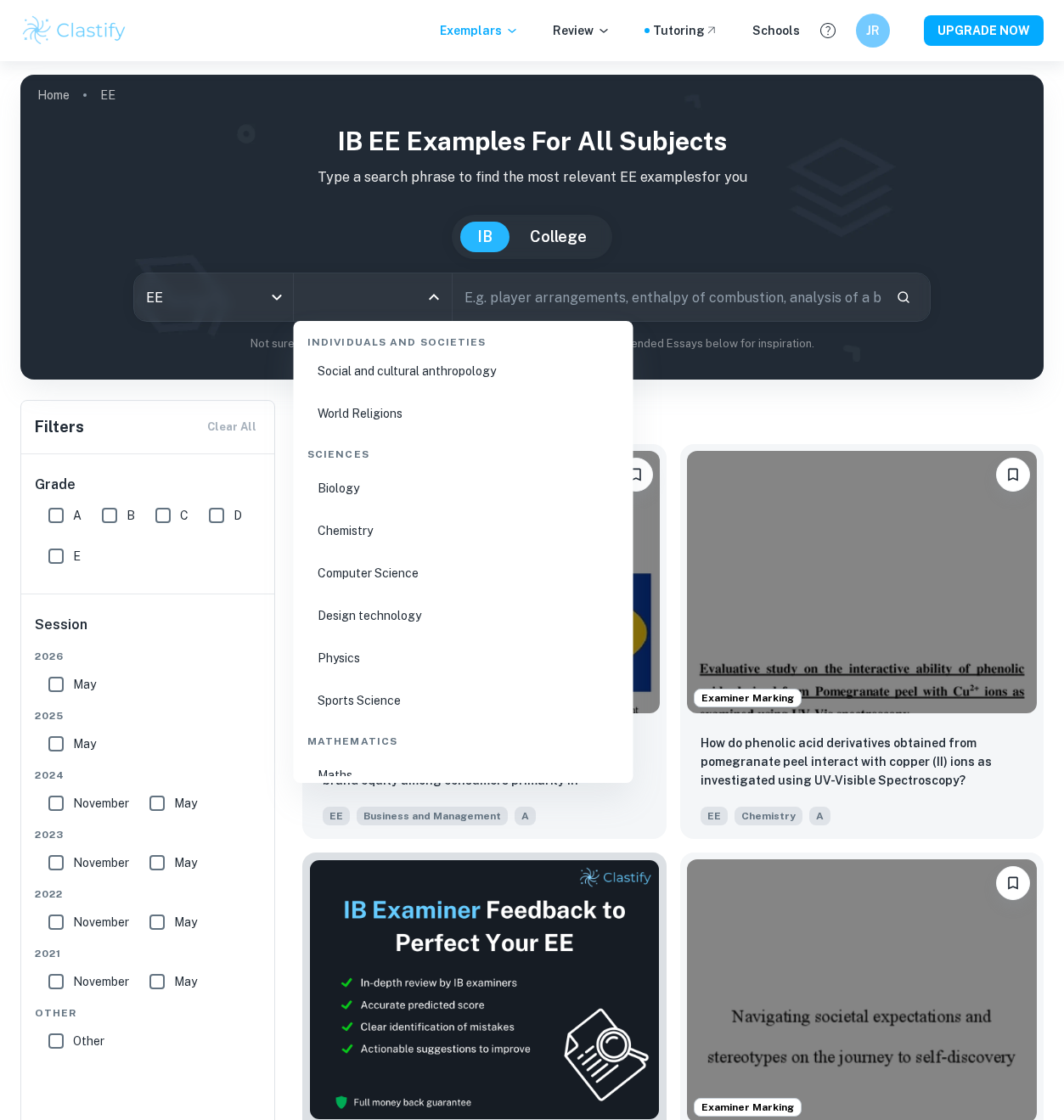
scroll to position [2440, 0]
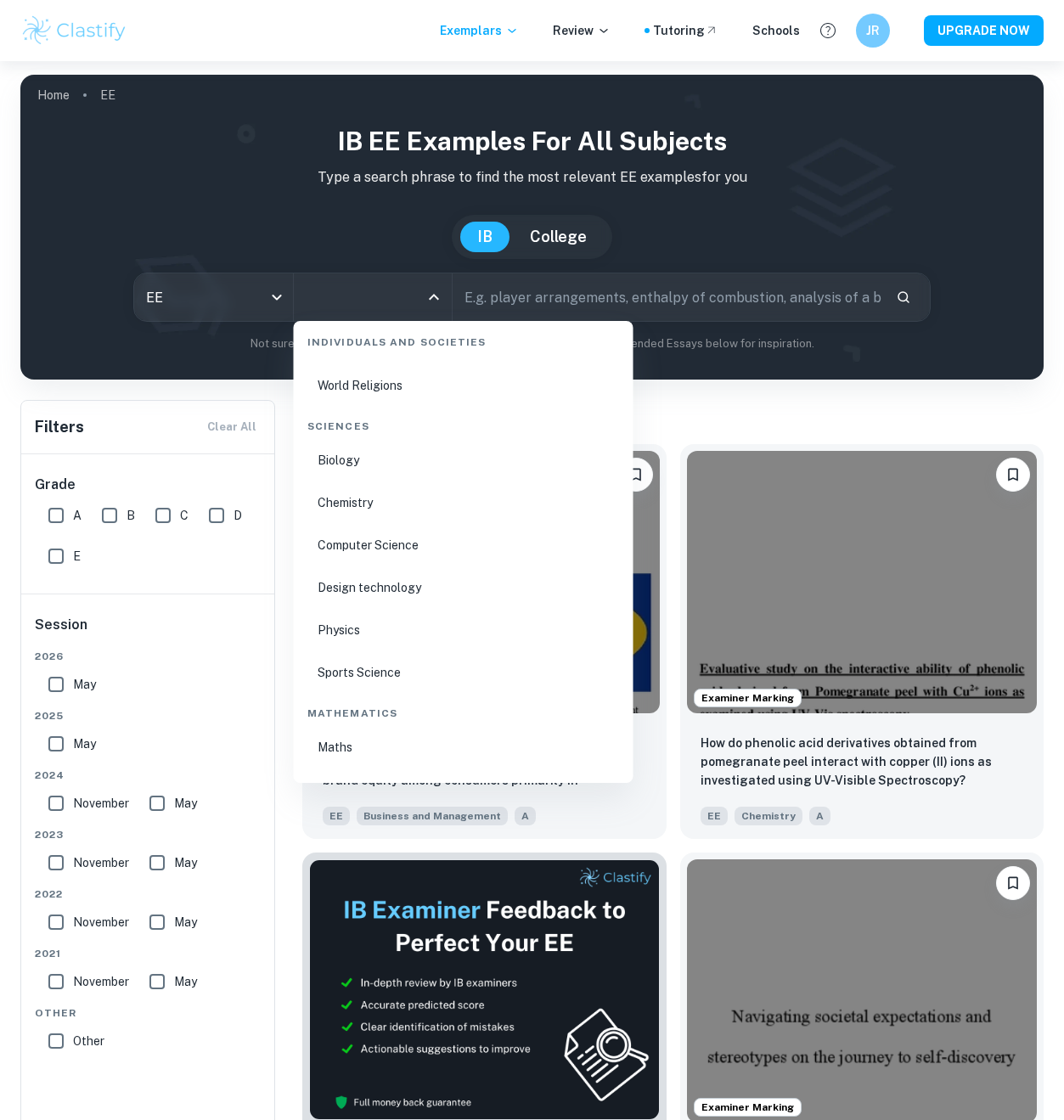
click at [400, 552] on li "Computer Science" at bounding box center [463, 545] width 326 height 39
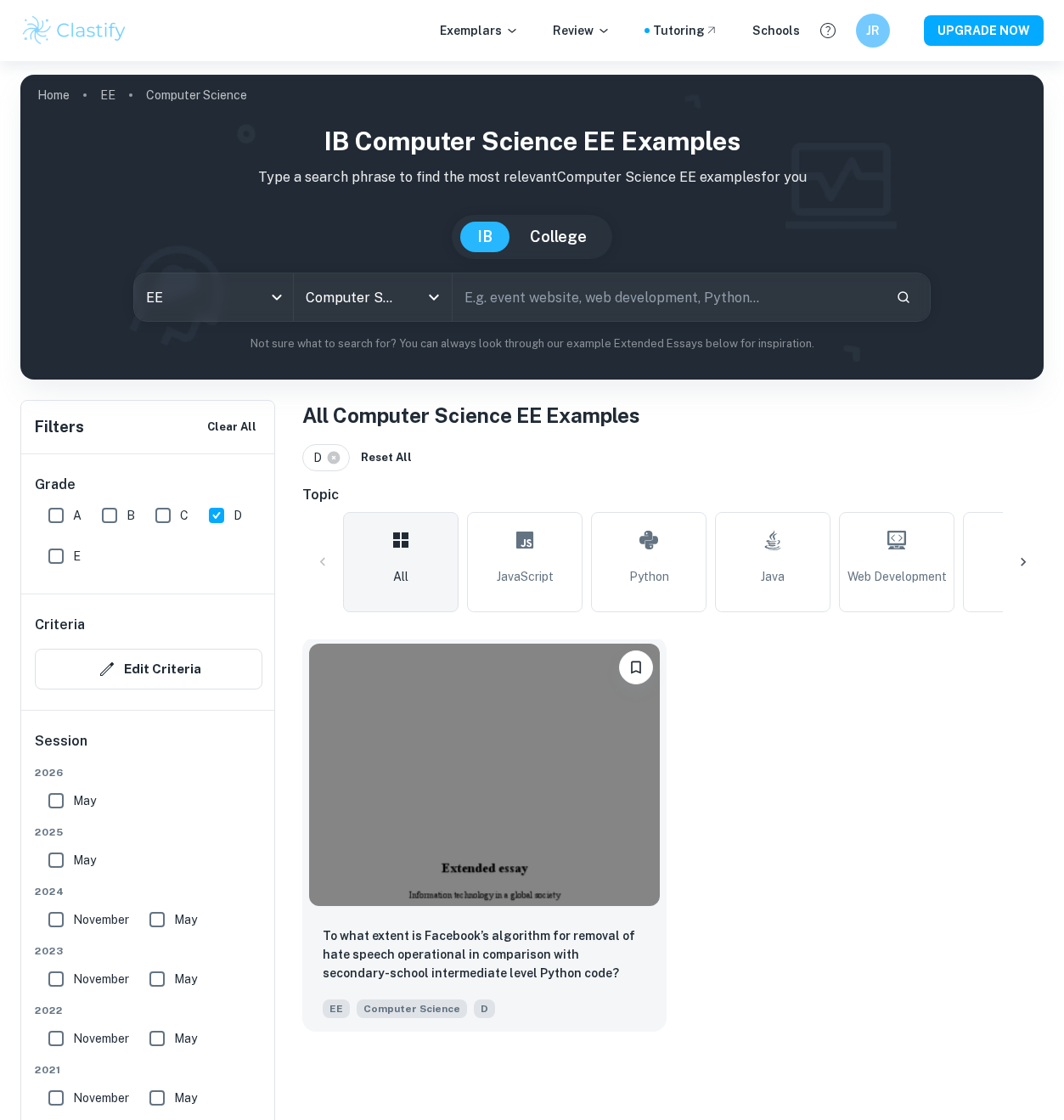
click at [396, 647] on img at bounding box center [484, 775] width 351 height 263
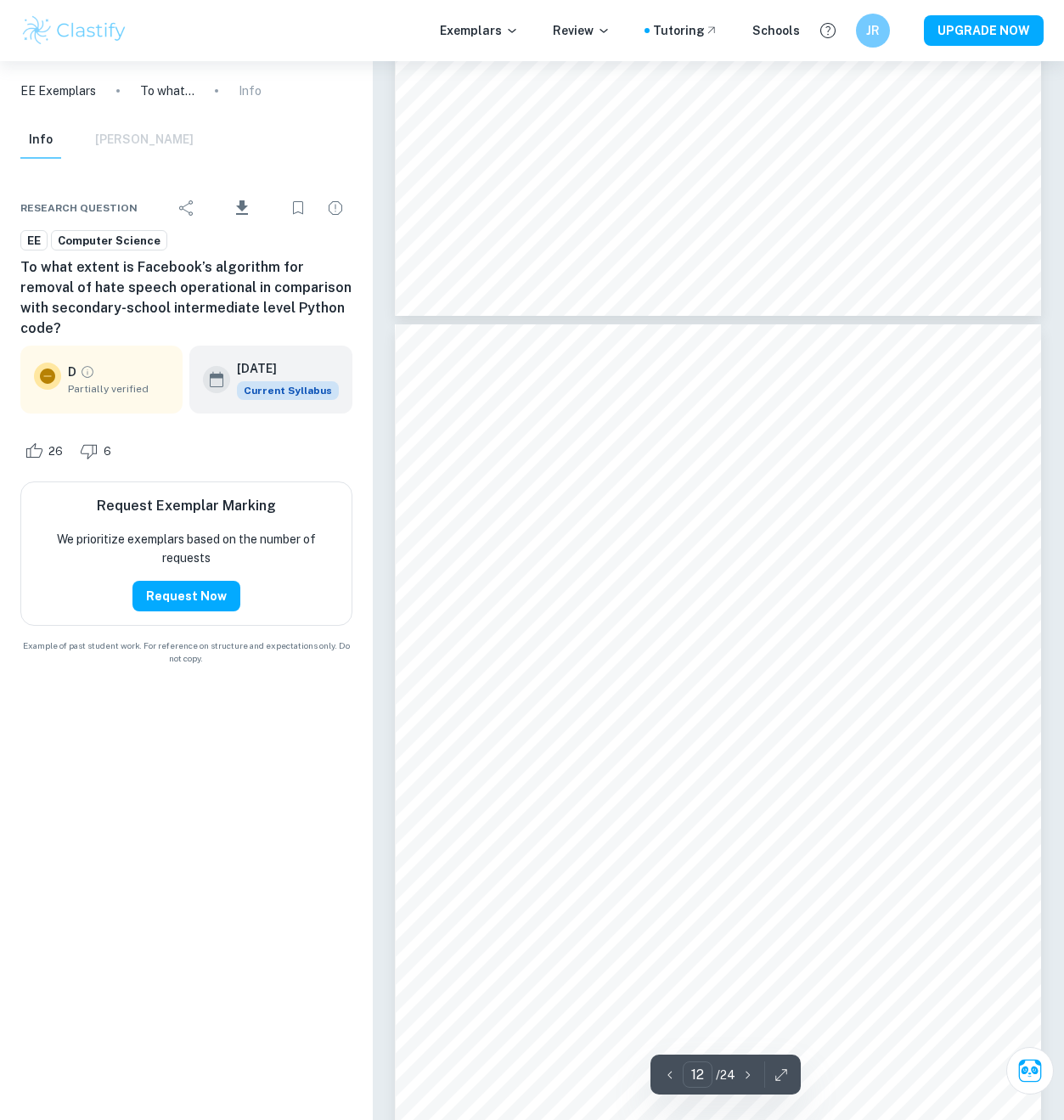
scroll to position [9713, 0]
type input "11"
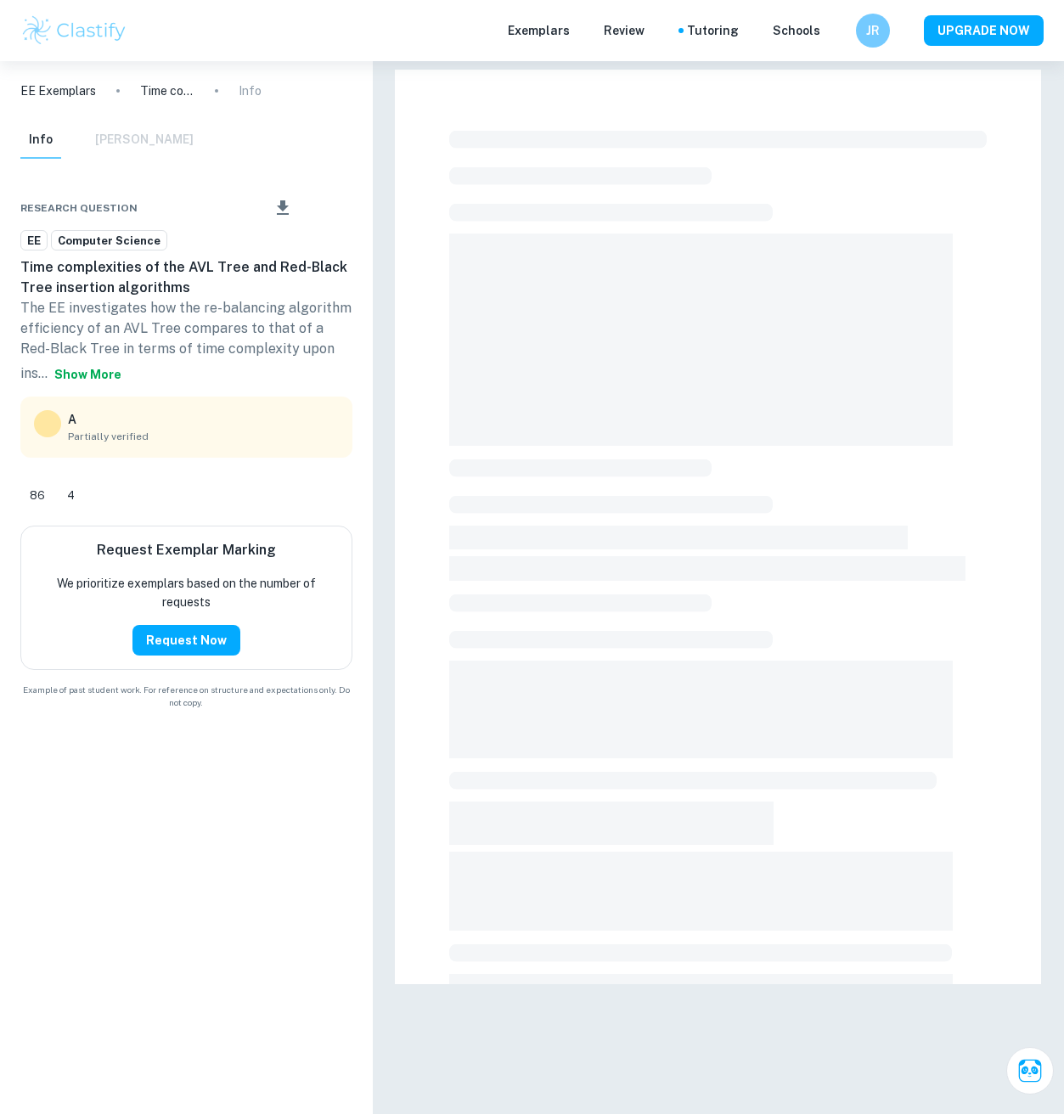
checkbox input "true"
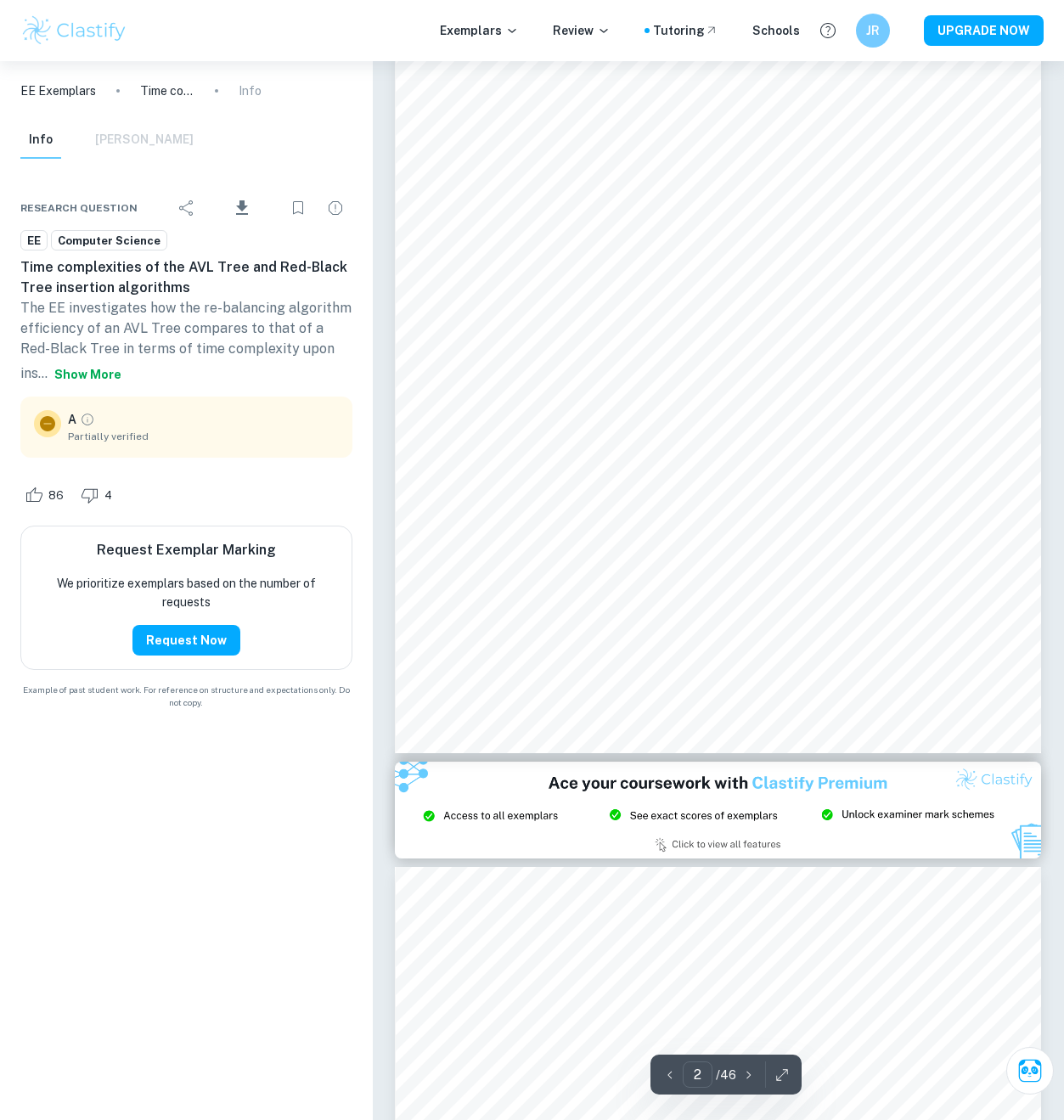
scroll to position [1166, 0]
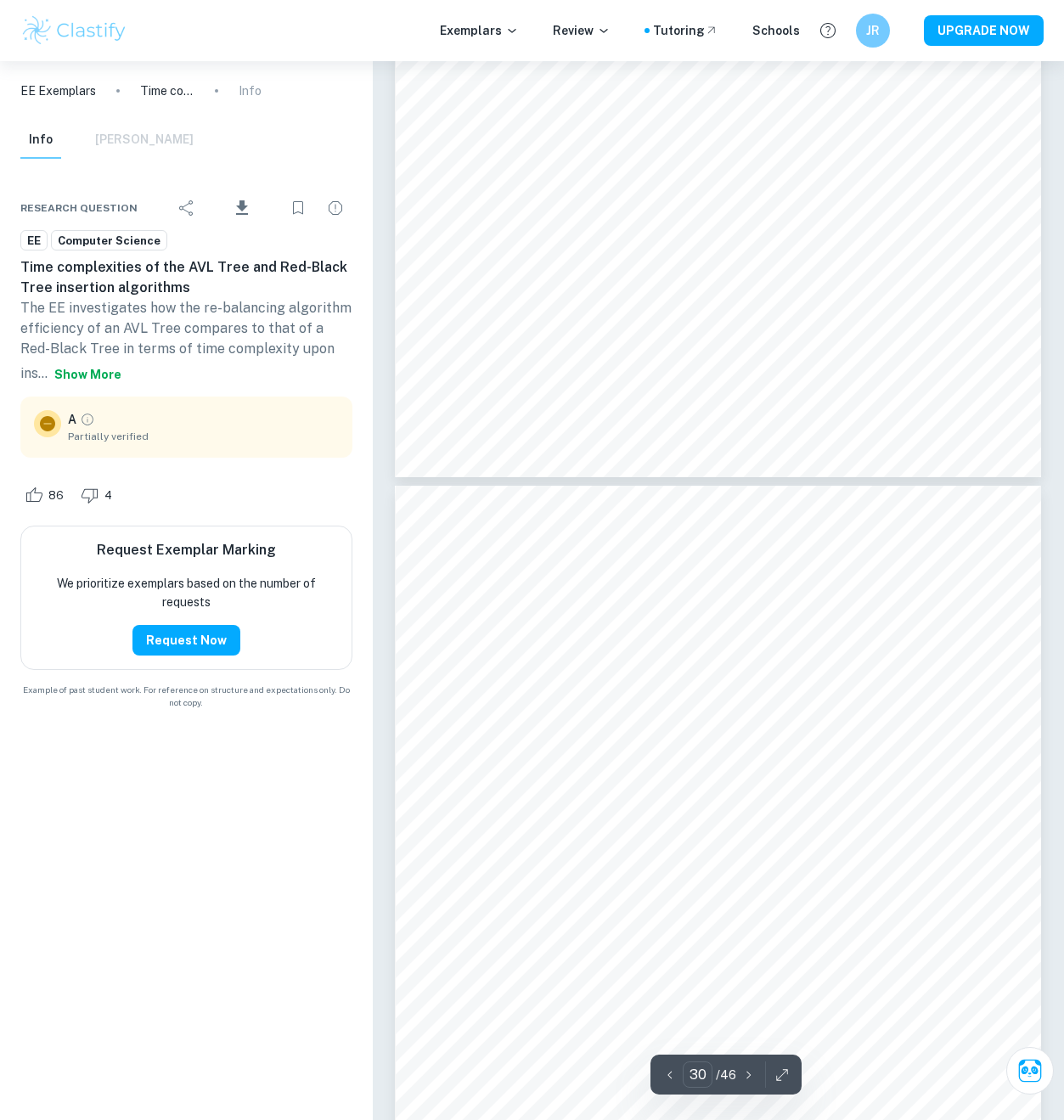
type input "29"
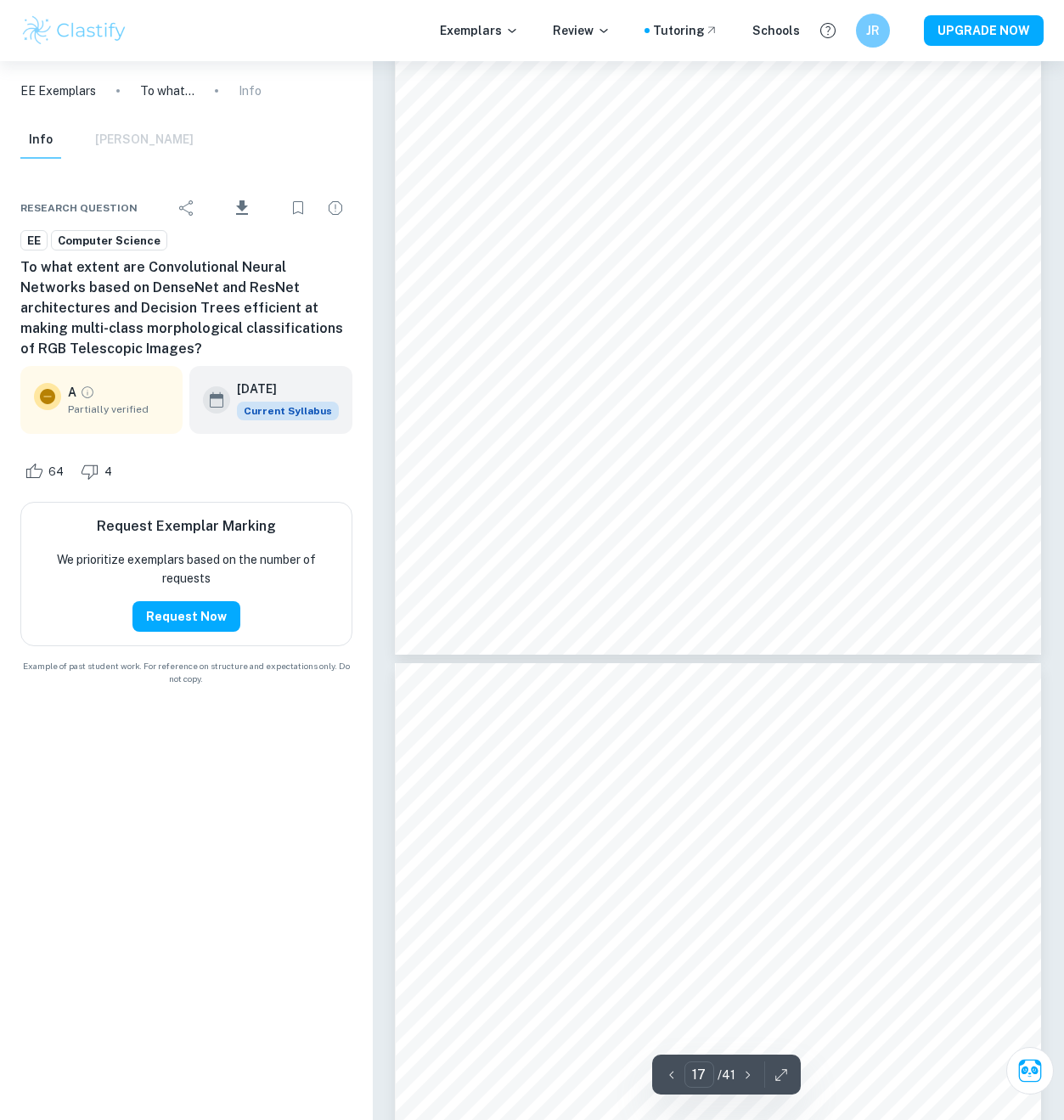
scroll to position [15518, 0]
click at [486, 32] on p "Exemplars" at bounding box center [479, 30] width 79 height 19
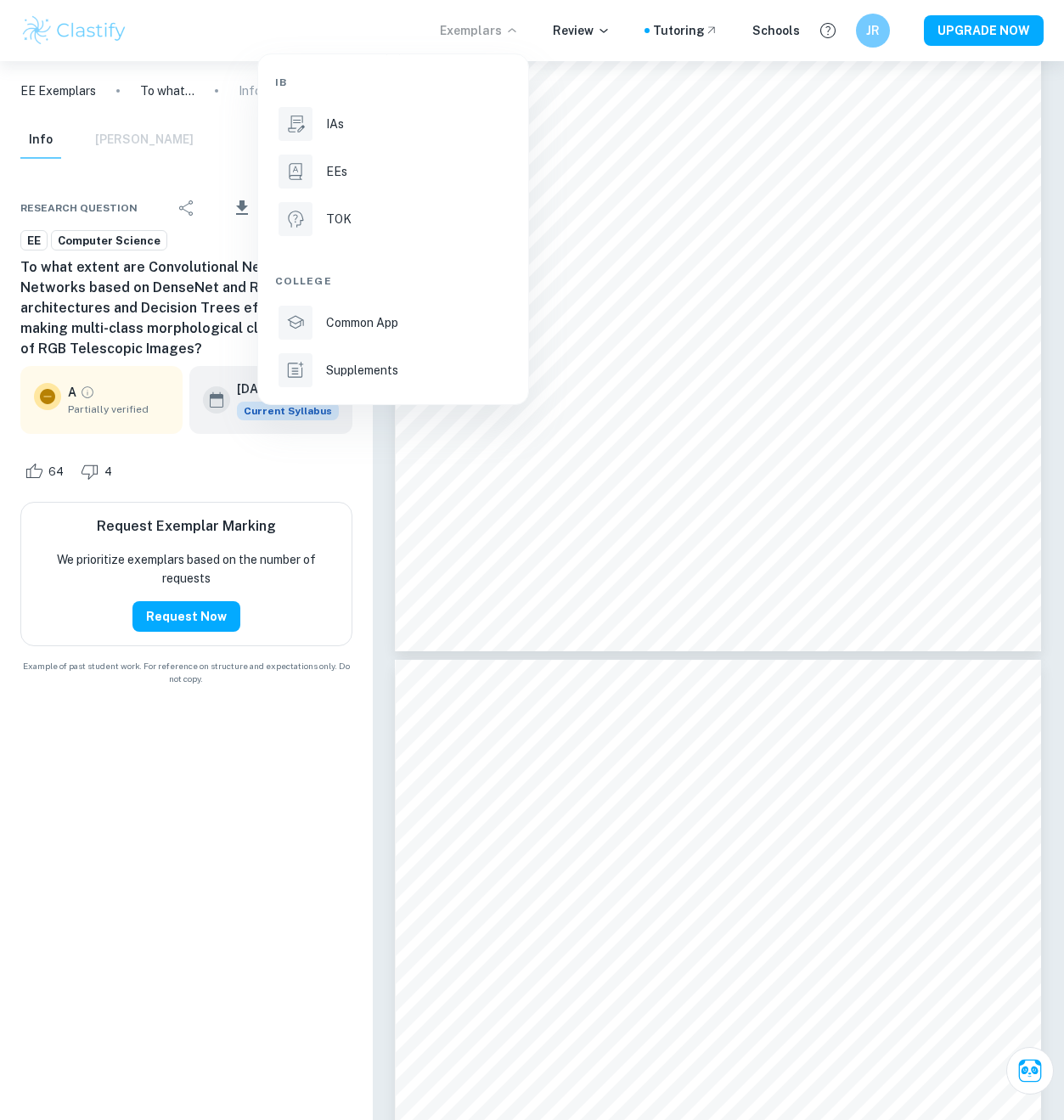
drag, startPoint x: 351, startPoint y: 170, endPoint x: 550, endPoint y: 309, distance: 242.7
click at [350, 170] on div "EEs" at bounding box center [417, 171] width 181 height 19
click at [320, 171] on li "EEs" at bounding box center [393, 172] width 236 height 41
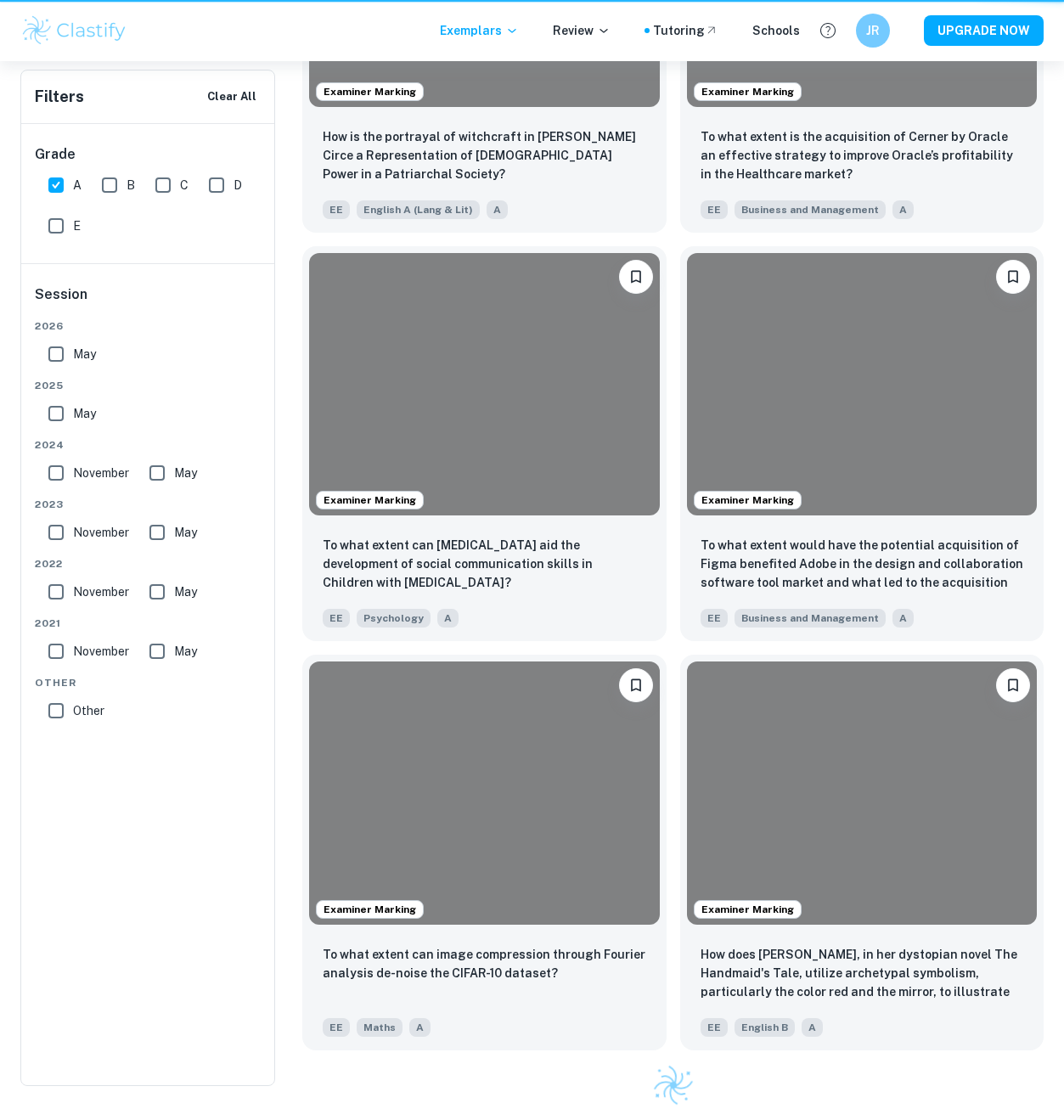
click at [550, 309] on div at bounding box center [532, 560] width 1064 height 1120
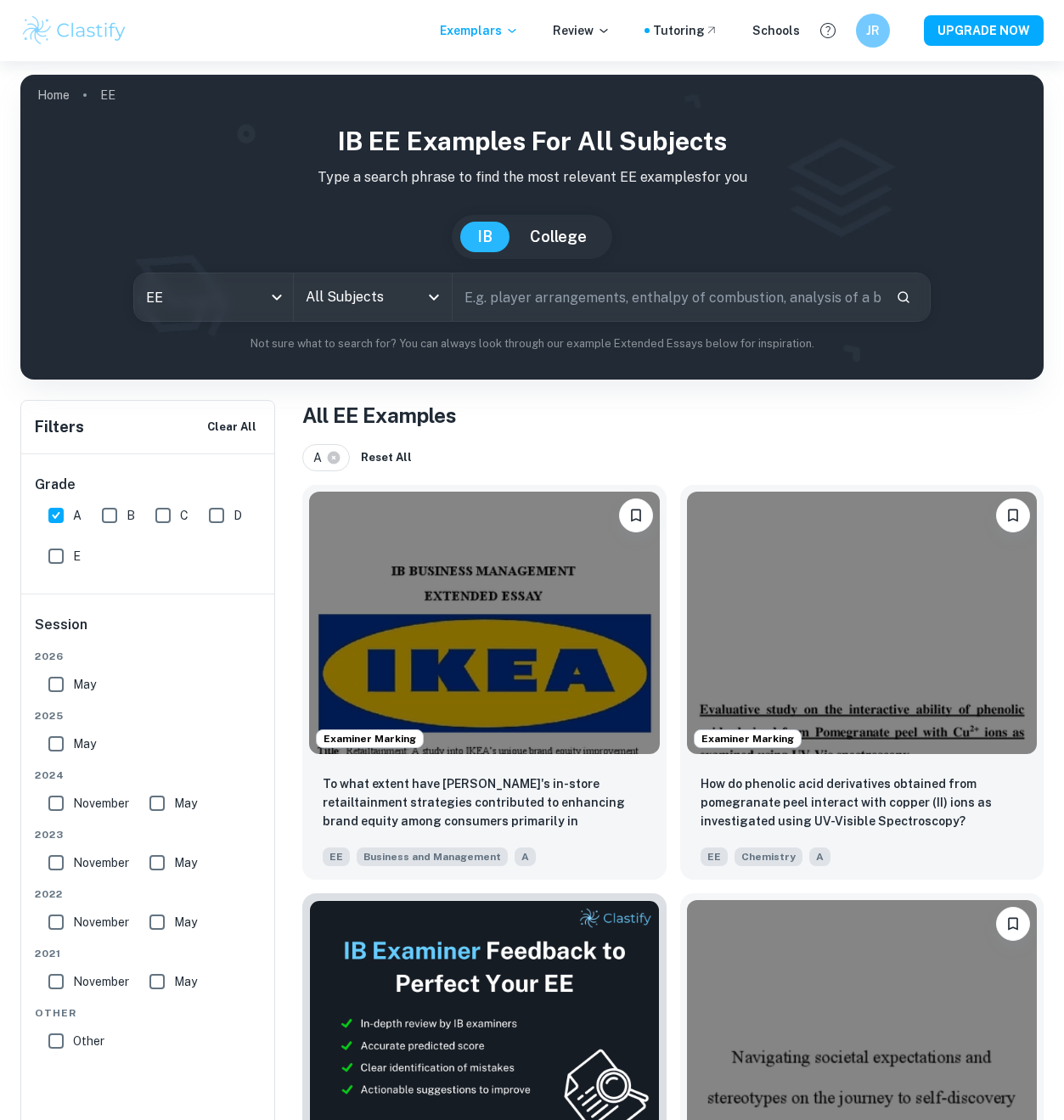
click at [218, 517] on input "D" at bounding box center [216, 515] width 34 height 34
checkbox input "true"
click at [70, 524] on input "A" at bounding box center [55, 515] width 34 height 34
checkbox input "false"
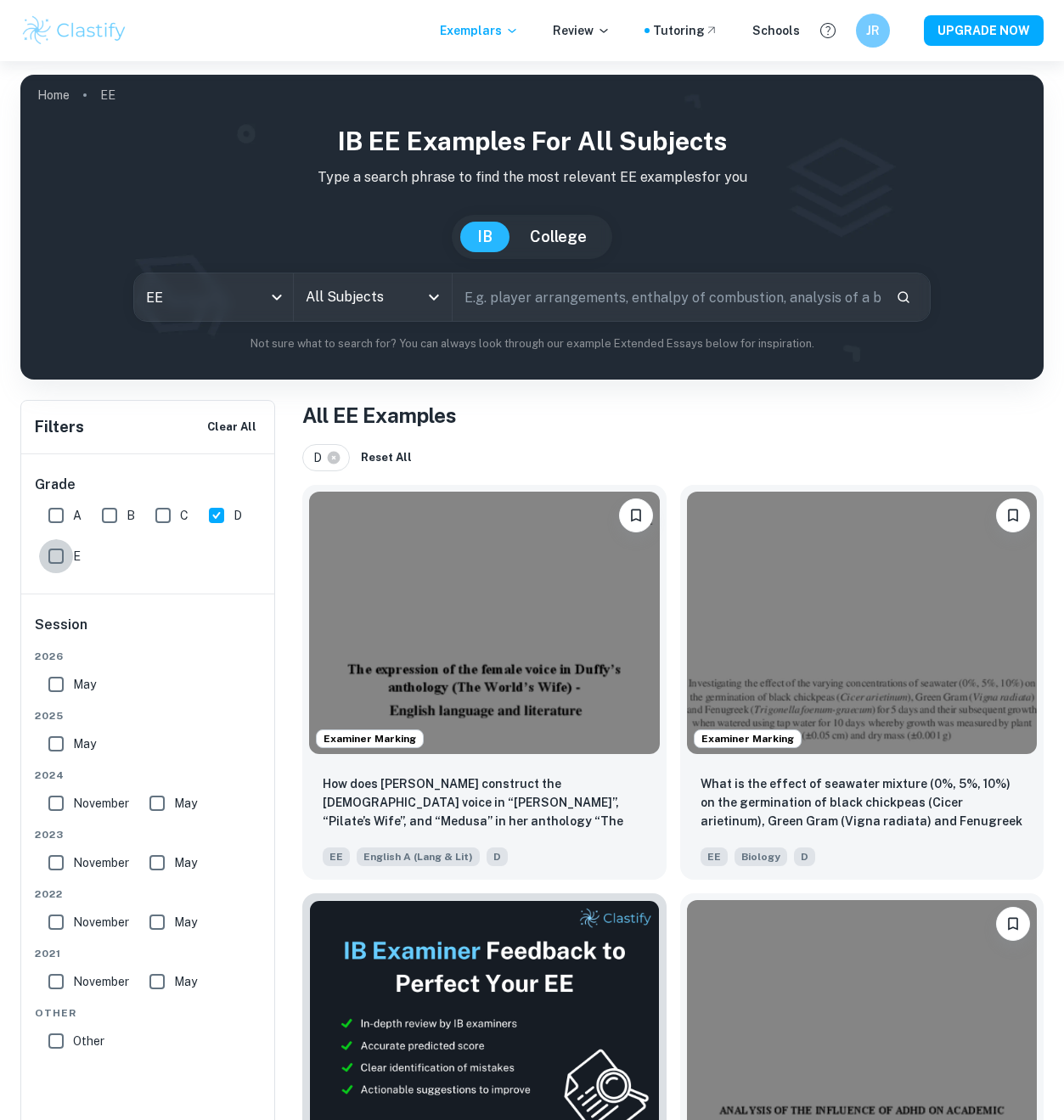
click at [57, 546] on input "E" at bounding box center [55, 556] width 34 height 34
checkbox input "true"
click at [227, 515] on input "D" at bounding box center [216, 515] width 34 height 34
checkbox input "false"
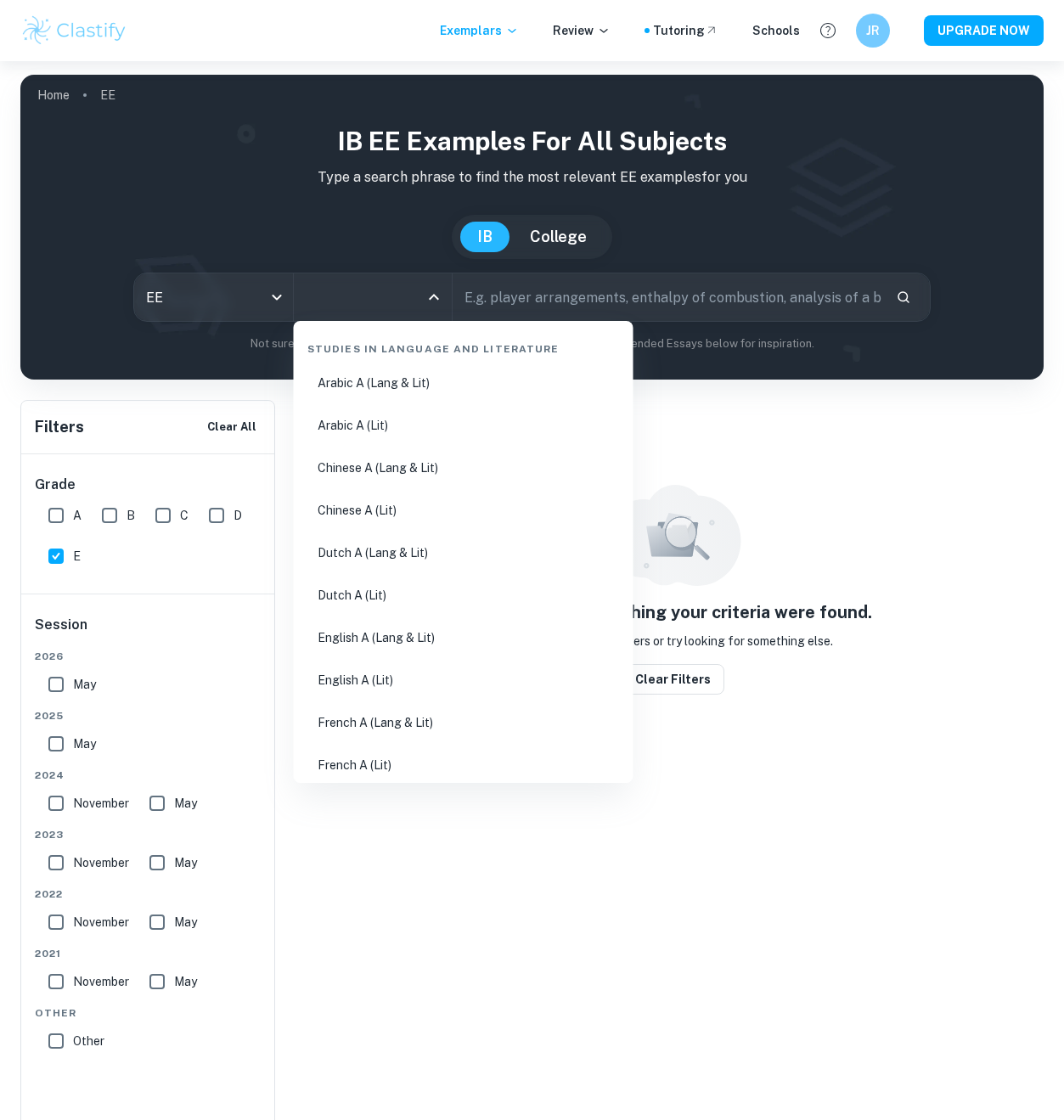
click at [389, 313] on input "All Subjects" at bounding box center [359, 297] width 117 height 33
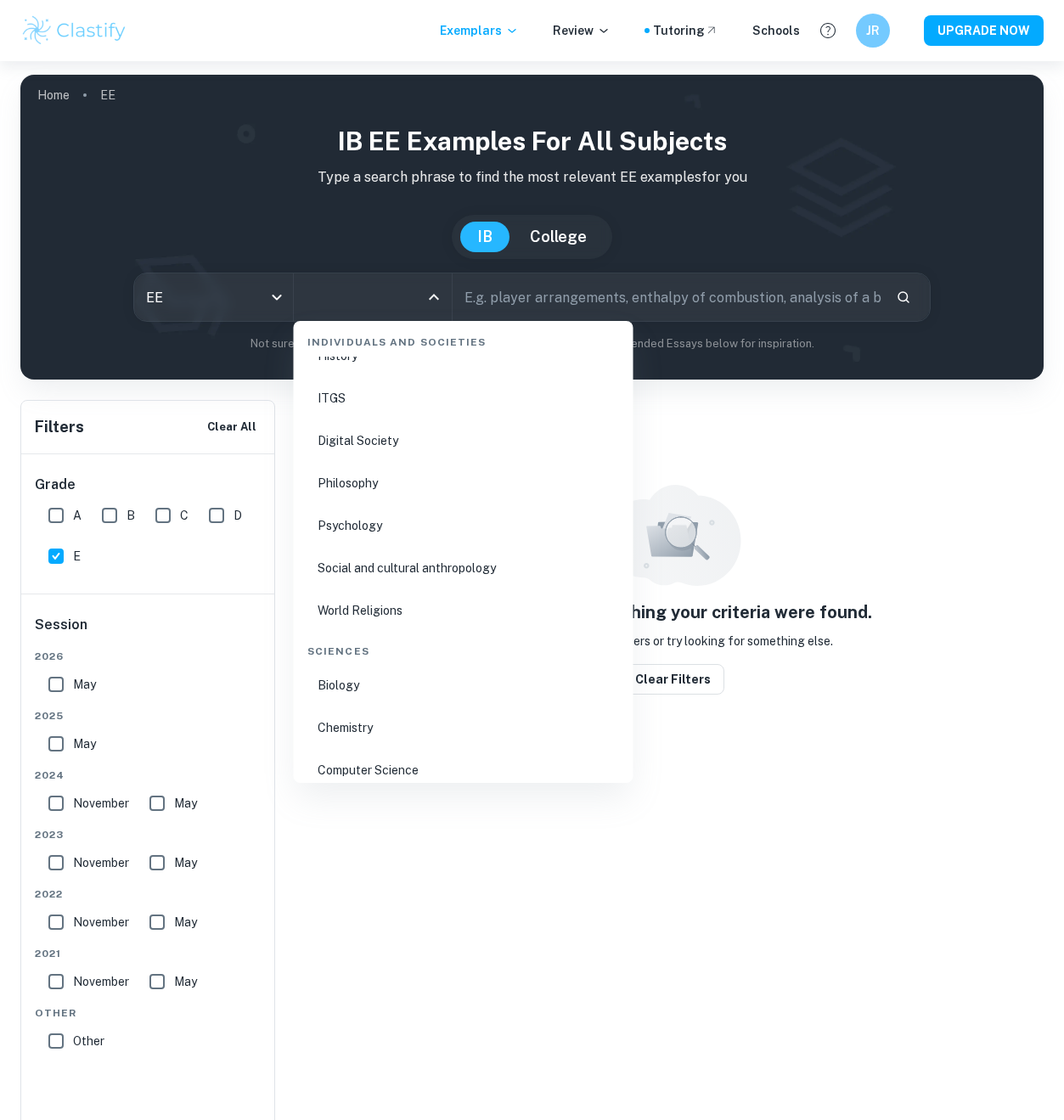
scroll to position [2218, 0]
click at [373, 755] on li "Computer Science" at bounding box center [463, 767] width 326 height 39
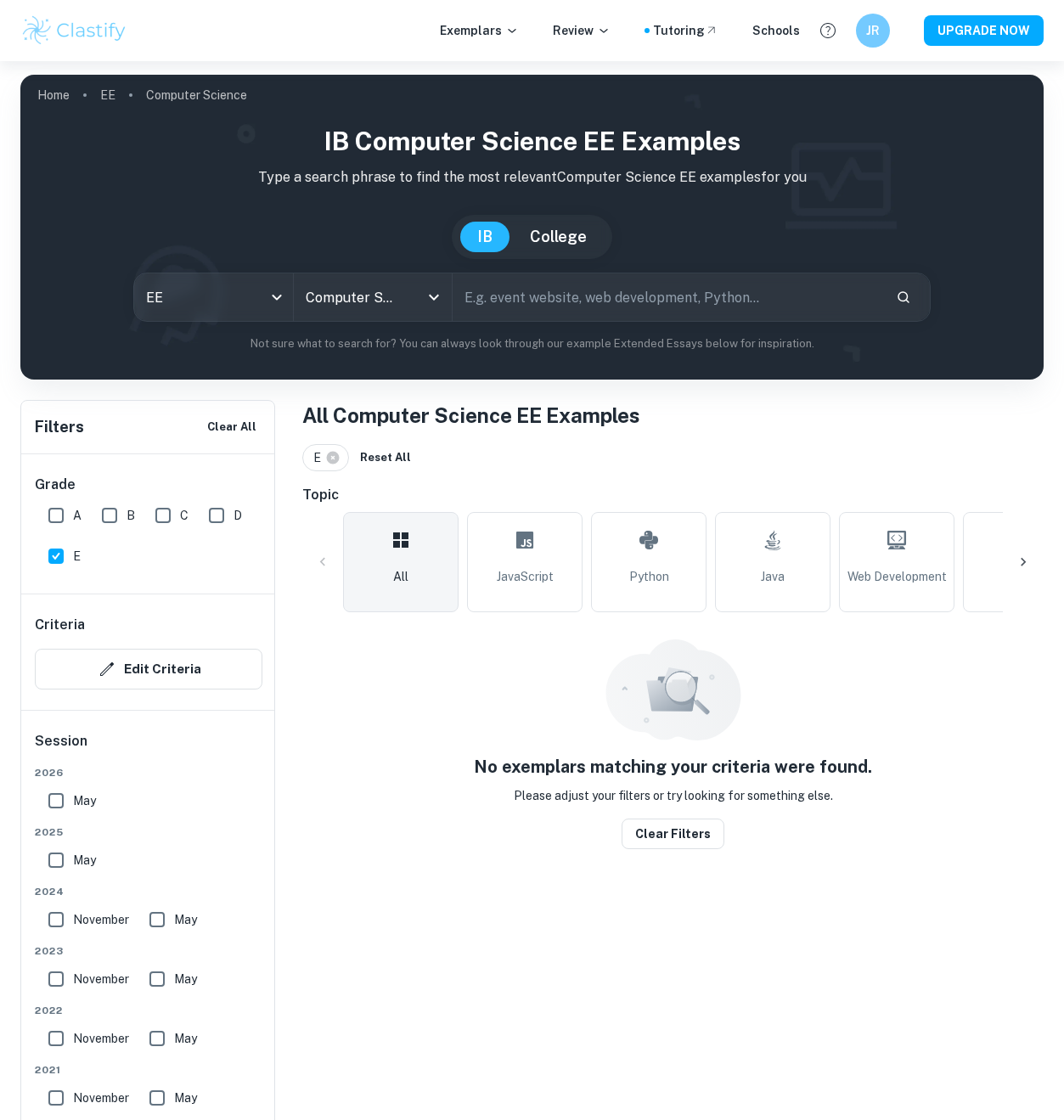
click at [230, 515] on input "D" at bounding box center [216, 515] width 34 height 34
checkbox input "true"
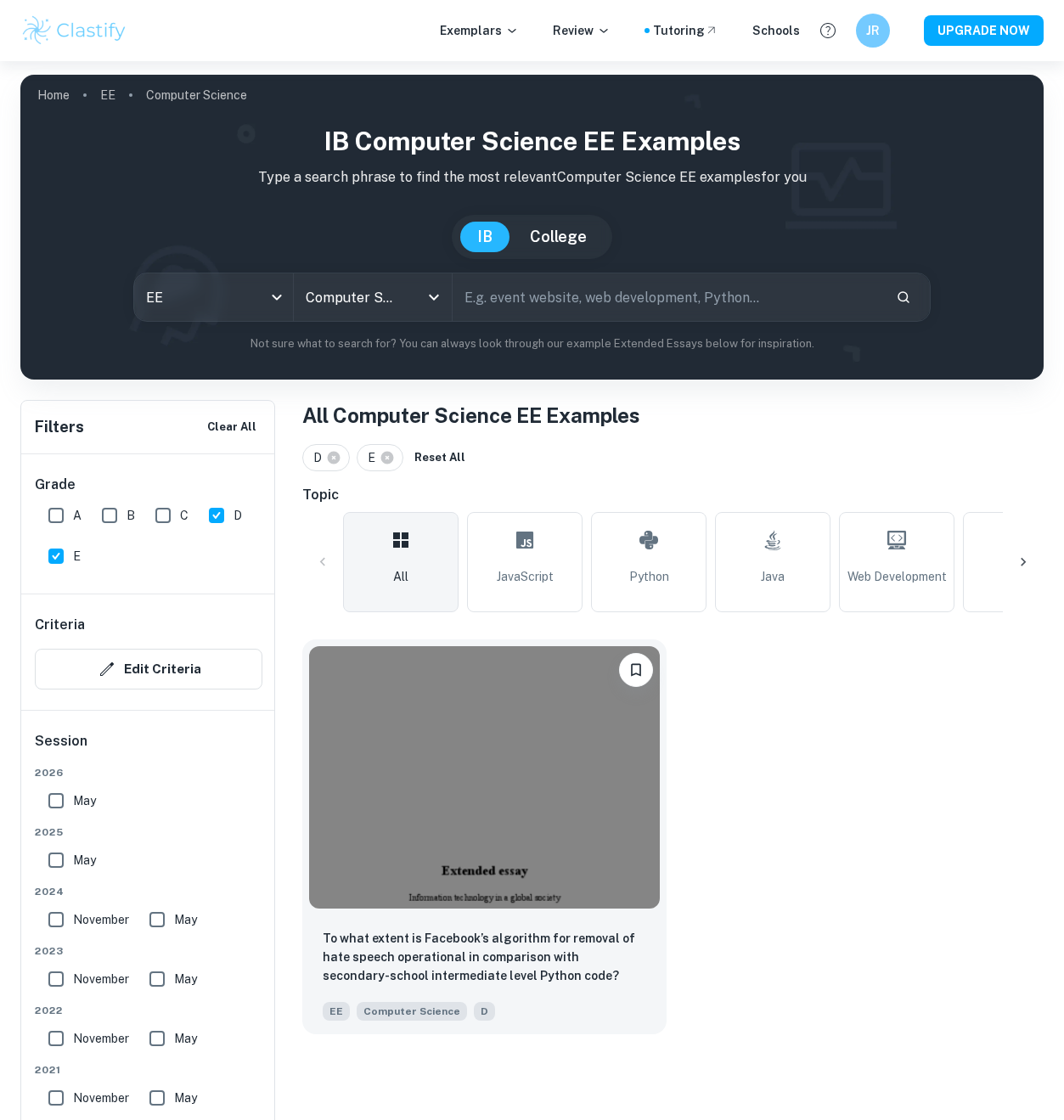
scroll to position [19, 0]
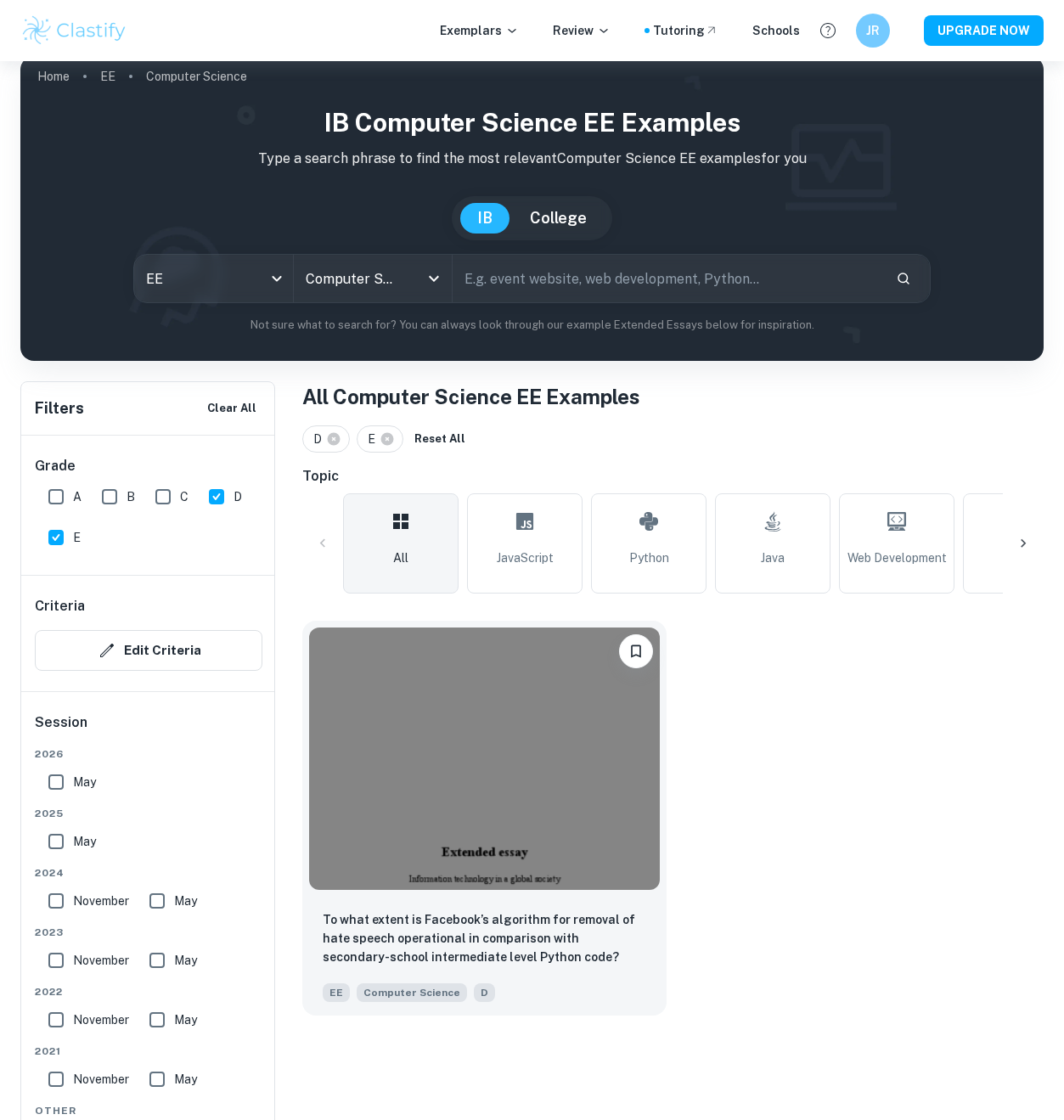
click at [176, 490] on label "C" at bounding box center [167, 497] width 42 height 34
click at [176, 490] on input "C" at bounding box center [163, 497] width 34 height 34
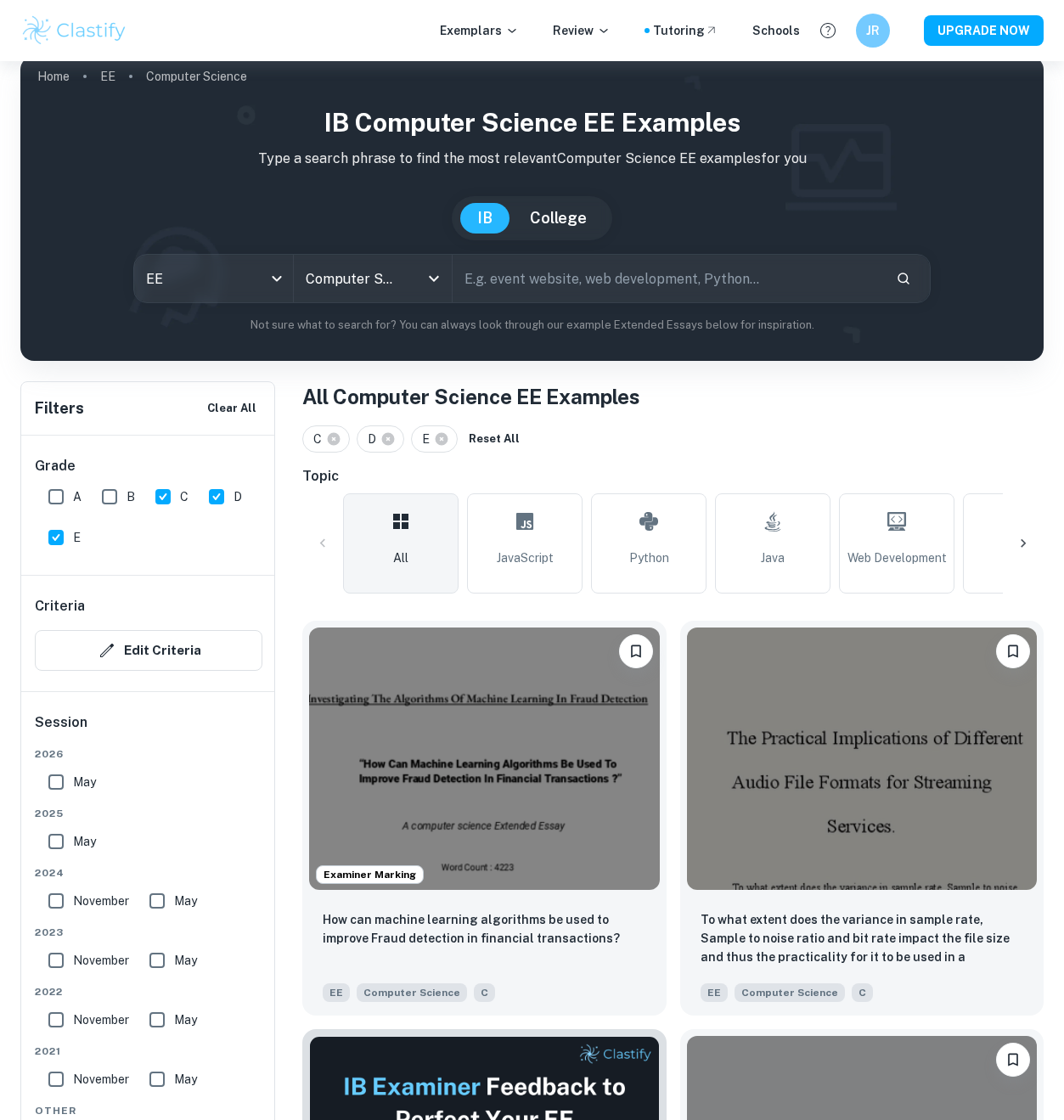
click at [168, 496] on input "C" at bounding box center [163, 497] width 34 height 34
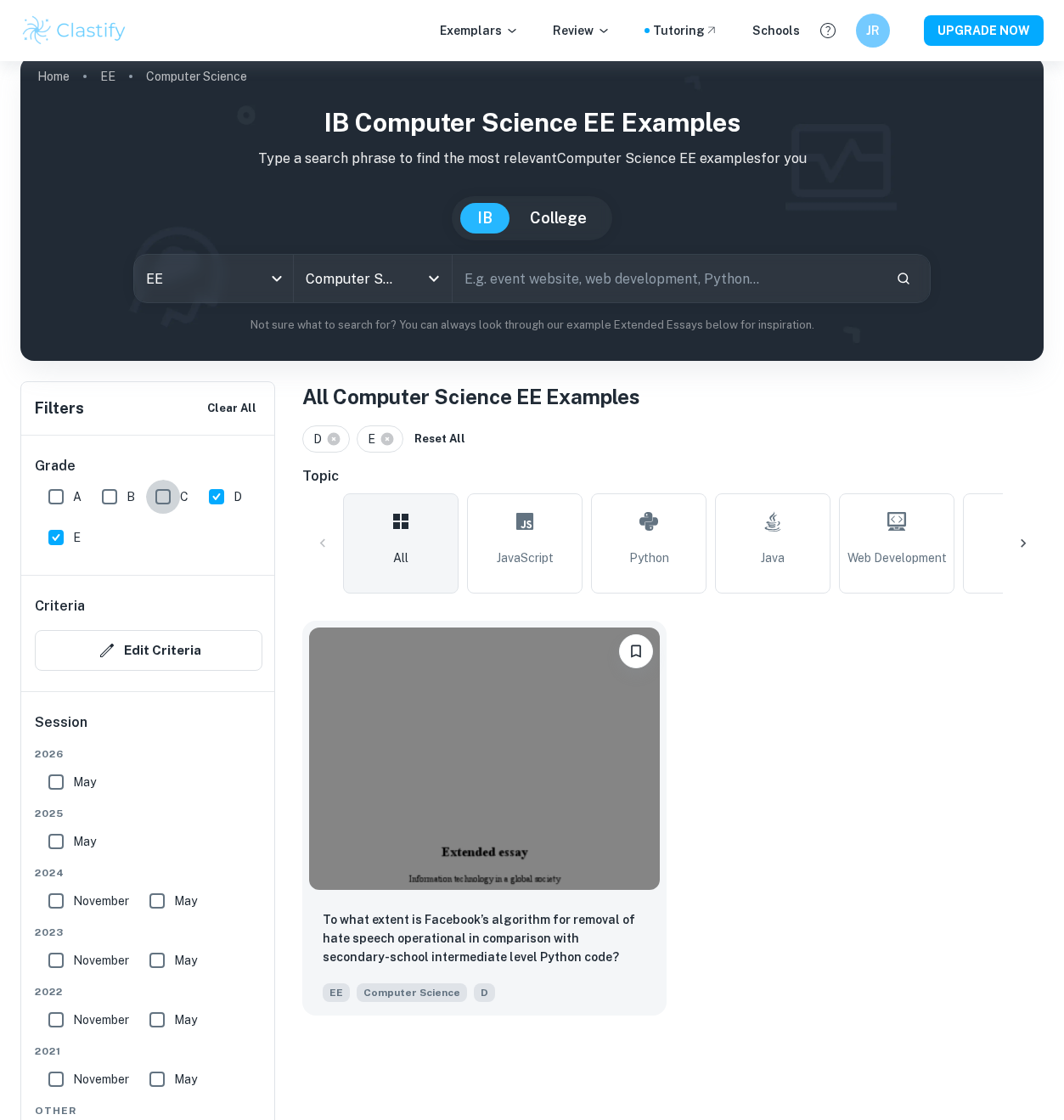
click at [167, 495] on input "C" at bounding box center [163, 497] width 34 height 34
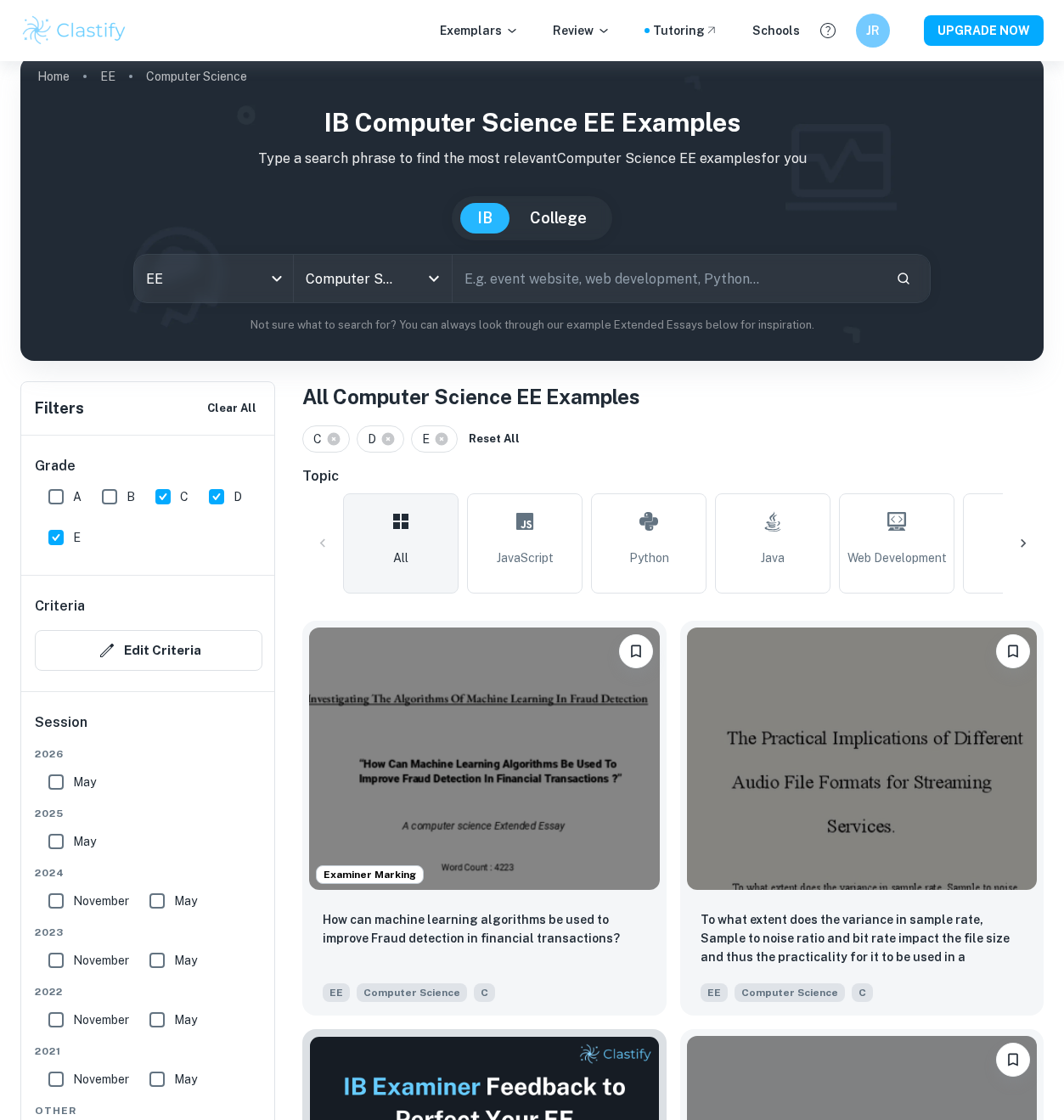
click at [167, 499] on input "C" at bounding box center [163, 497] width 34 height 34
checkbox input "false"
